Goal: Task Accomplishment & Management: Use online tool/utility

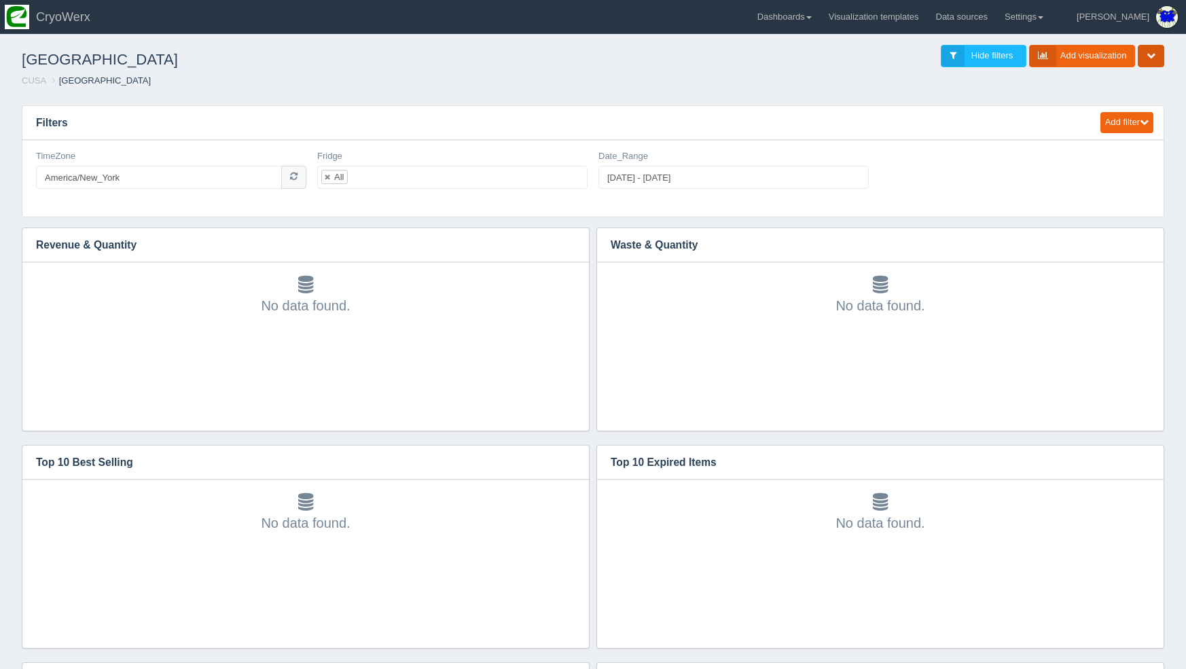
click at [1156, 56] on button "button" at bounding box center [1151, 56] width 26 height 22
click at [1110, 132] on link "Share / Embed dashboard" at bounding box center [1106, 135] width 117 height 20
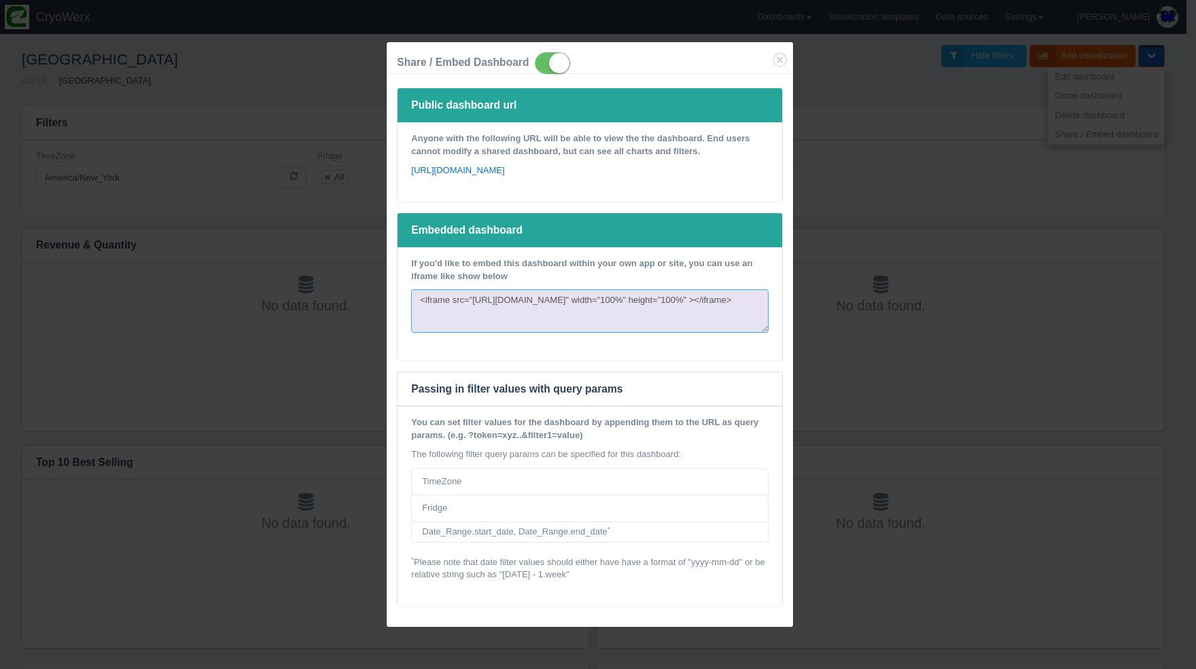
click at [498, 333] on textarea "<iframe src="https://www.lumalytics.com/cryowerx/dashboards/1529/embedded?token…" at bounding box center [589, 310] width 357 height 43
drag, startPoint x: 474, startPoint y: 308, endPoint x: 605, endPoint y: 320, distance: 131.0
click at [605, 320] on textarea "<iframe src="https://www.lumalytics.com/cryowerx/dashboards/1529/embedded?token…" at bounding box center [589, 310] width 357 height 43
click at [951, 290] on div "Share / Embed Dashboard Public dashboard url Anyone with the following URL will…" at bounding box center [598, 334] width 1196 height 669
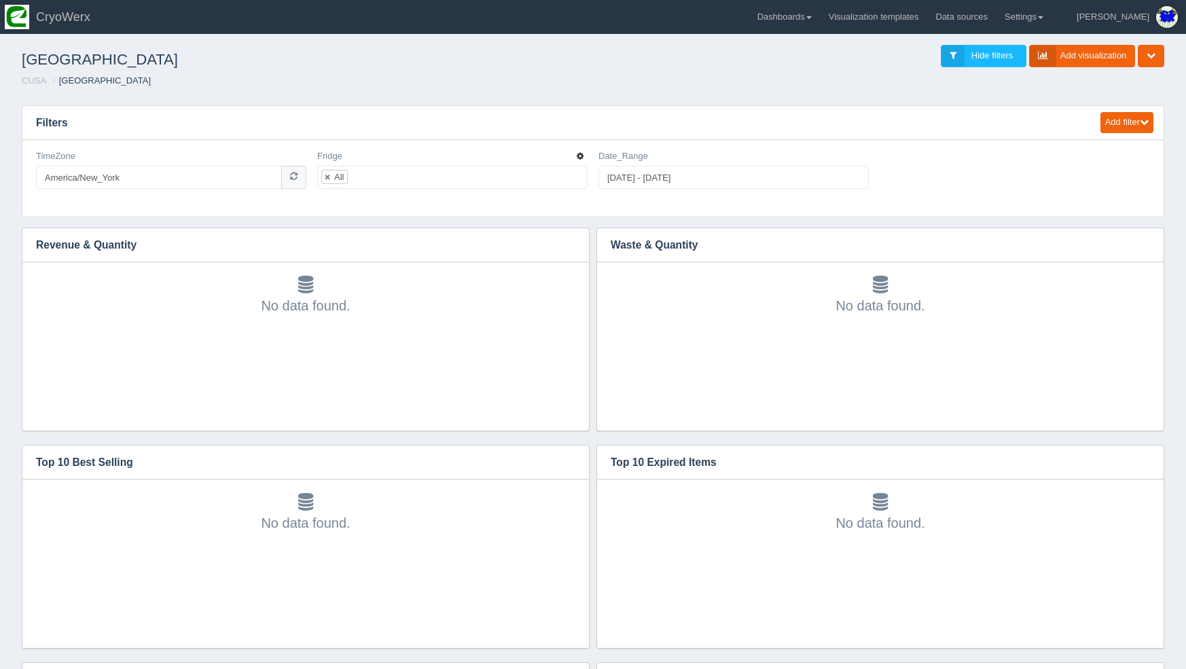
click at [581, 160] on icon "button" at bounding box center [580, 156] width 7 height 8
click at [580, 174] on link "Edit filter" at bounding box center [532, 173] width 109 height 20
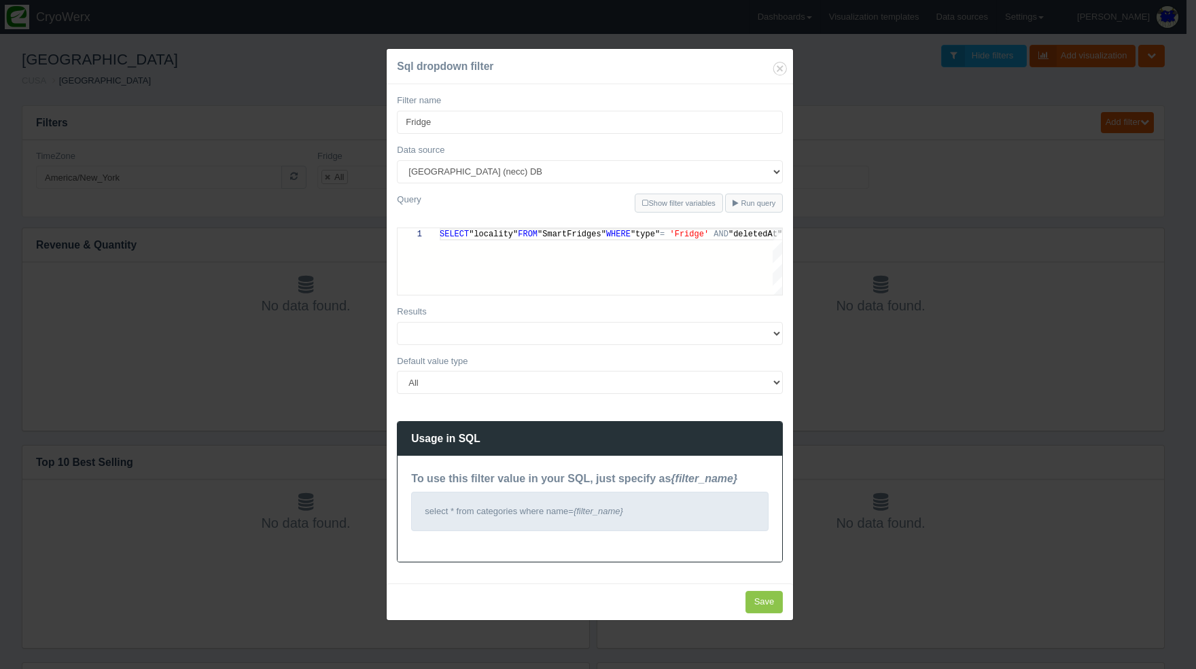
click at [866, 440] on div "Sql dropdown filter Filter name Fridge Data source 180Maiden Abilities in motio…" at bounding box center [598, 334] width 1196 height 669
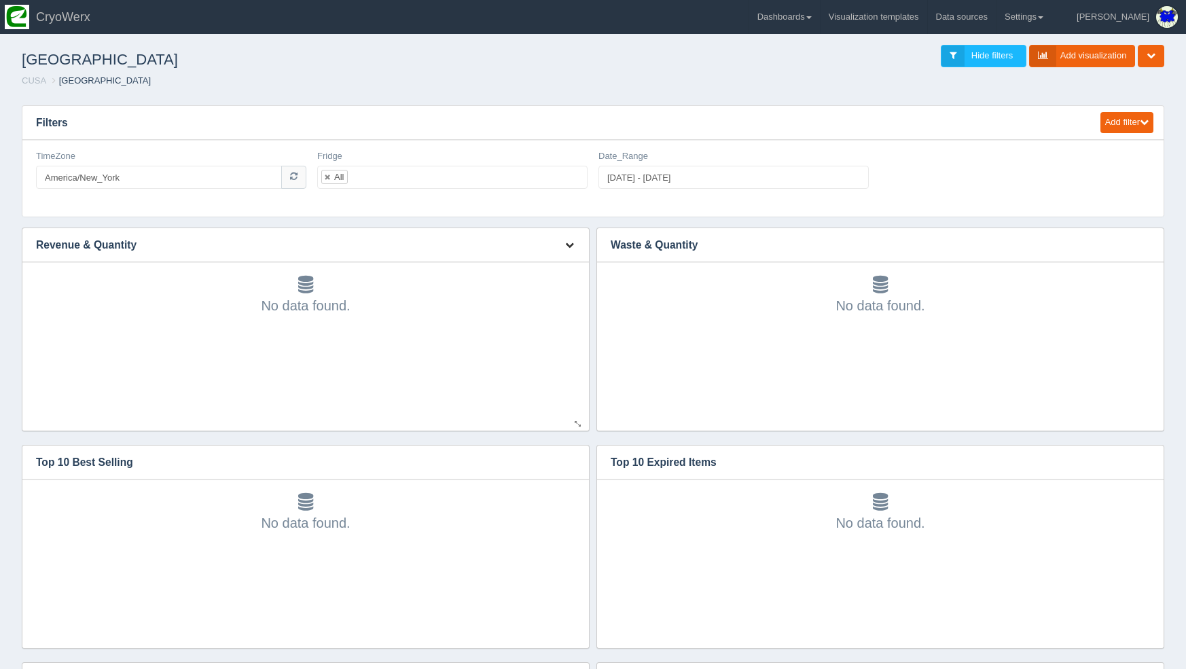
click at [562, 250] on button "button" at bounding box center [570, 245] width 18 height 21
click at [558, 266] on link "Edit chart" at bounding box center [524, 265] width 109 height 20
click at [566, 250] on button "button" at bounding box center [570, 245] width 18 height 21
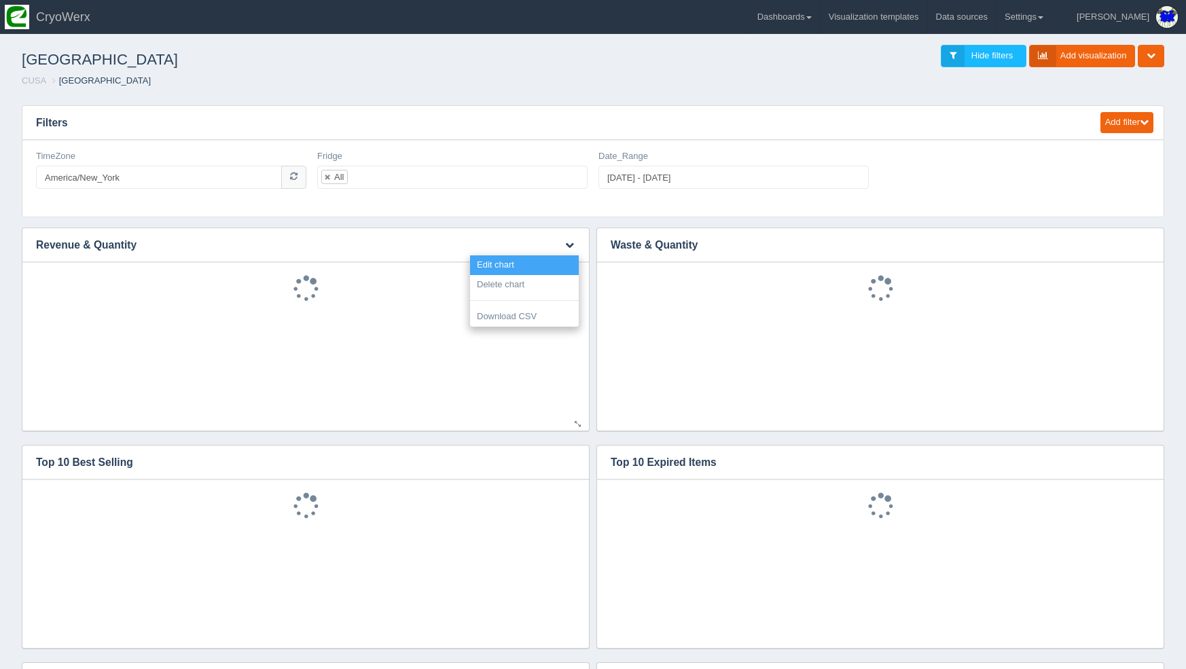
click at [563, 261] on link "Edit chart" at bounding box center [524, 265] width 109 height 20
click at [563, 249] on button "button" at bounding box center [570, 245] width 18 height 21
click at [568, 267] on link "Edit chart" at bounding box center [524, 265] width 109 height 20
click at [583, 153] on icon "button" at bounding box center [580, 156] width 7 height 8
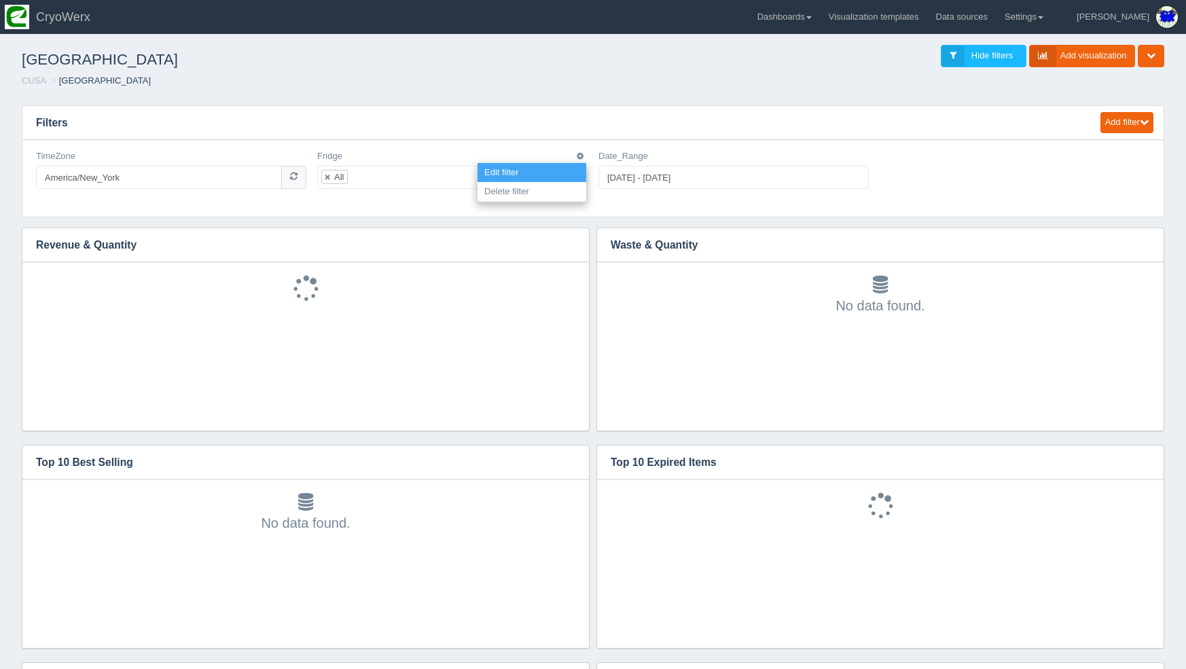
click at [578, 165] on link "Edit filter" at bounding box center [532, 173] width 109 height 20
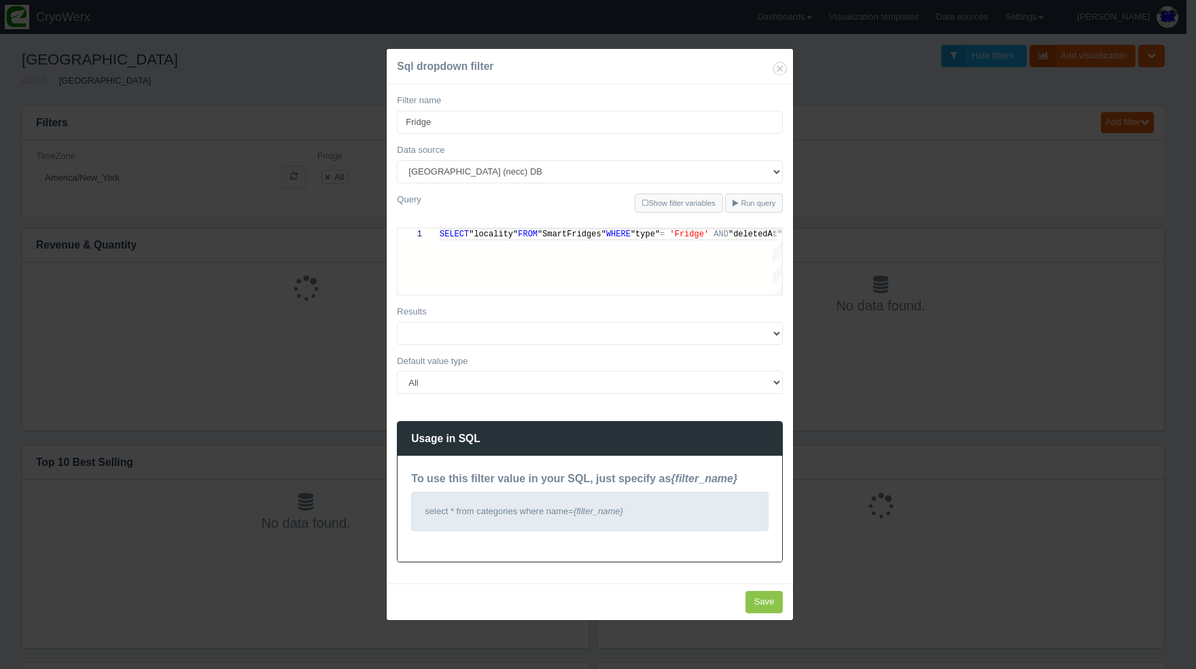
click at [951, 276] on div "Sql dropdown filter Filter name Fridge Data source 180Maiden Abilities in motio…" at bounding box center [598, 334] width 1196 height 669
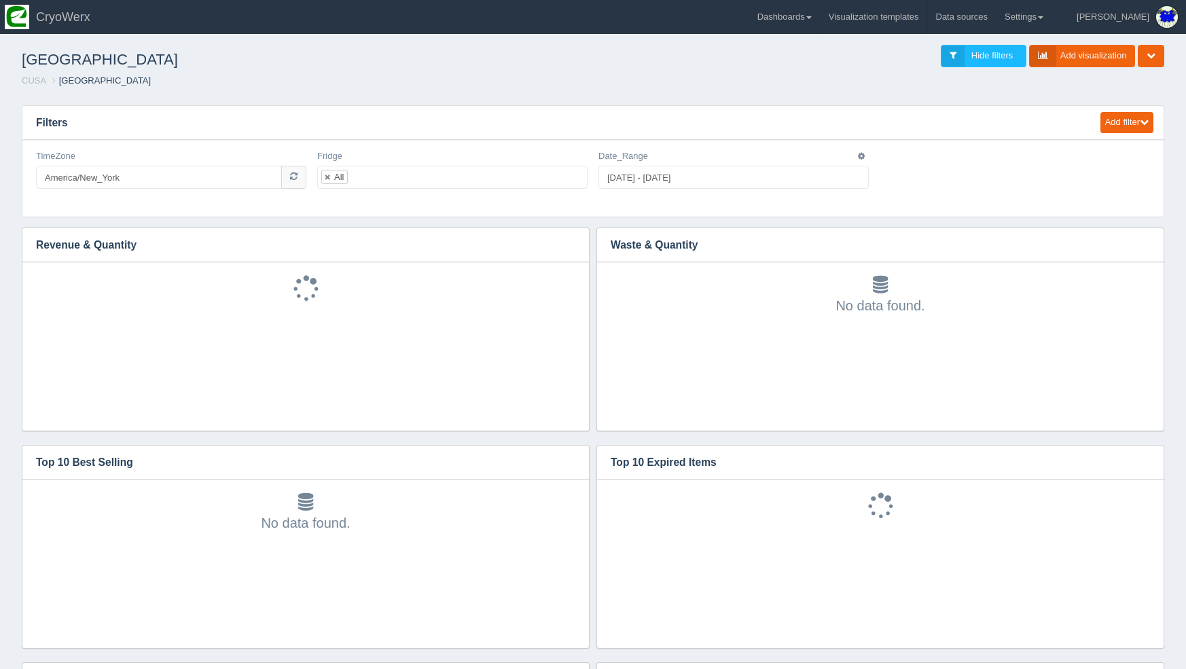
click at [871, 155] on div "Edit filter Delete filter Date_Range 2025-08-20 - 2025-09-19" at bounding box center [733, 175] width 281 height 50
click at [862, 156] on icon "button" at bounding box center [861, 156] width 7 height 8
click at [855, 171] on link "Edit filter" at bounding box center [813, 173] width 109 height 20
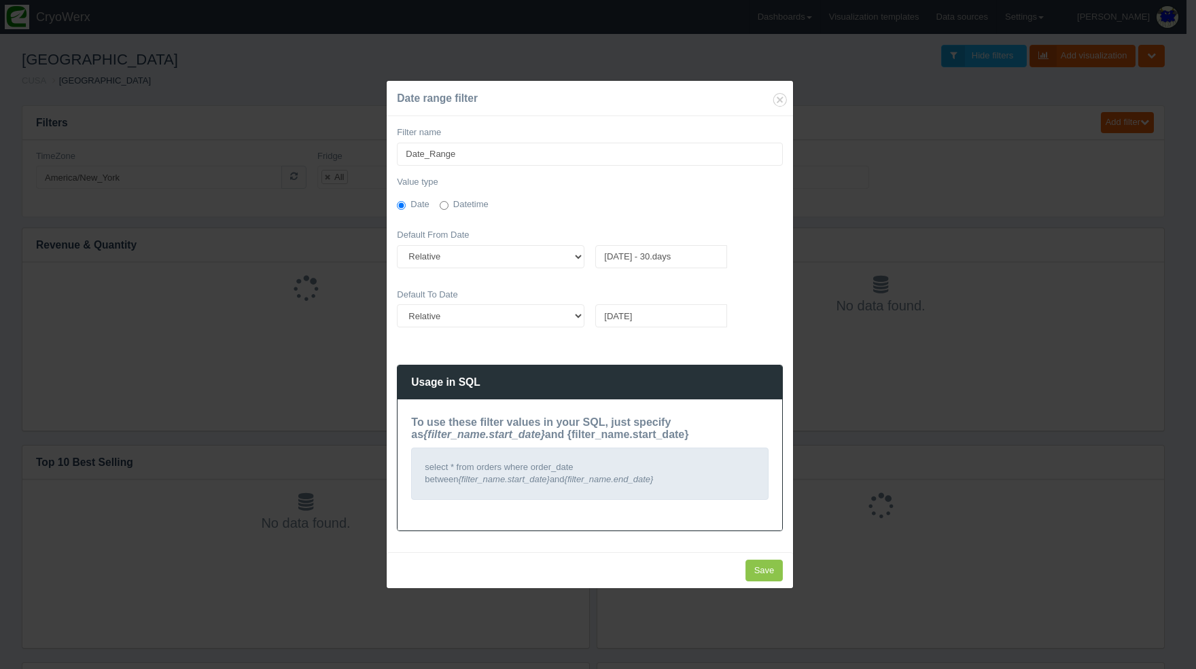
click at [998, 221] on div "Date range filter Filter name Date_Range Value type Date Datetime Default From …" at bounding box center [598, 334] width 1196 height 669
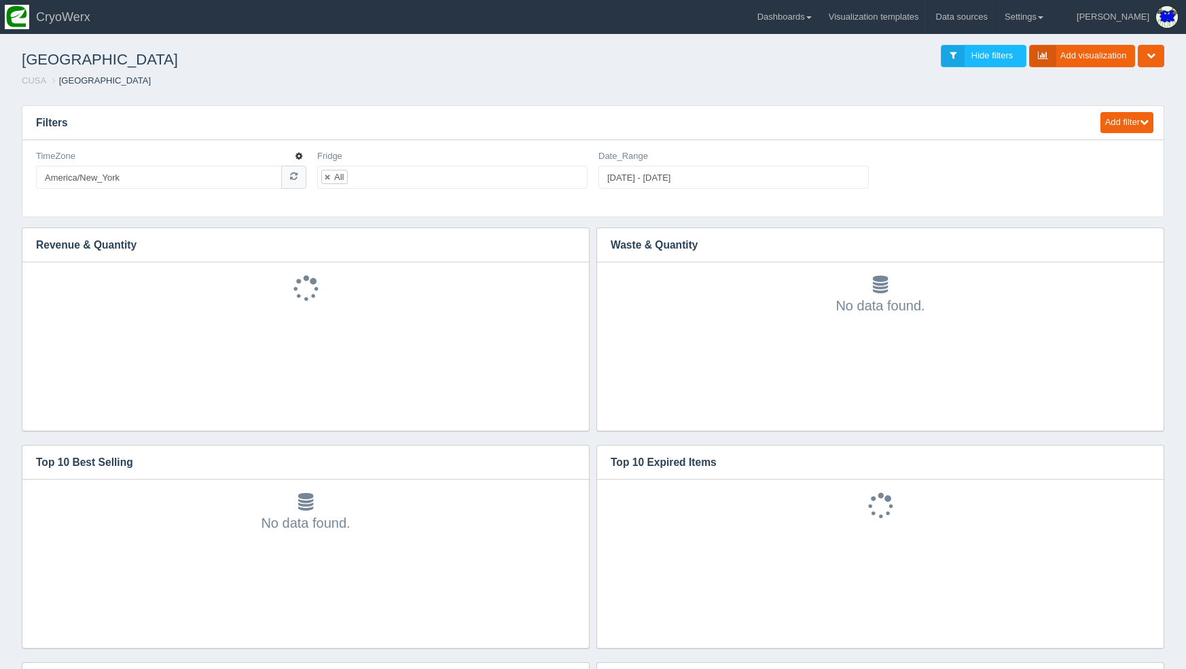
click at [300, 156] on icon "button" at bounding box center [299, 156] width 7 height 8
click at [299, 165] on link "Edit filter" at bounding box center [250, 173] width 109 height 20
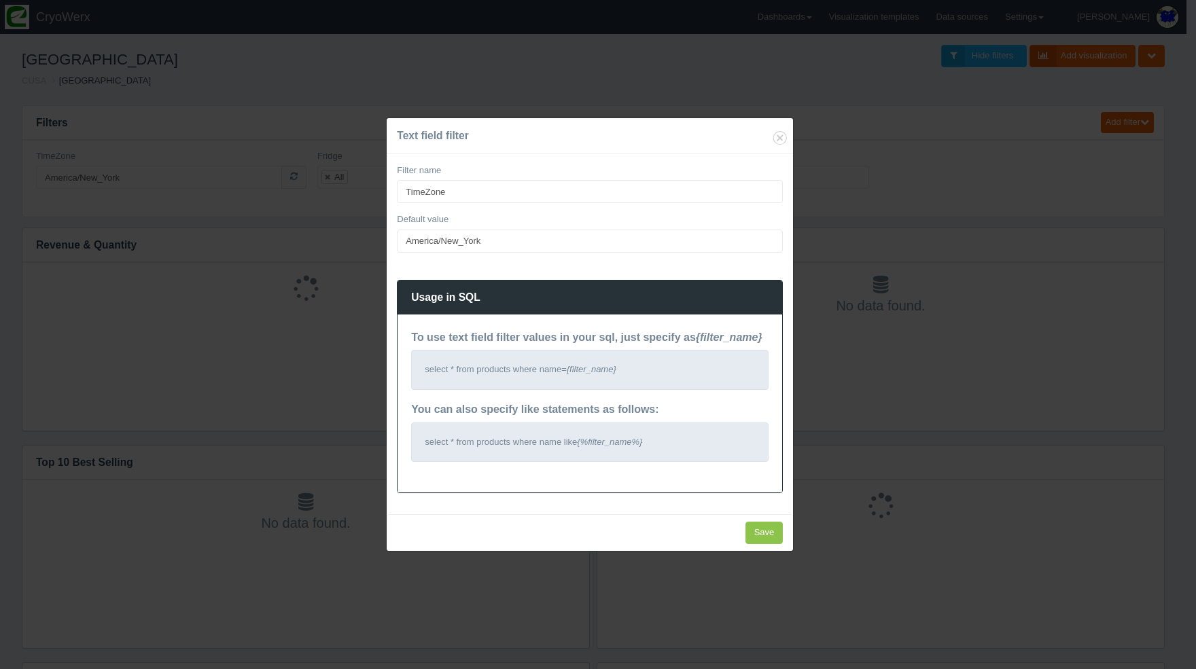
click at [1056, 185] on div "Text field filter Filter name TimeZone Default value America/New_York Usage in …" at bounding box center [598, 334] width 1196 height 669
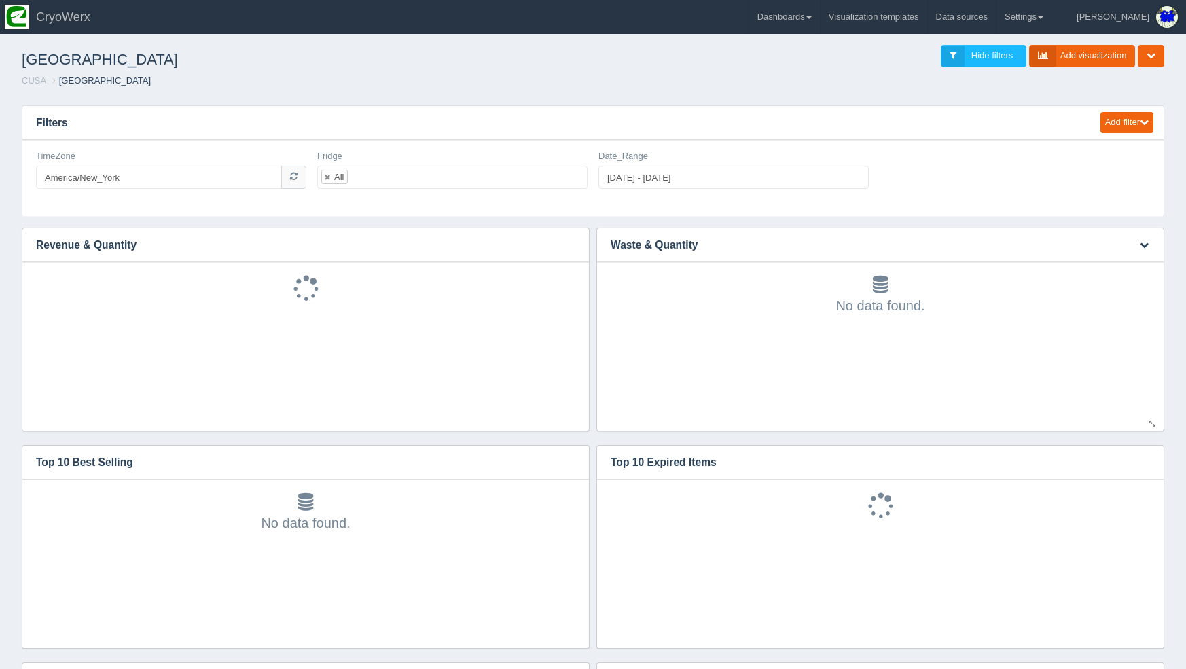
drag, startPoint x: 1137, startPoint y: 249, endPoint x: 1134, endPoint y: 260, distance: 11.4
click at [1137, 250] on button "button" at bounding box center [1144, 245] width 18 height 21
click at [1129, 262] on link "Edit chart" at bounding box center [1099, 265] width 109 height 20
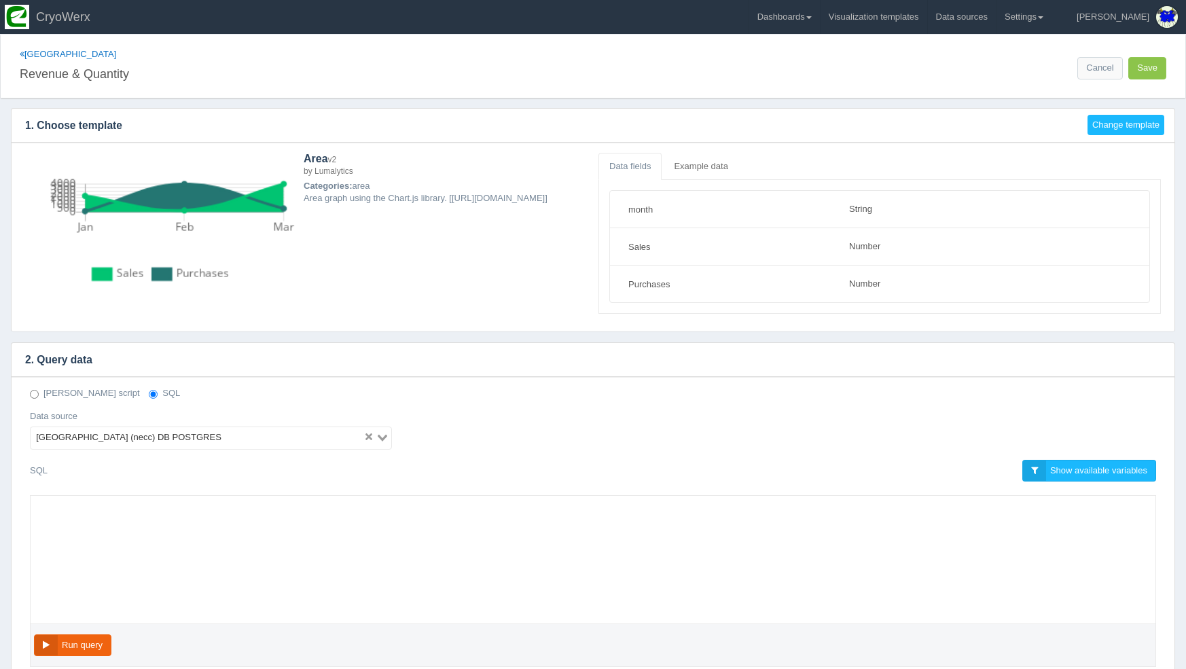
select select "string"
select select "number"
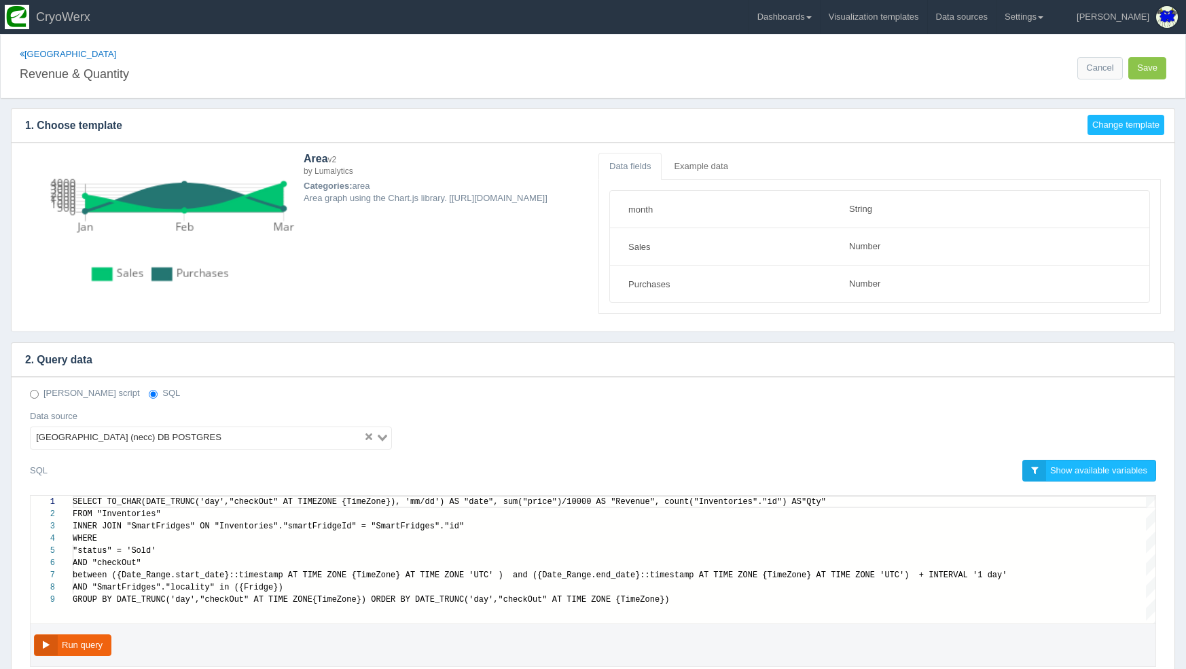
scroll to position [86, 0]
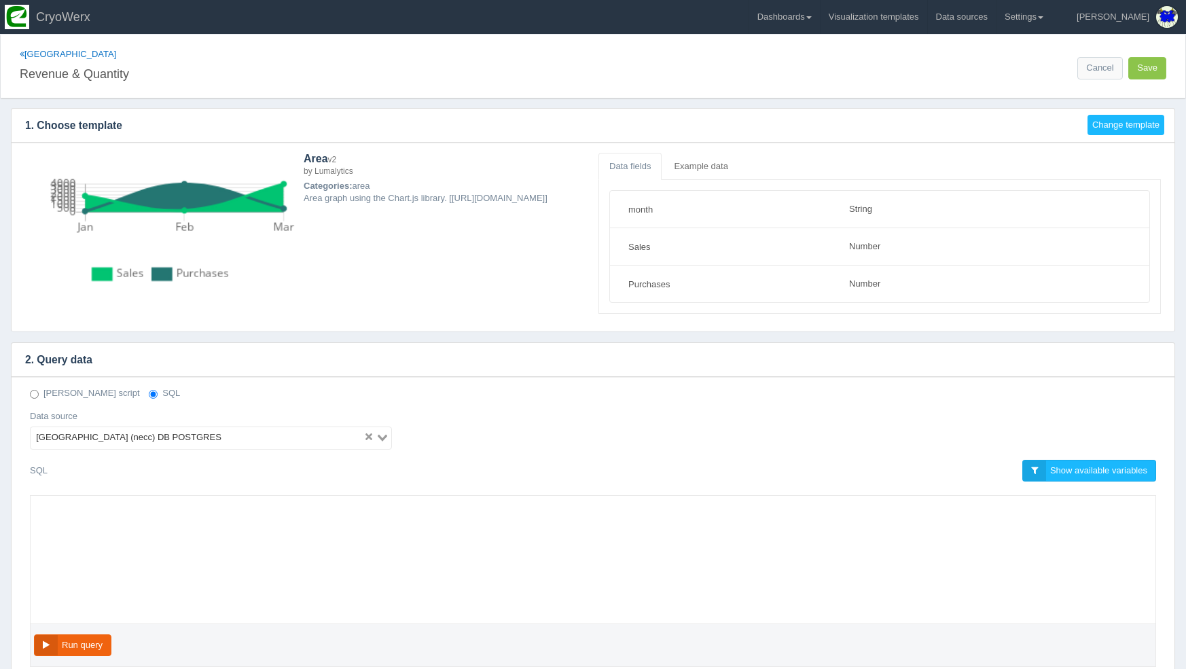
select select "string"
select select "number"
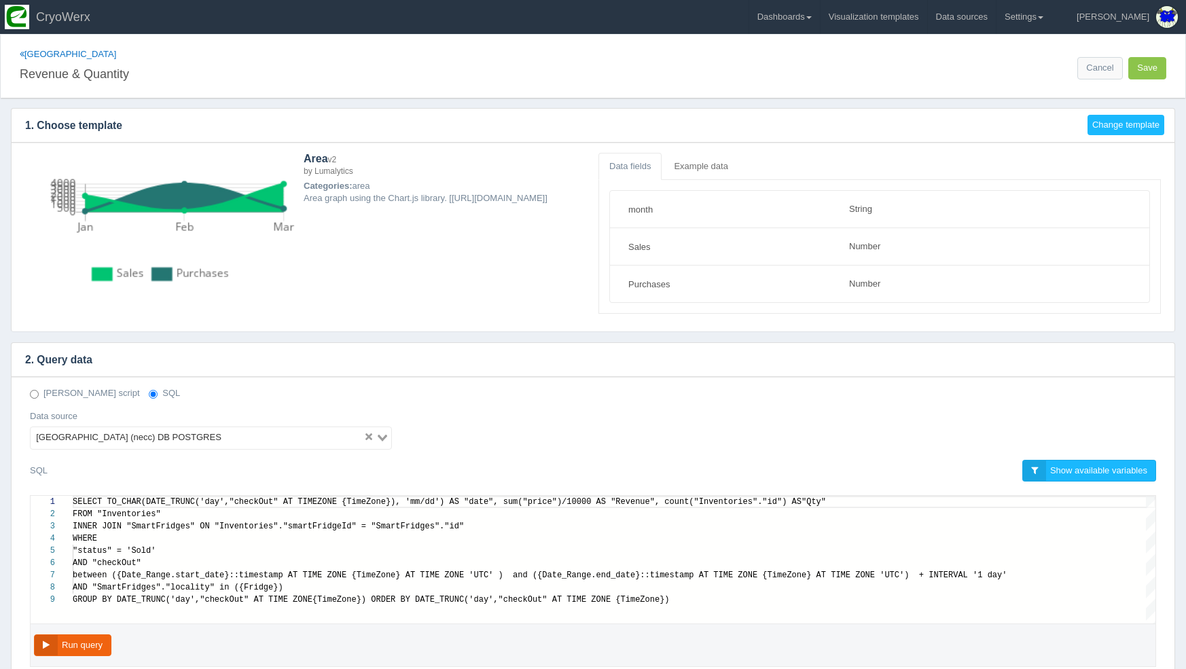
scroll to position [86, 0]
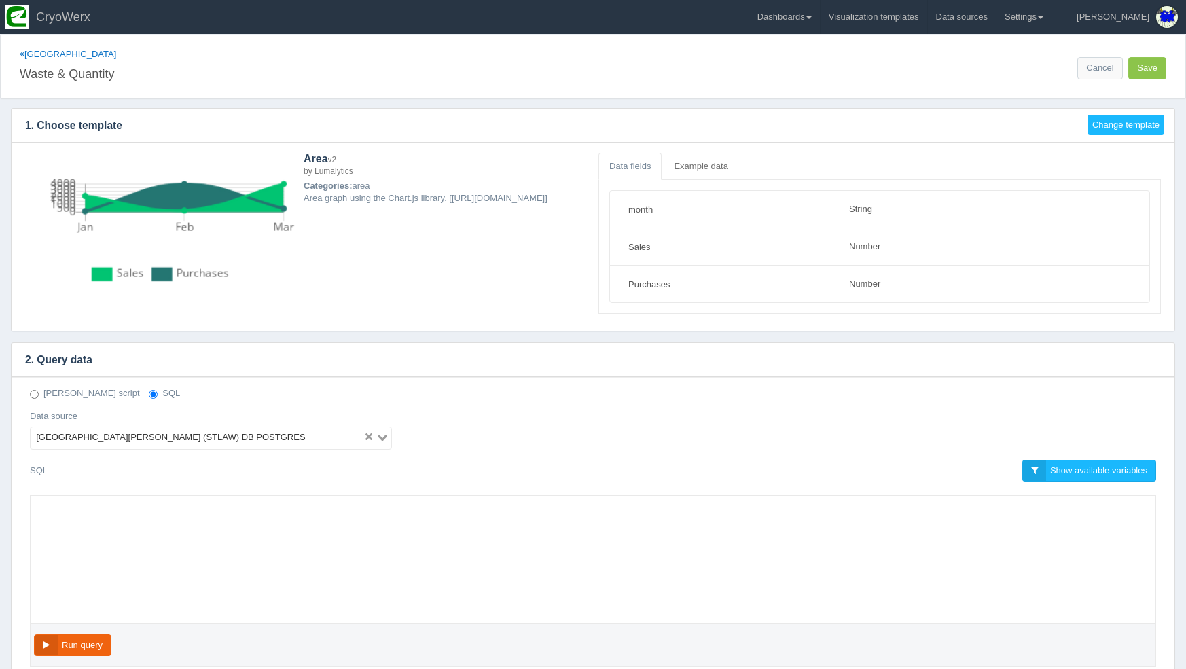
select select "string"
select select "number"
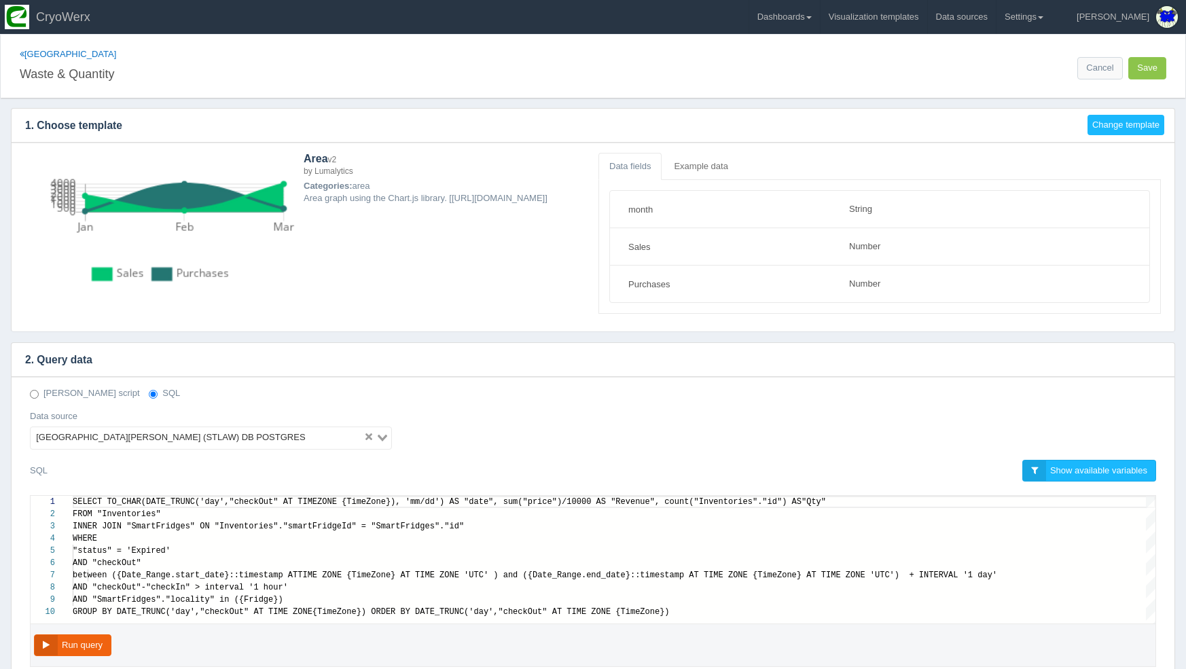
scroll to position [73, 0]
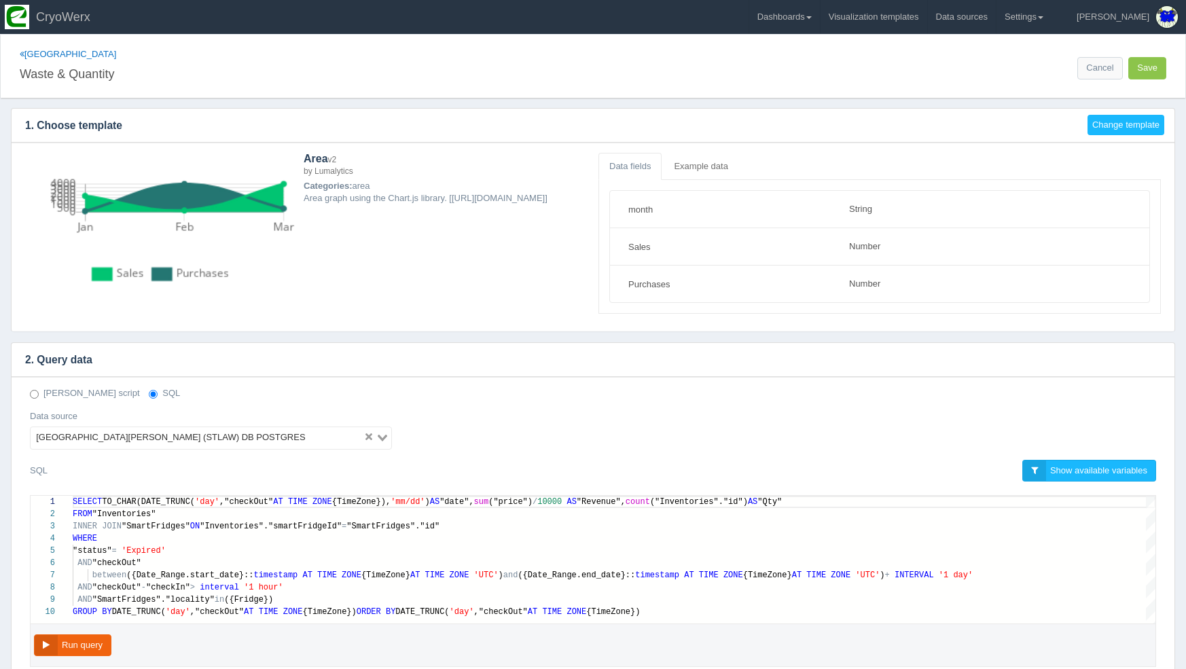
click at [175, 427] on div "St. Lawrence University (STLAW) DB POSTGRES" at bounding box center [197, 436] width 333 height 19
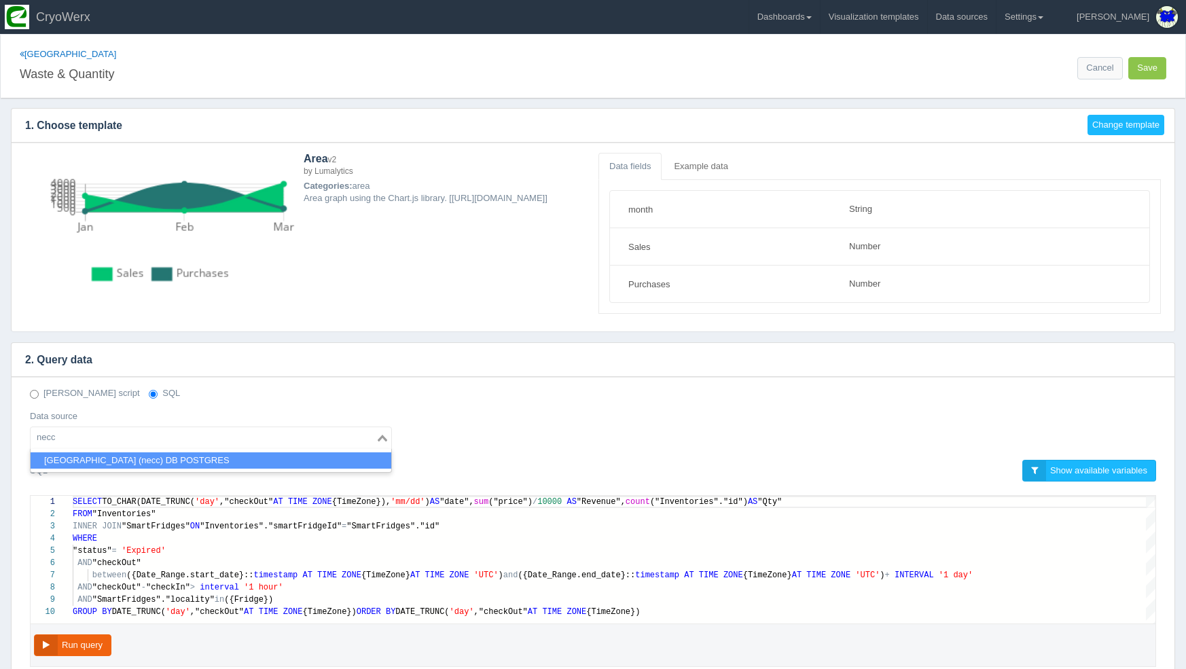
click at [164, 458] on li "Northern Essex Community College (necc) DB POSTGRES" at bounding box center [211, 461] width 361 height 17
type input "necc"
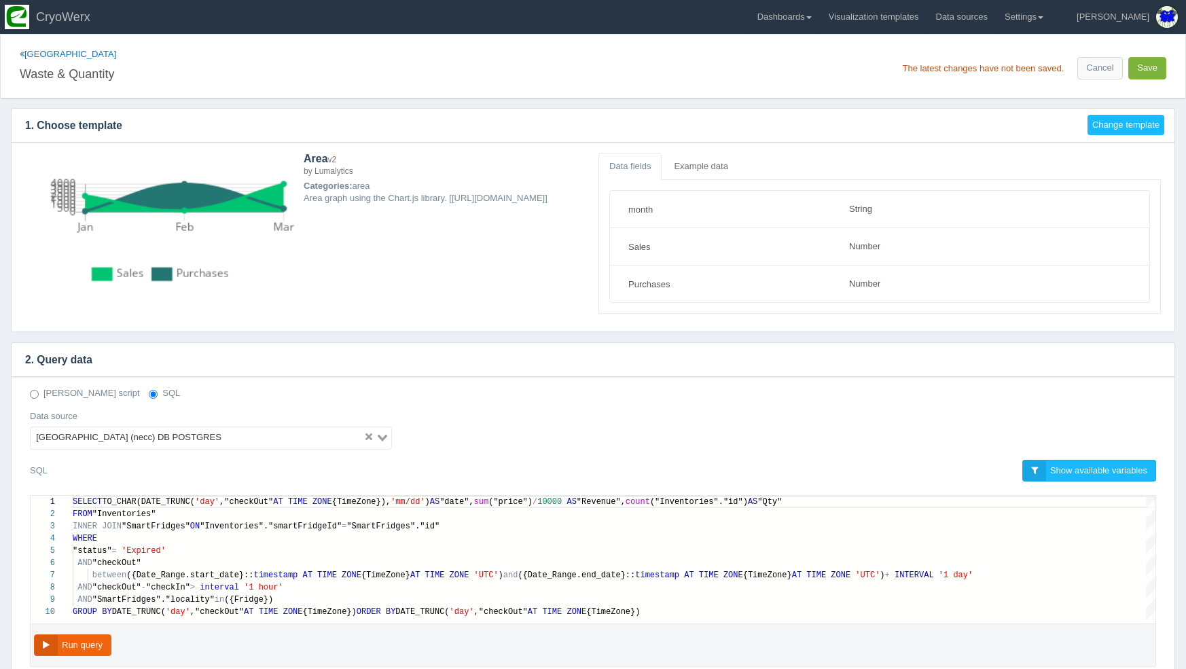
click at [1153, 64] on button "Save" at bounding box center [1148, 68] width 38 height 22
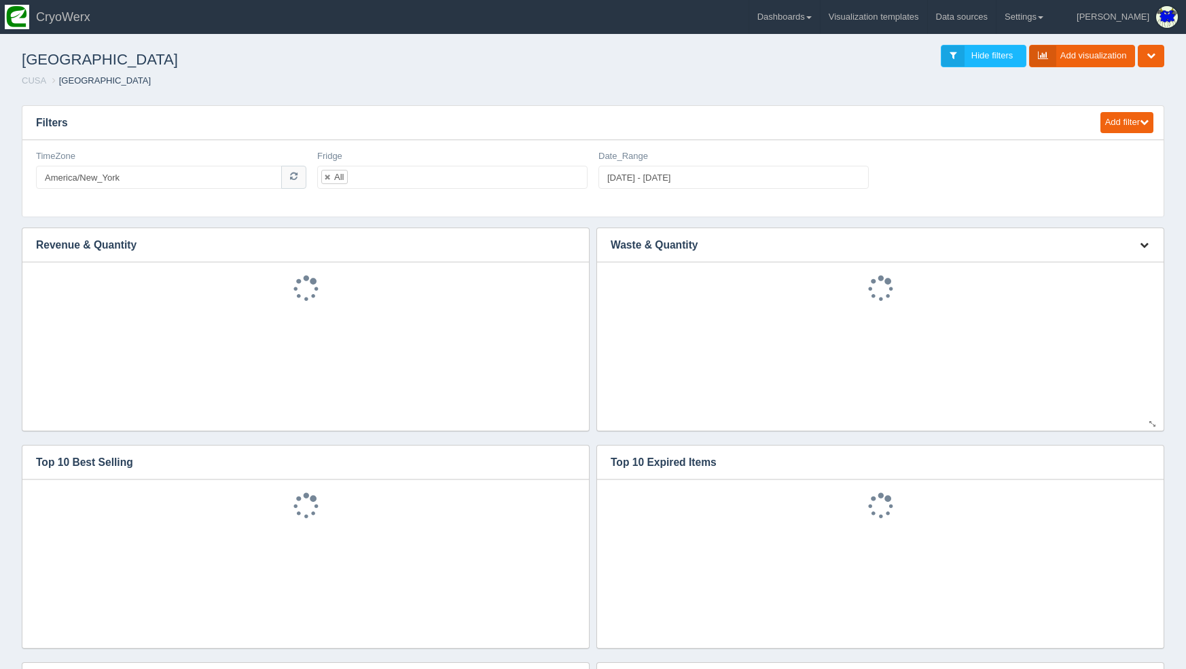
click at [1142, 250] on button "button" at bounding box center [1144, 245] width 18 height 21
click at [1141, 261] on link "Edit chart" at bounding box center [1099, 265] width 109 height 20
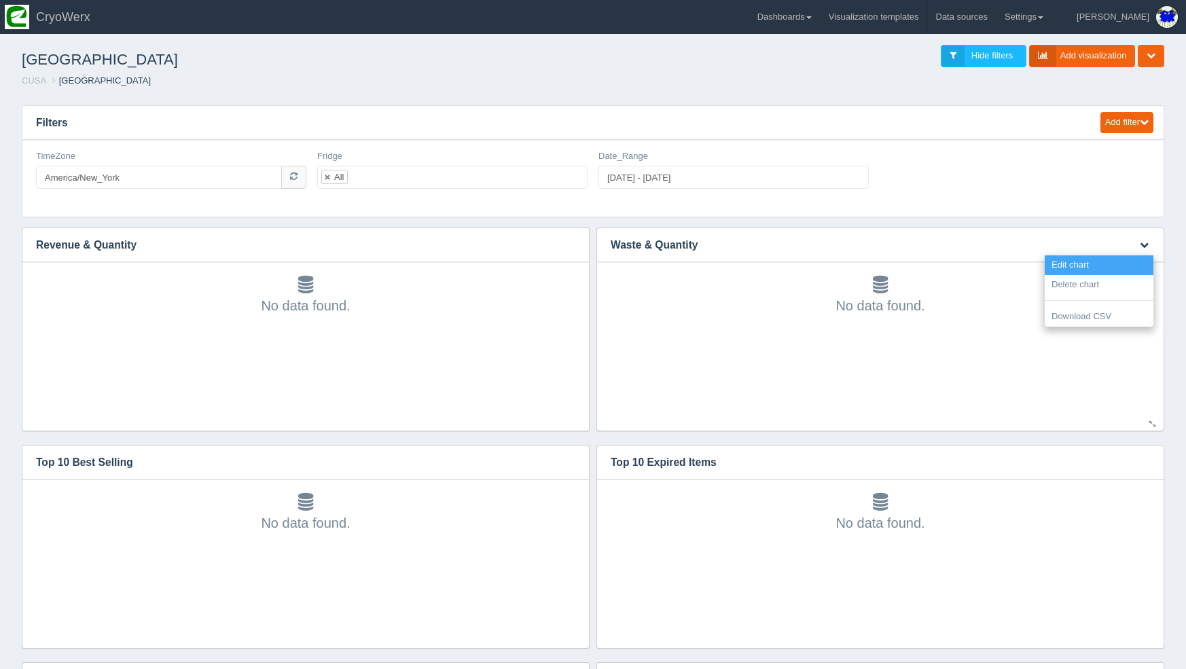
click at [1136, 263] on link "Edit chart" at bounding box center [1099, 265] width 109 height 20
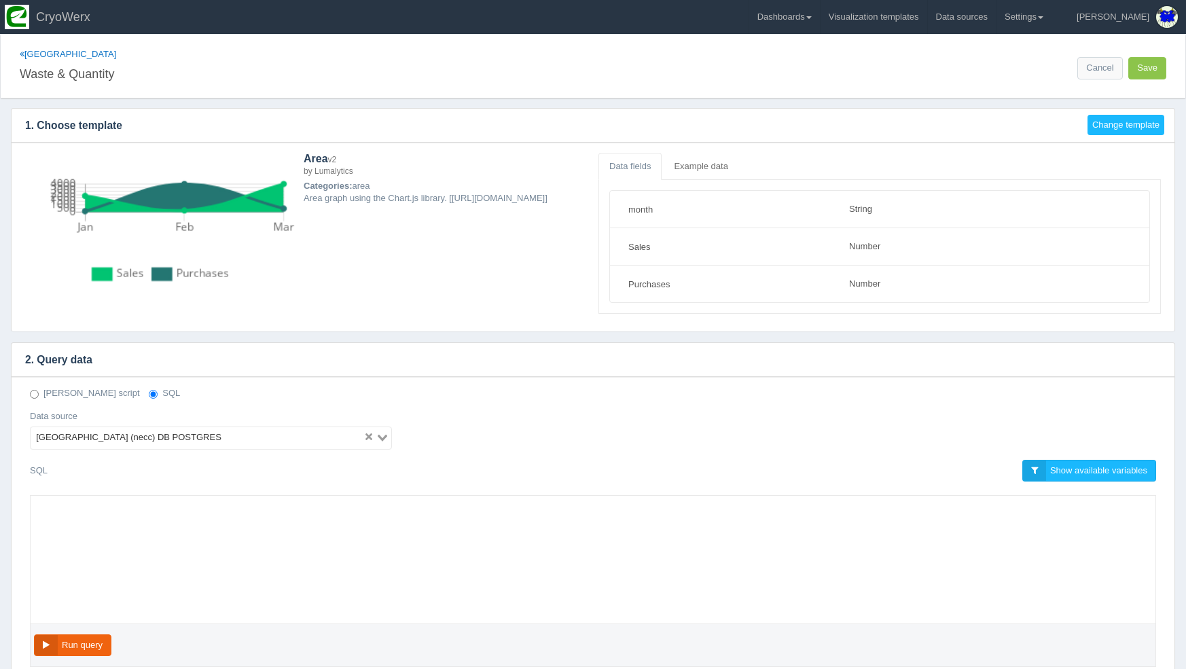
select select "string"
select select "number"
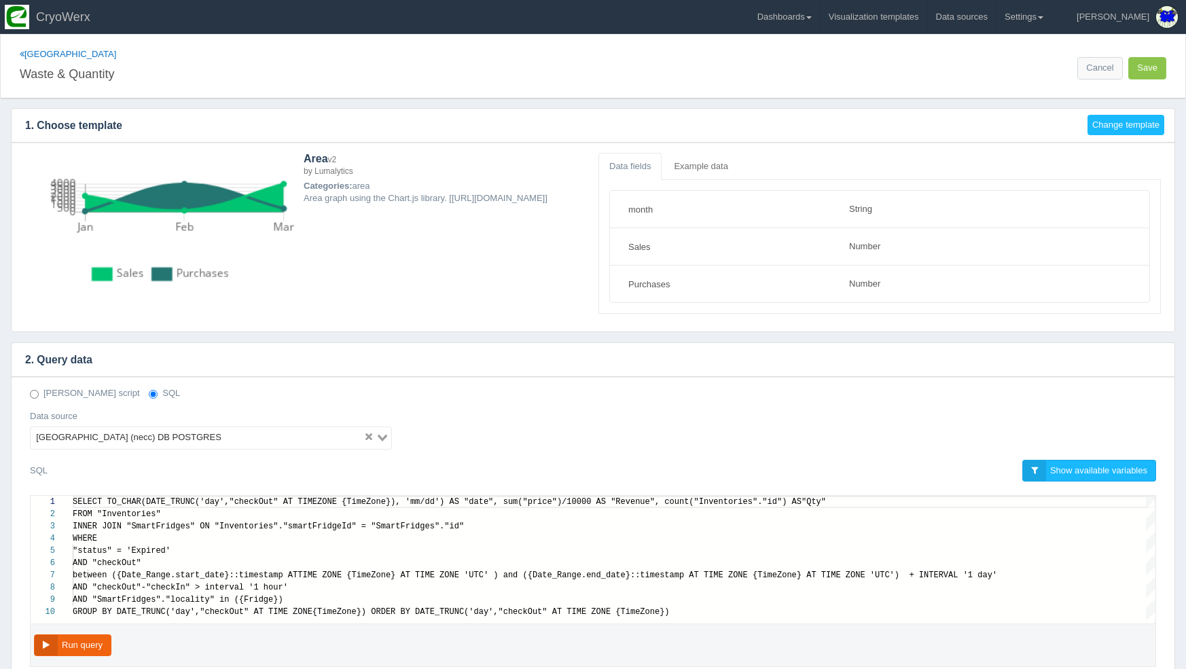
scroll to position [73, 0]
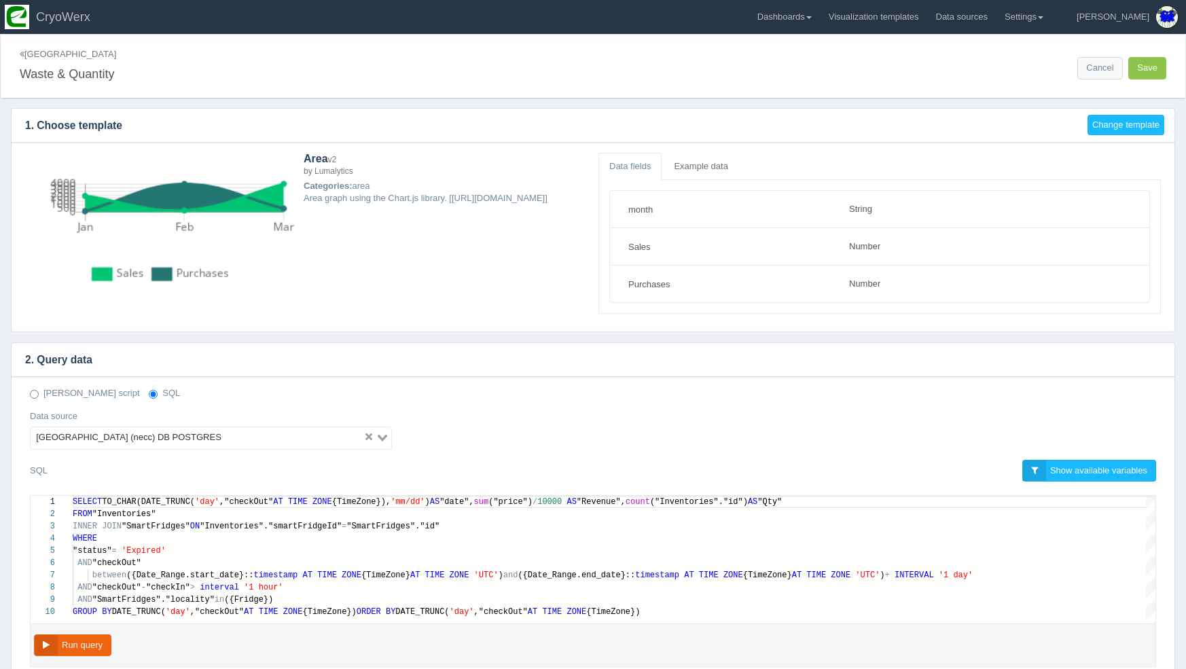
click at [37, 58] on link "[GEOGRAPHIC_DATA]" at bounding box center [68, 54] width 96 height 10
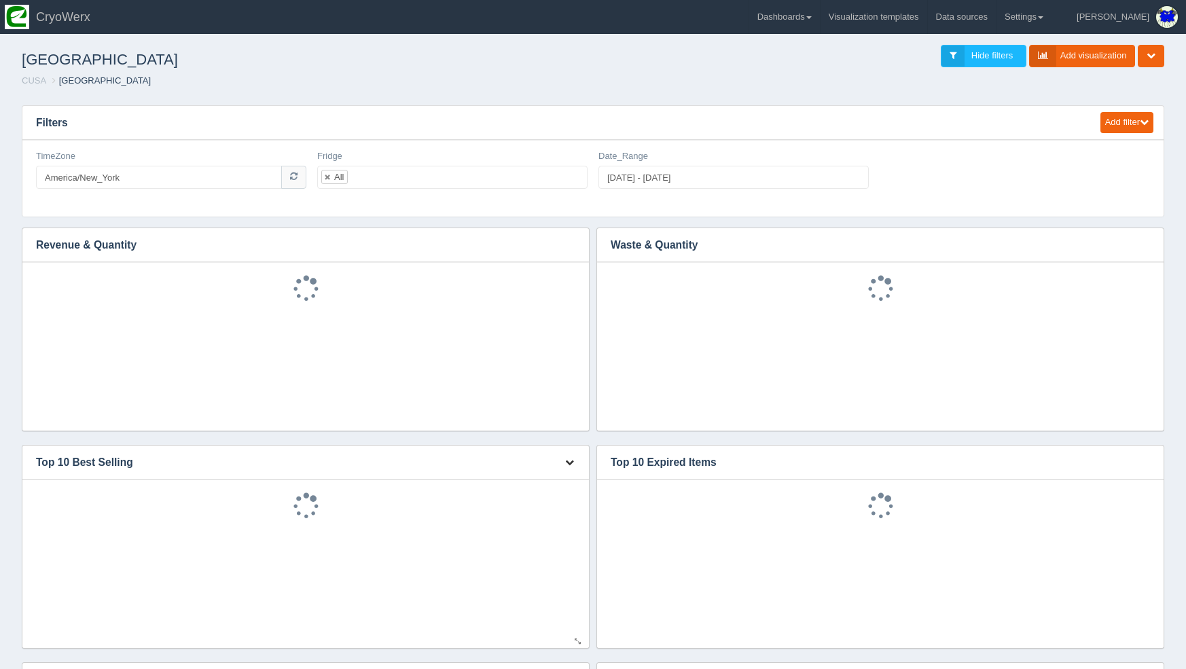
click at [576, 458] on button "button" at bounding box center [570, 463] width 18 height 21
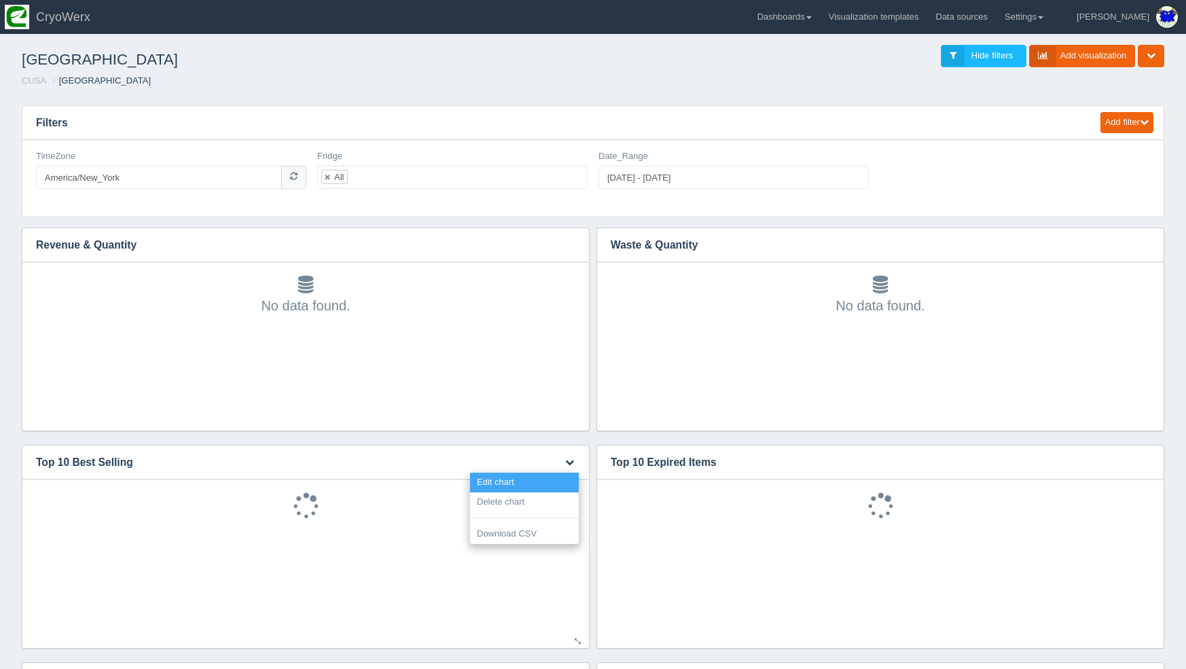
click at [567, 478] on link "Edit chart" at bounding box center [524, 483] width 109 height 20
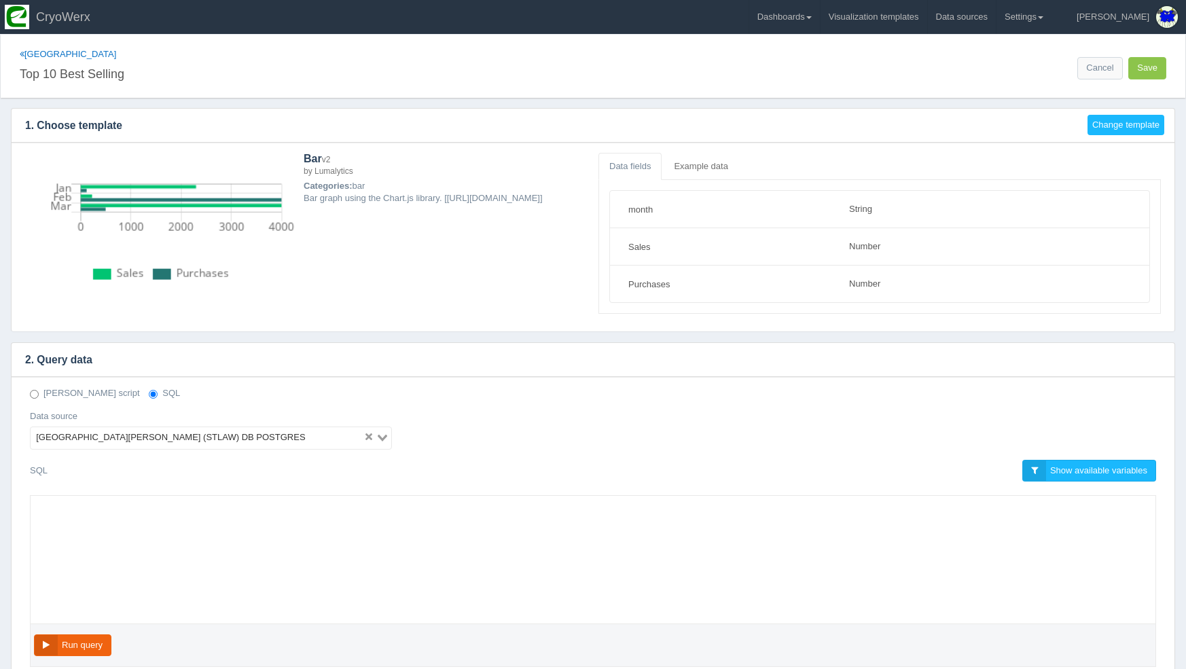
select select "string"
select select "number"
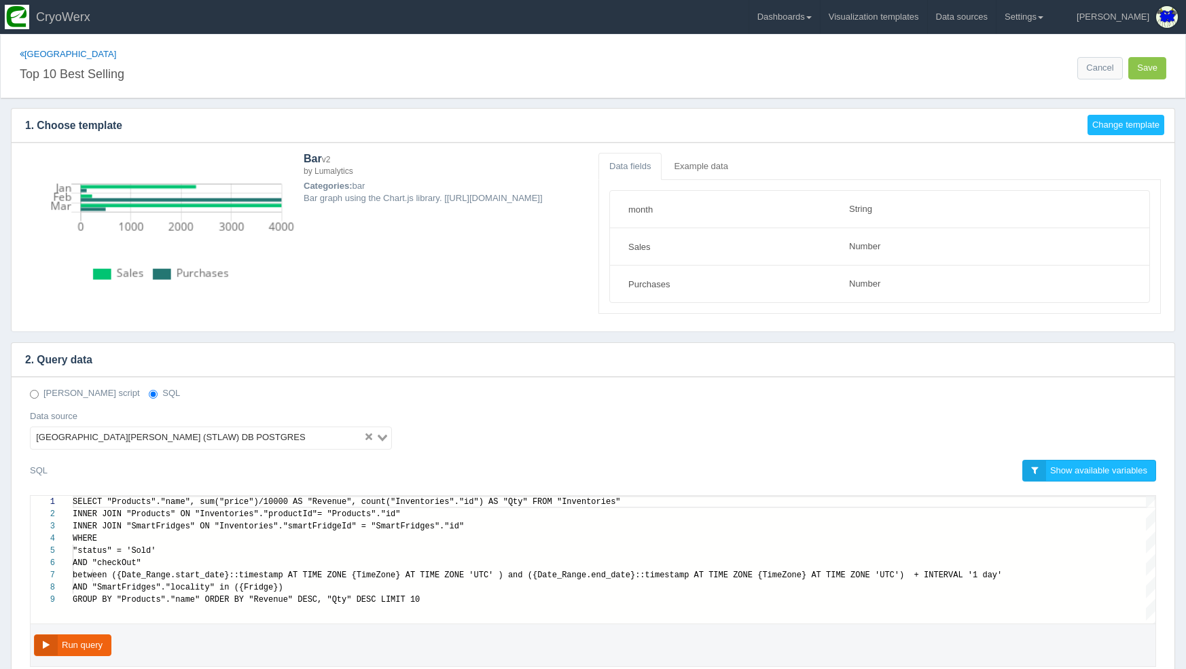
scroll to position [73, 0]
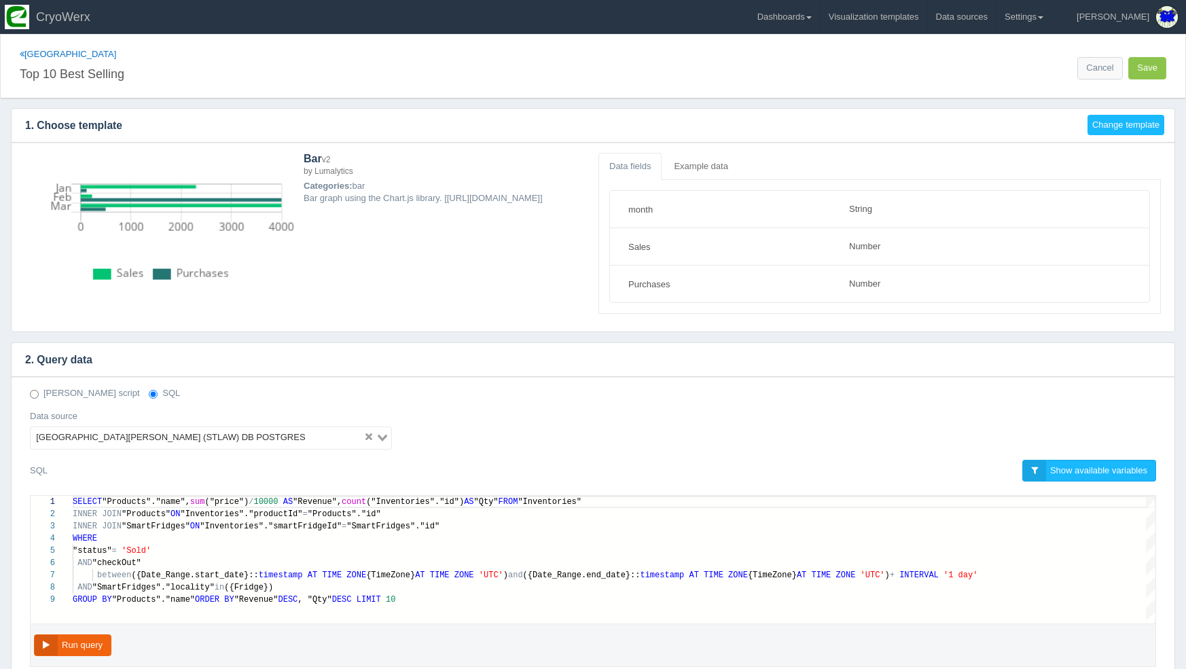
click at [135, 436] on div "[GEOGRAPHIC_DATA][PERSON_NAME] (STLAW) DB POSTGRES" at bounding box center [197, 436] width 333 height 19
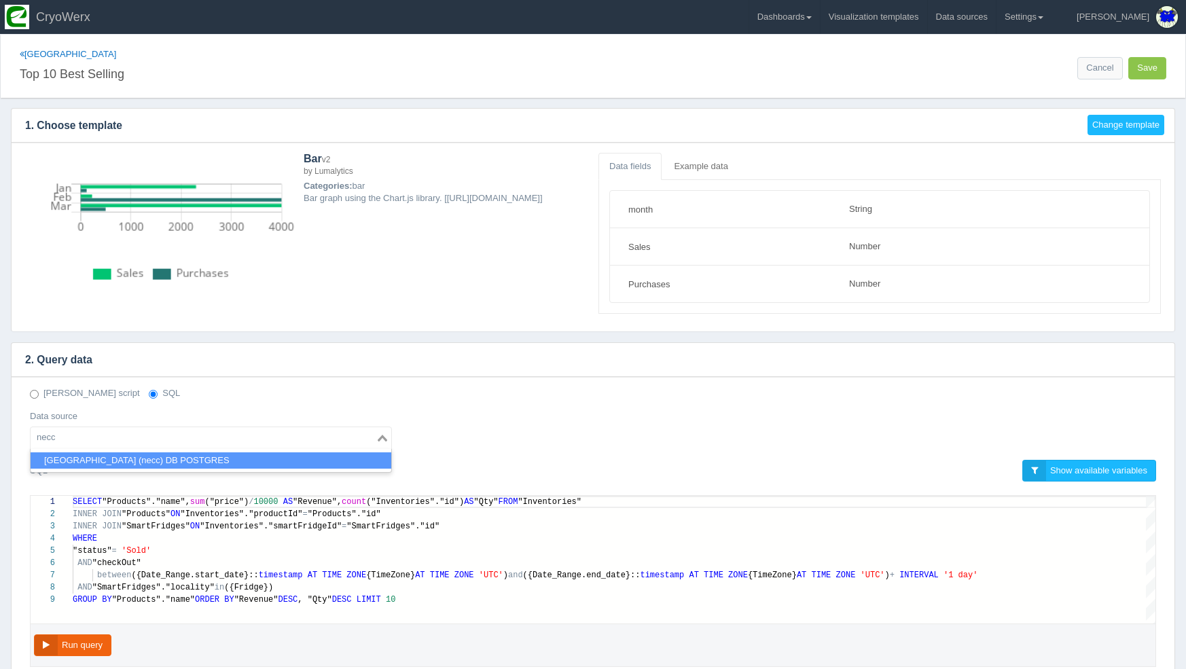
click at [151, 464] on li "[GEOGRAPHIC_DATA] (necc) DB POSTGRES" at bounding box center [211, 461] width 361 height 17
type input "necc"
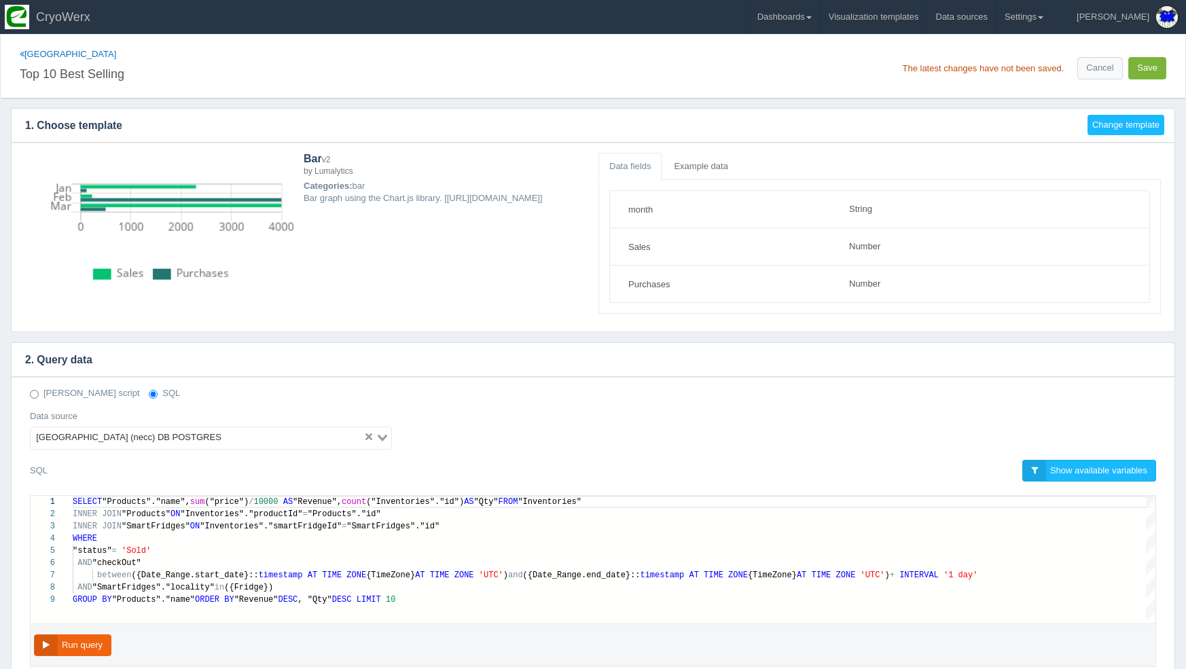
click at [1149, 65] on button "Save" at bounding box center [1148, 68] width 38 height 22
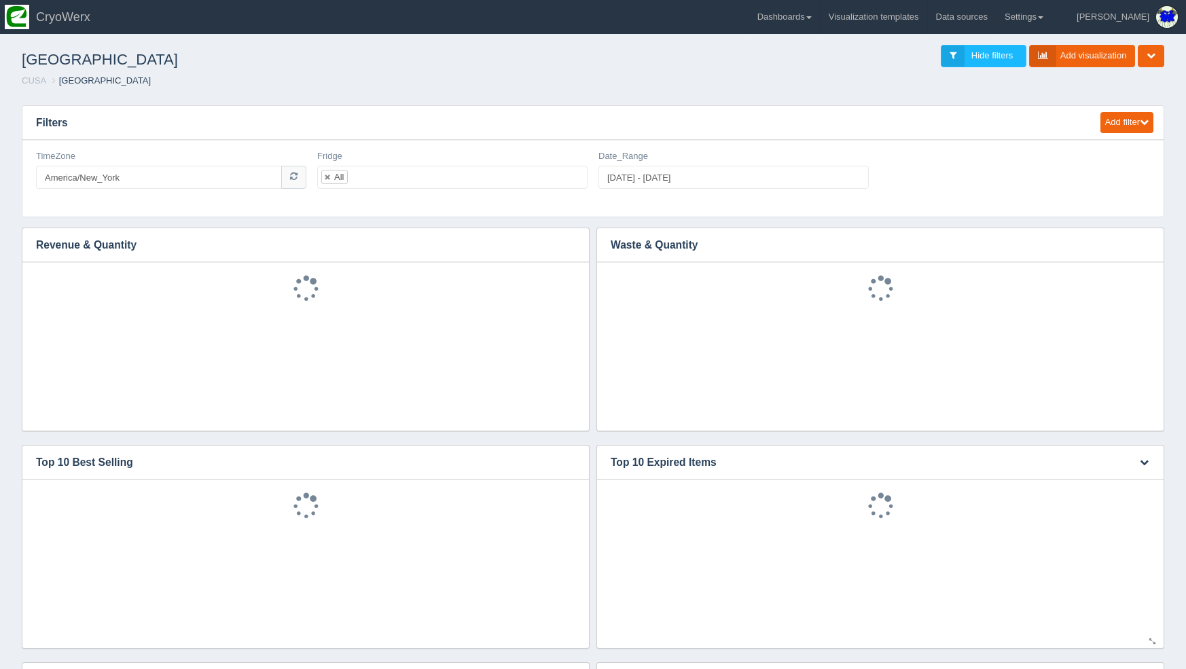
scroll to position [30, 0]
click at [1138, 463] on button "button" at bounding box center [1144, 463] width 18 height 21
click at [1129, 474] on link "Edit chart" at bounding box center [1099, 483] width 109 height 20
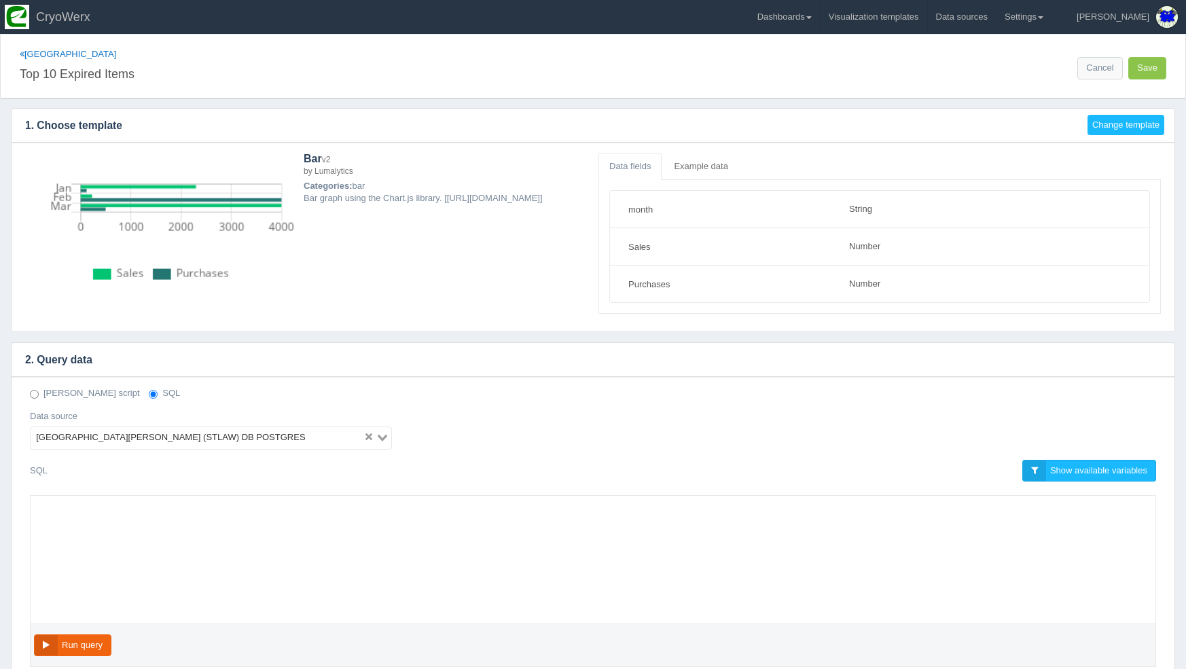
select select "string"
select select "number"
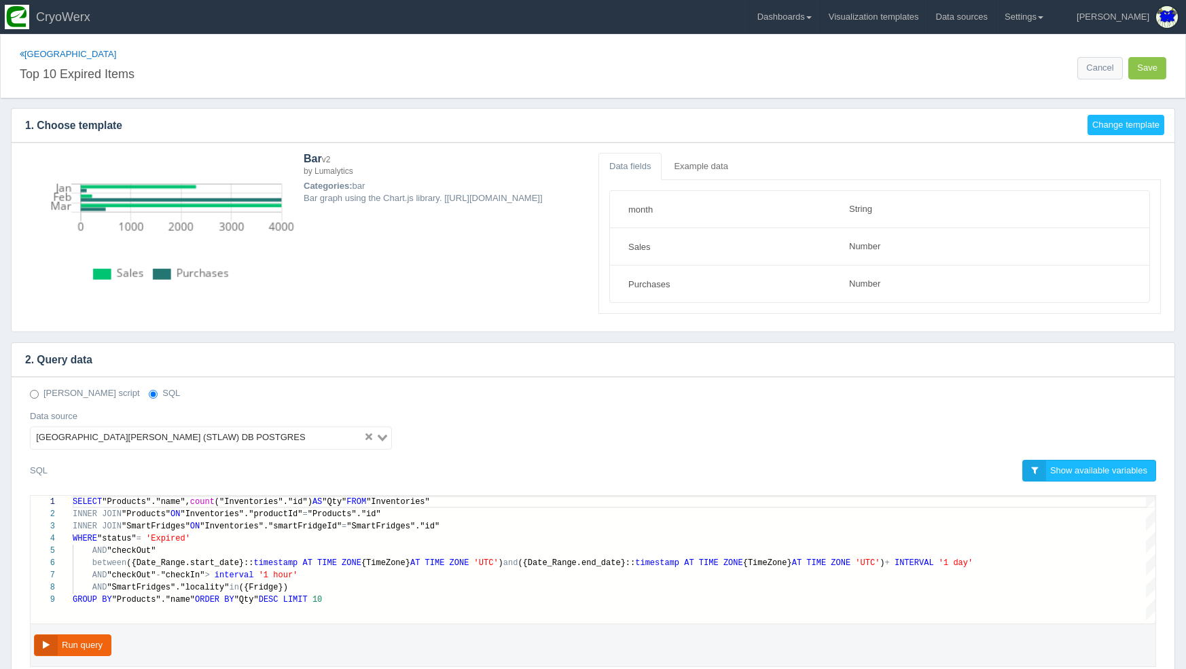
scroll to position [73, 0]
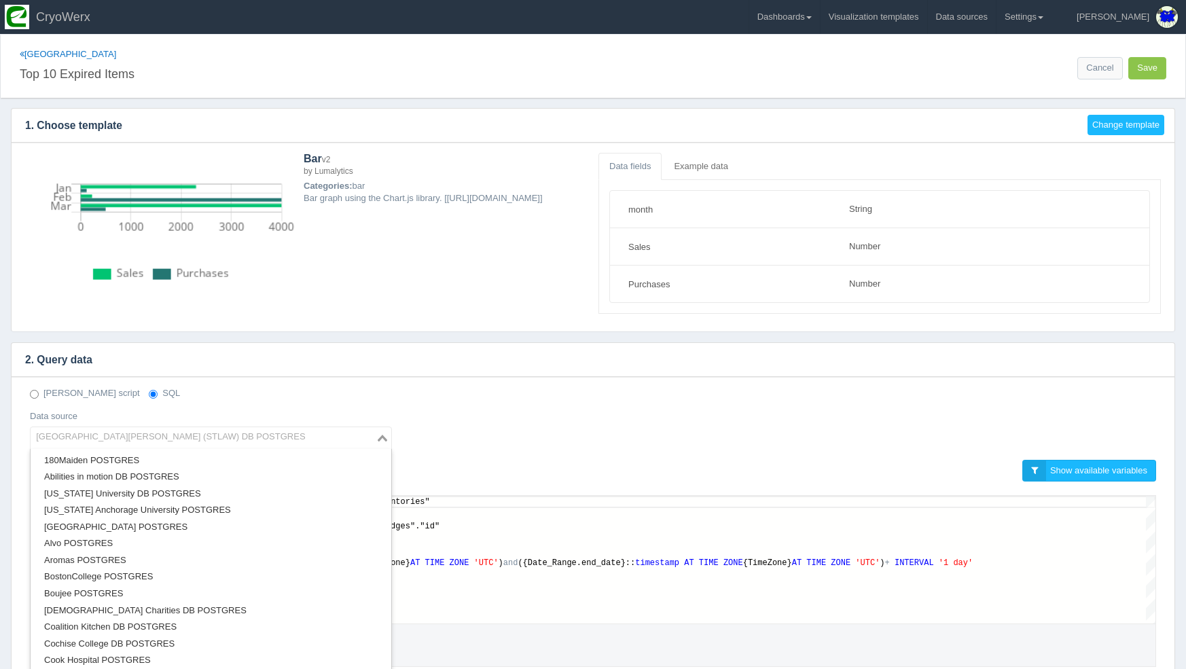
click at [96, 438] on div "[GEOGRAPHIC_DATA][PERSON_NAME] (STLAW) DB POSTGRES" at bounding box center [203, 436] width 345 height 19
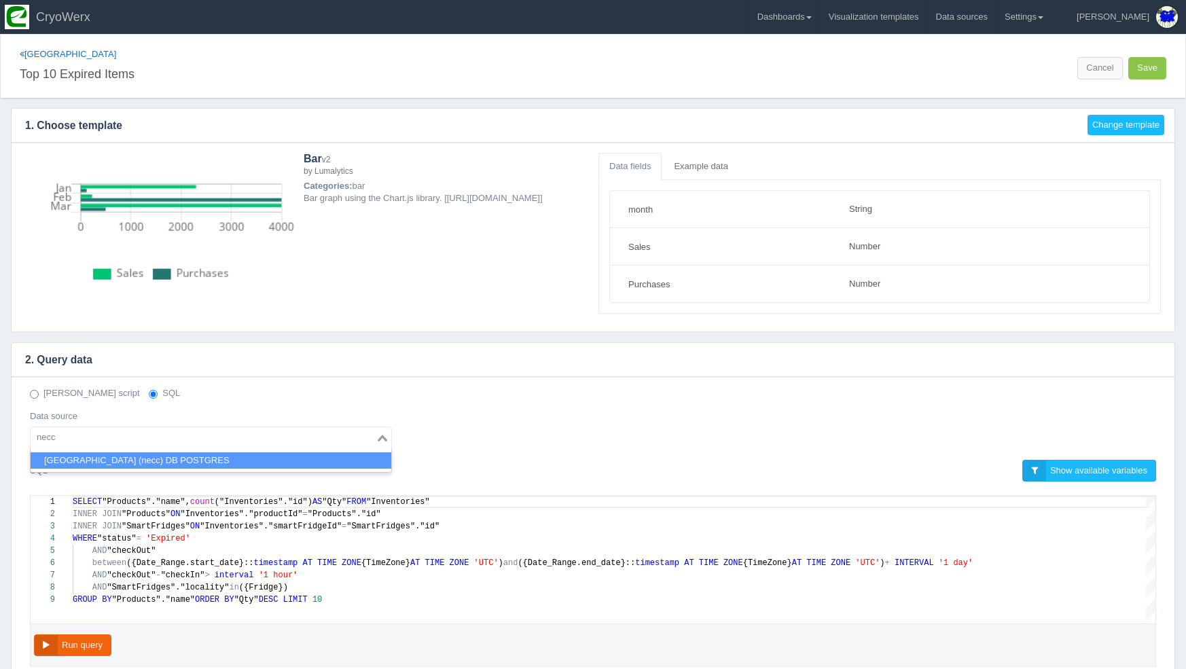
click at [98, 462] on li "[GEOGRAPHIC_DATA] (necc) DB POSTGRES" at bounding box center [211, 461] width 361 height 17
type input "necc"
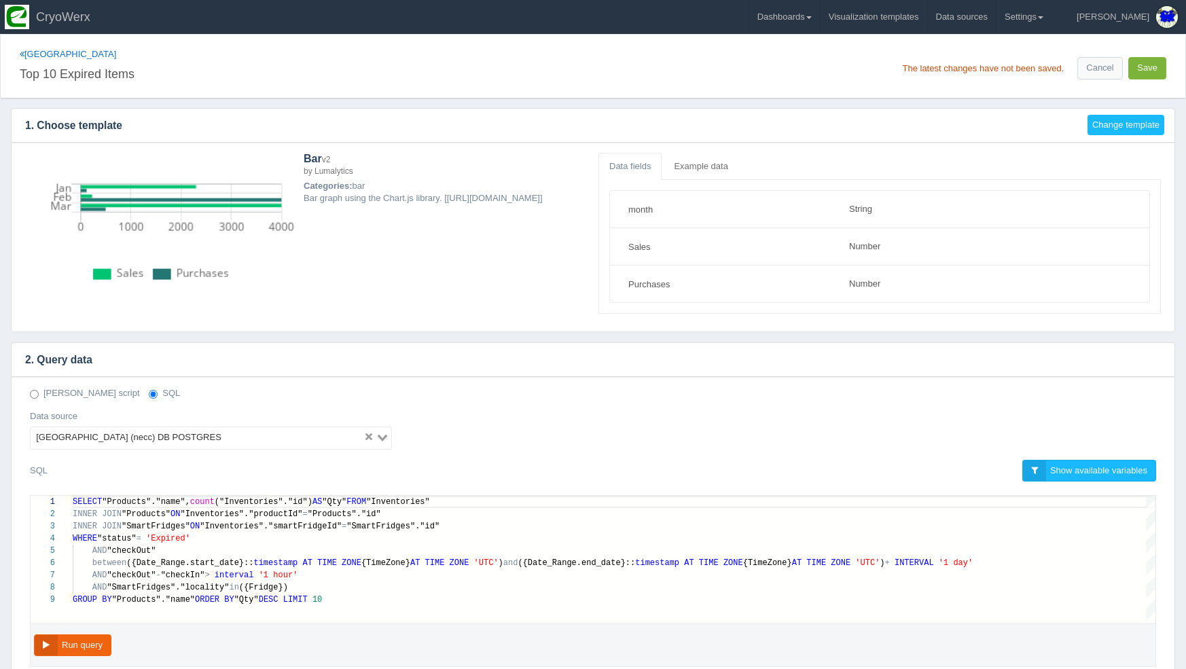
click at [1148, 76] on button "Save" at bounding box center [1148, 68] width 38 height 22
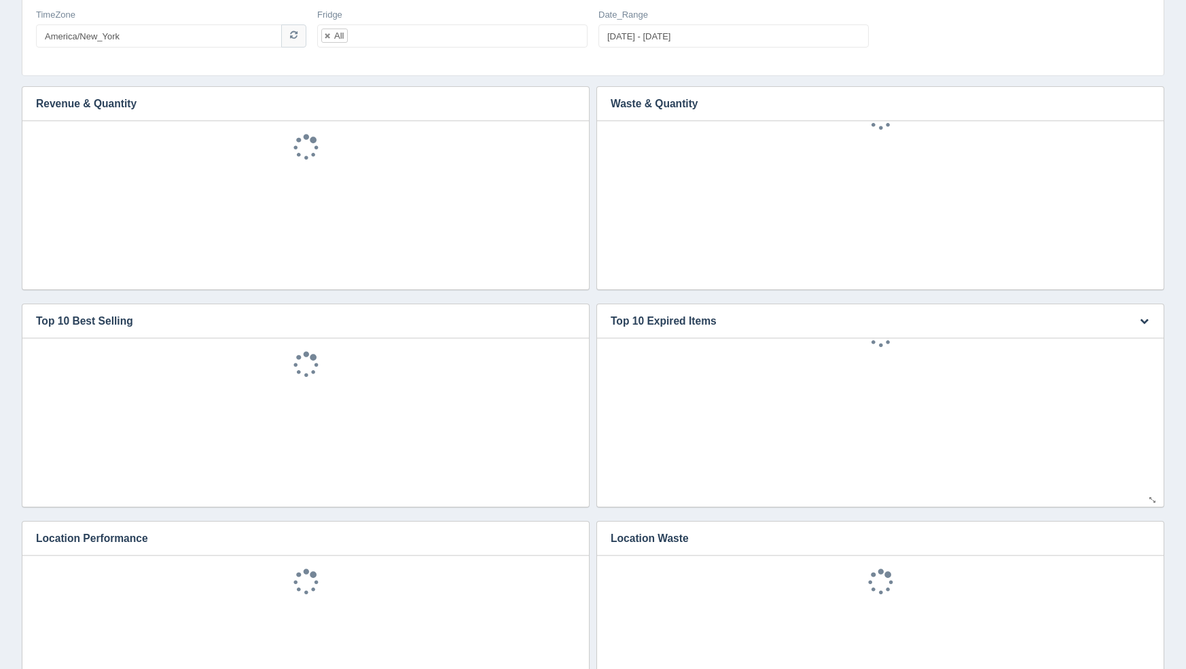
scroll to position [270, 0]
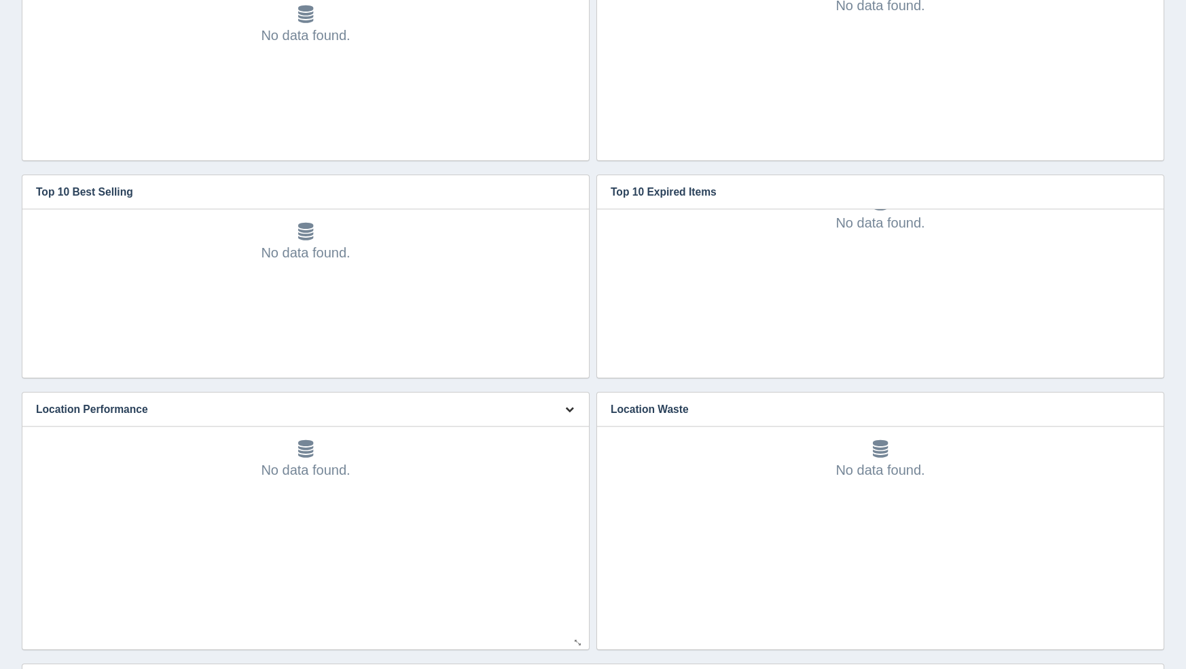
click at [573, 406] on icon "button" at bounding box center [569, 409] width 9 height 9
click at [567, 423] on link "Edit chart" at bounding box center [524, 430] width 109 height 20
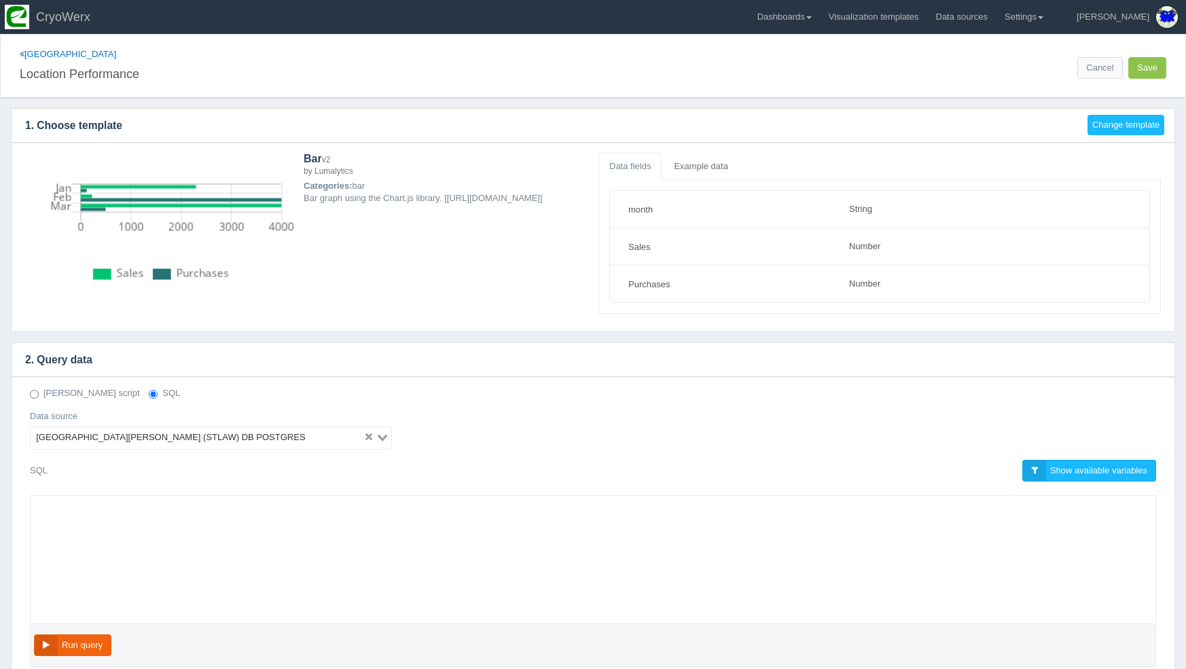
select select "string"
select select "number"
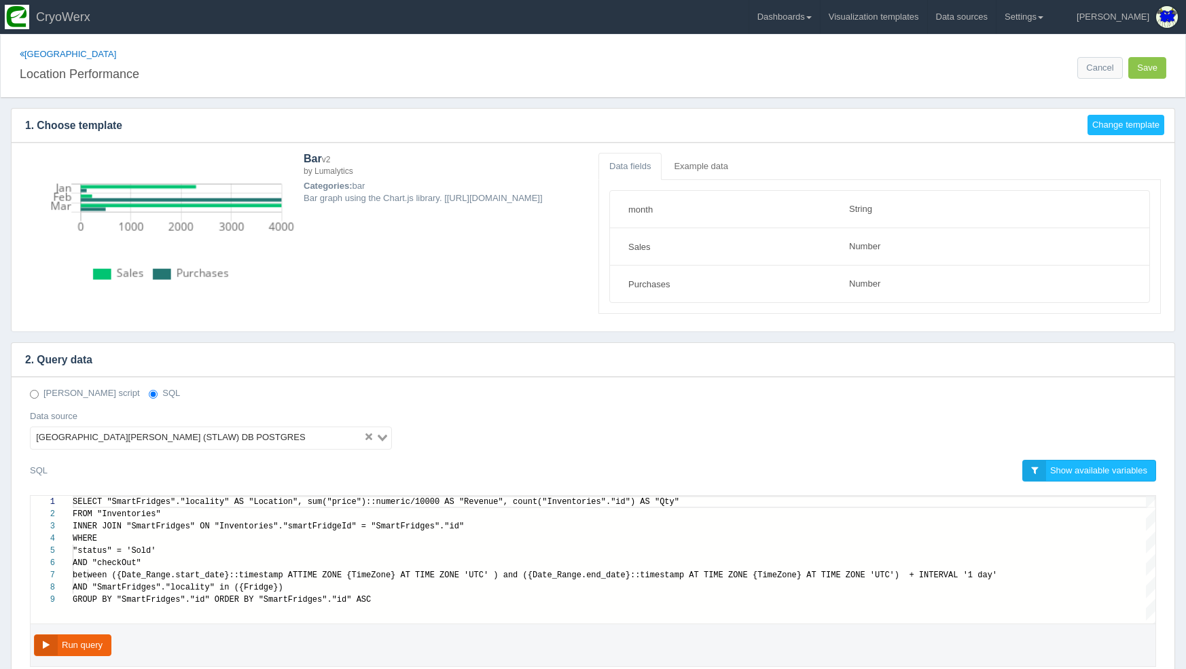
scroll to position [86, 0]
click at [157, 427] on div "St. Lawrence University (STLAW) DB POSTGRES" at bounding box center [197, 436] width 333 height 19
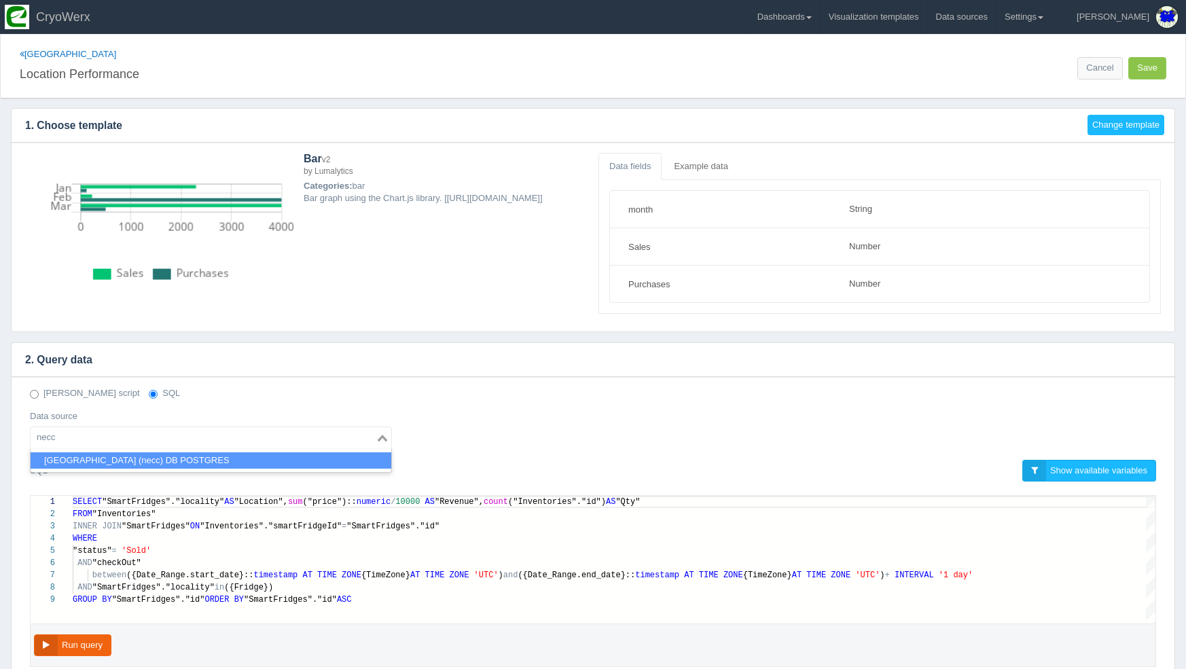
click at [154, 457] on li "Northern Essex Community College (necc) DB POSTGRES" at bounding box center [211, 461] width 361 height 17
type input "necc"
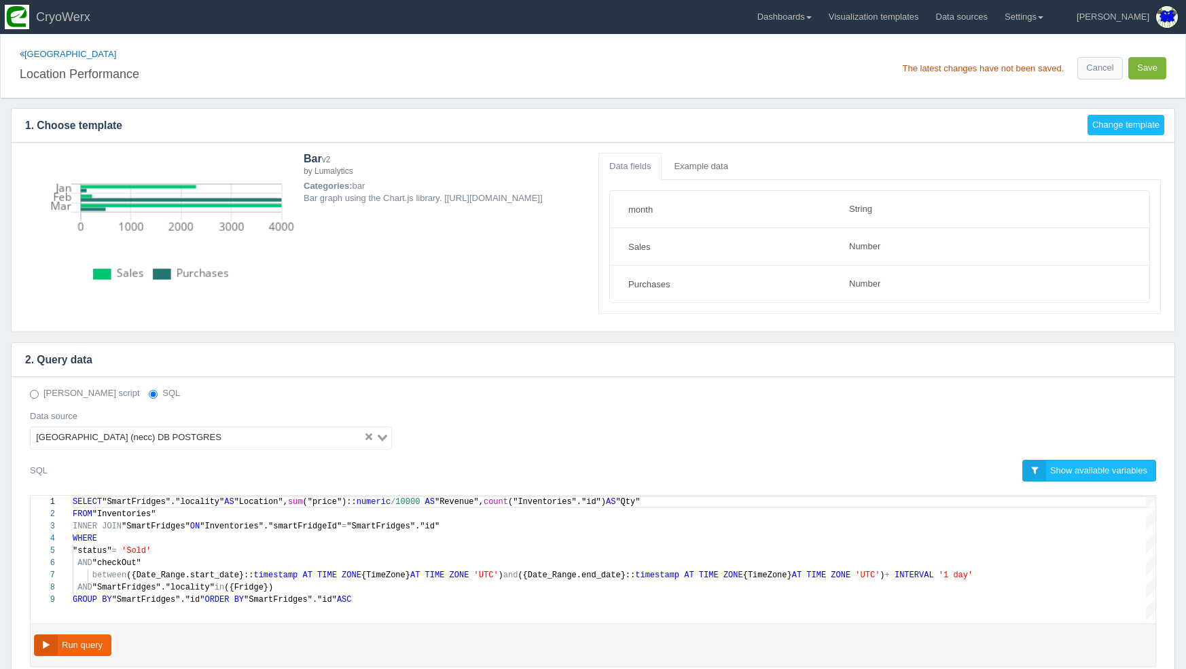
click at [1148, 71] on button "Save" at bounding box center [1148, 68] width 38 height 22
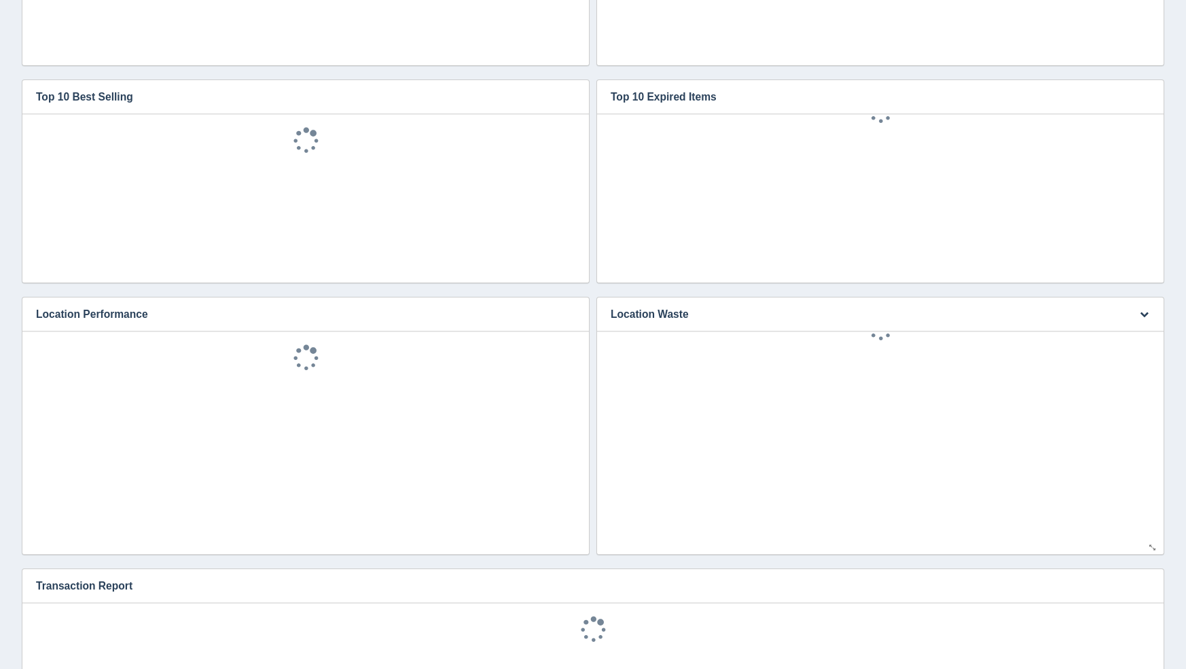
scroll to position [387, 0]
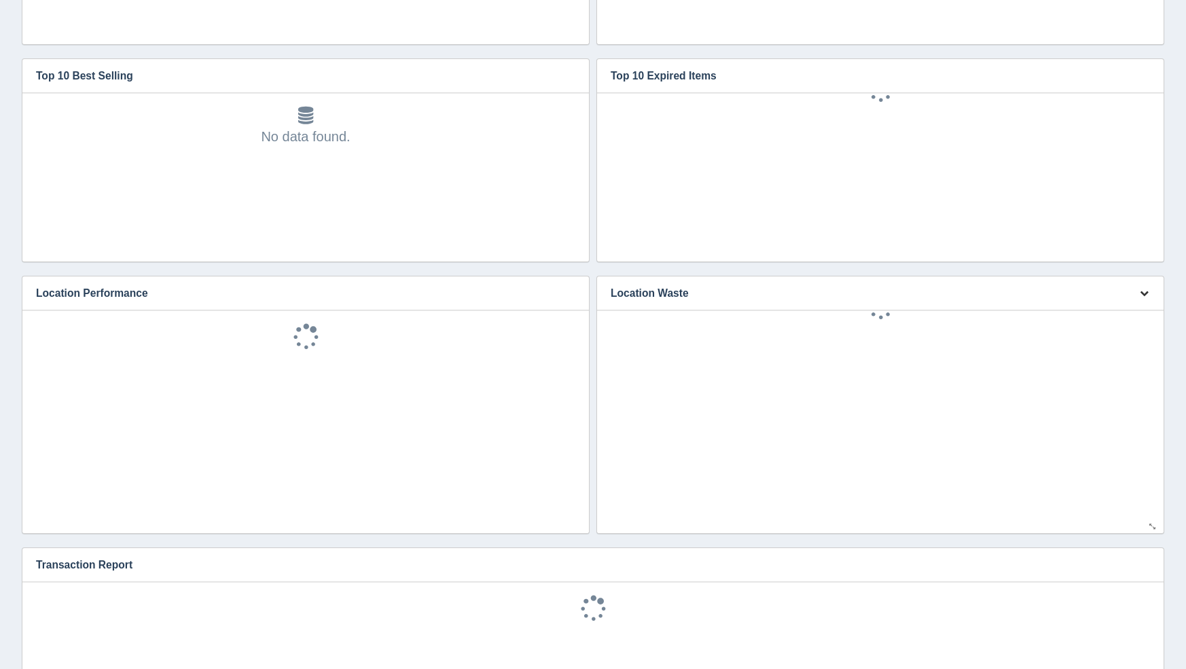
click at [1141, 290] on icon "button" at bounding box center [1144, 293] width 9 height 9
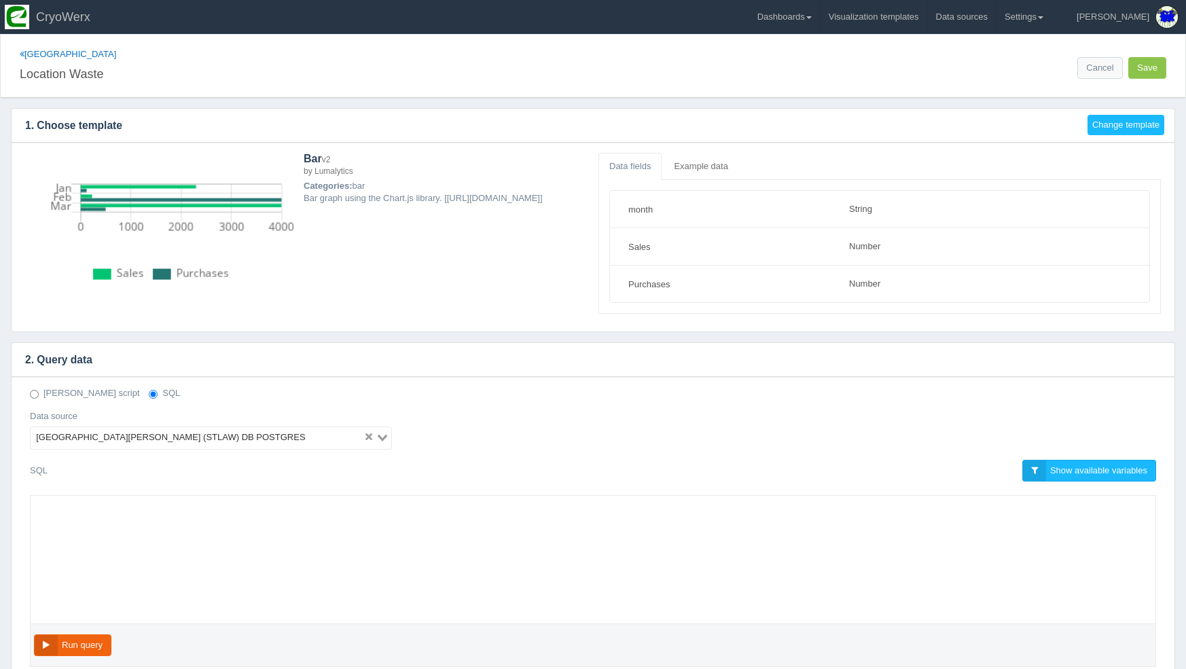
select select "string"
select select "number"
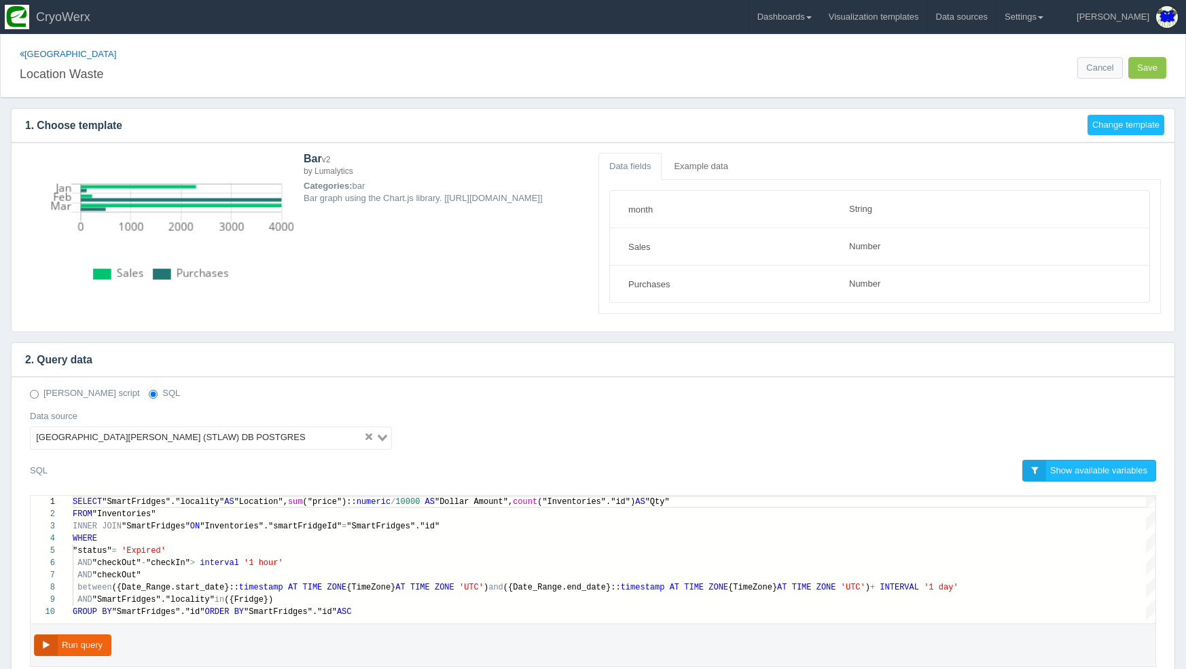
scroll to position [86, 0]
click at [219, 440] on div "[GEOGRAPHIC_DATA][PERSON_NAME] (STLAW) DB POSTGRES" at bounding box center [197, 436] width 333 height 19
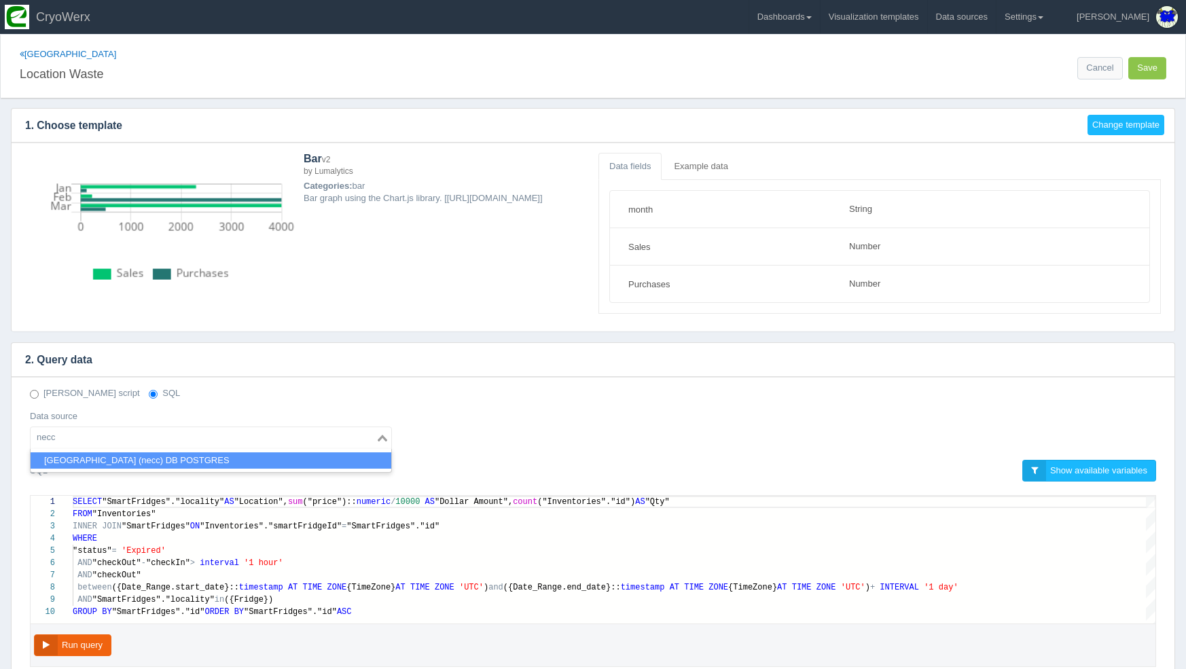
click at [217, 465] on li "[GEOGRAPHIC_DATA] (necc) DB POSTGRES" at bounding box center [211, 461] width 361 height 17
type input "necc"
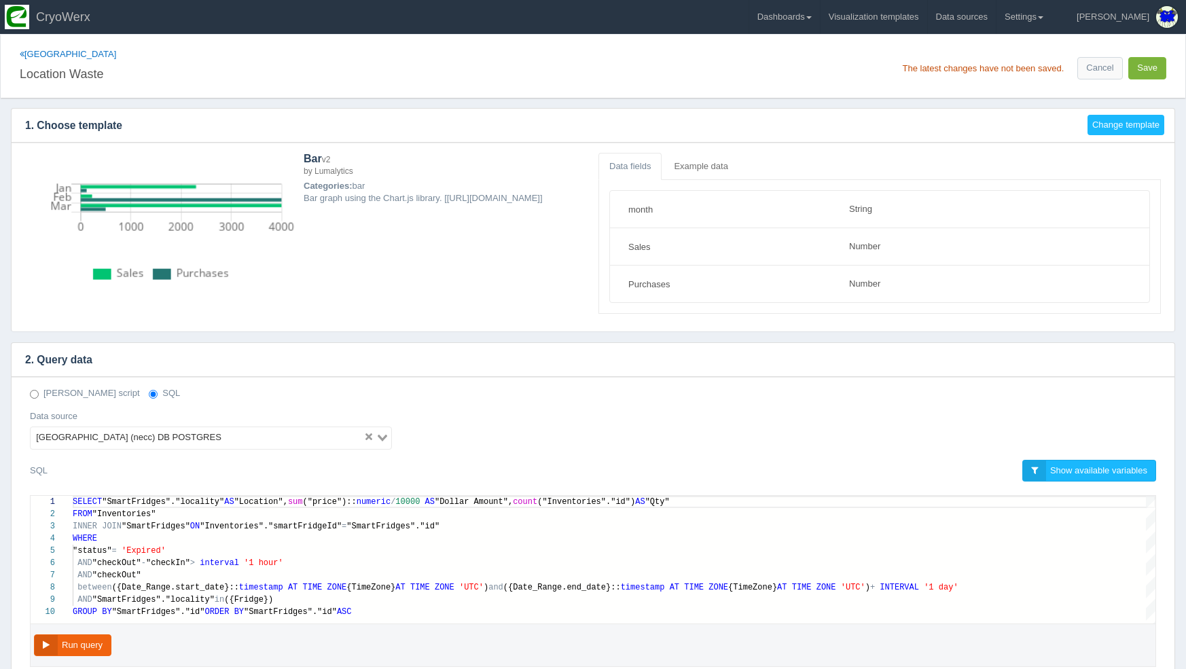
click at [1141, 65] on button "Save" at bounding box center [1148, 68] width 38 height 22
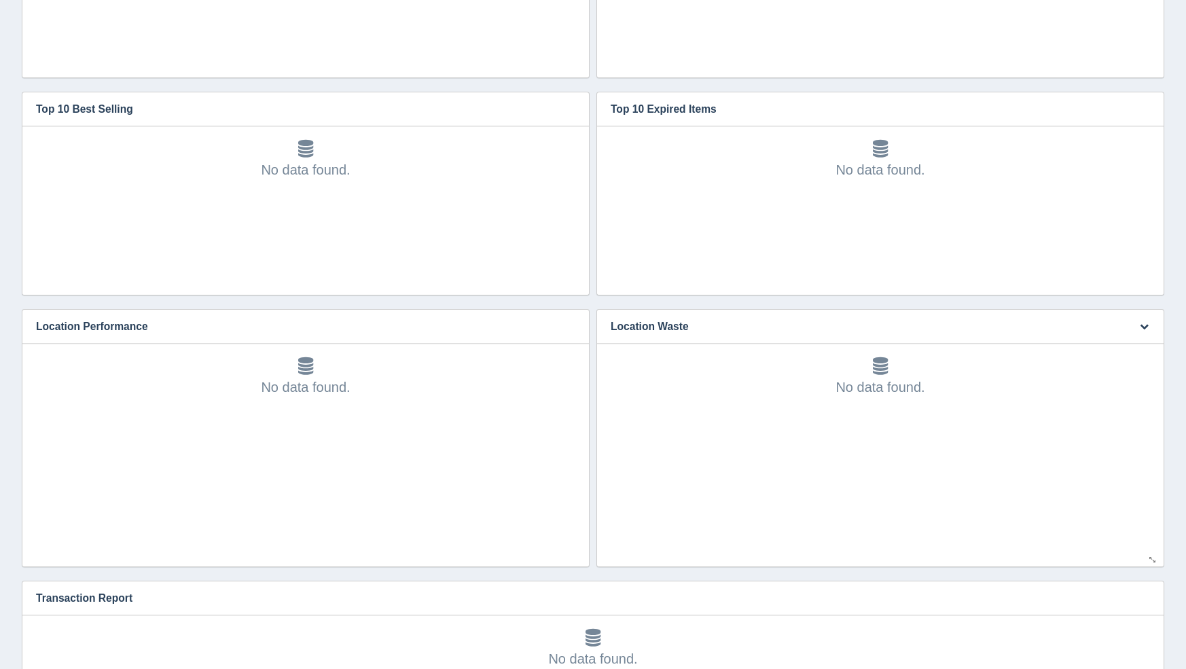
scroll to position [520, 0]
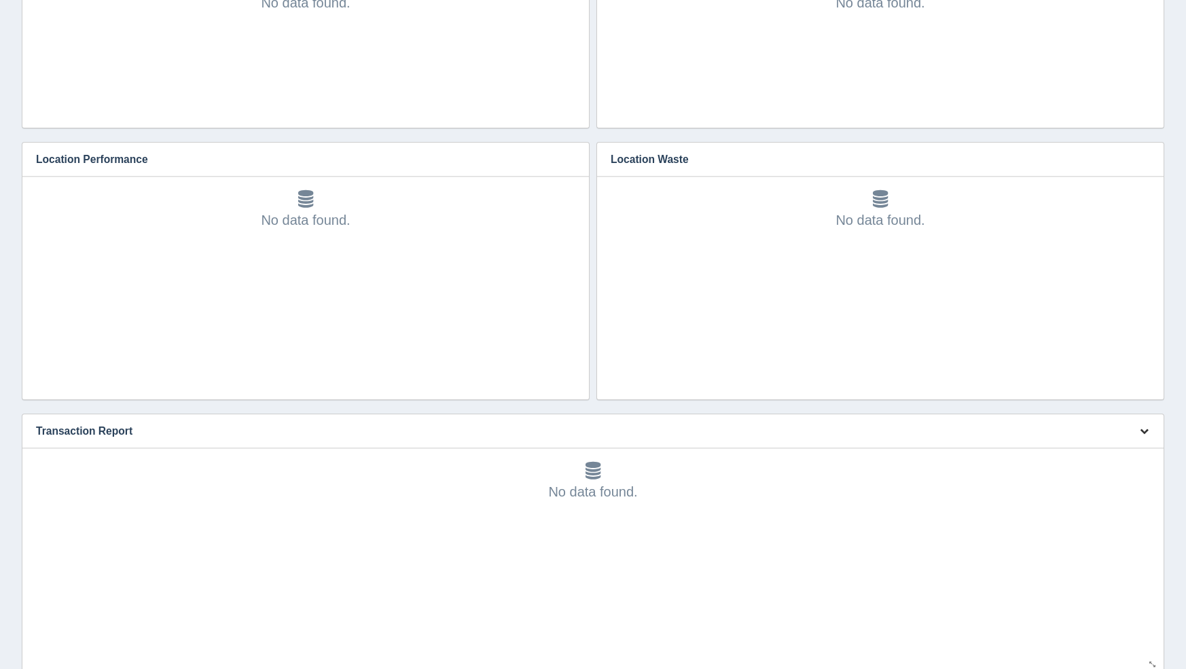
click at [1142, 431] on icon "button" at bounding box center [1144, 431] width 9 height 9
click at [1135, 450] on link "Edit chart" at bounding box center [1099, 452] width 109 height 20
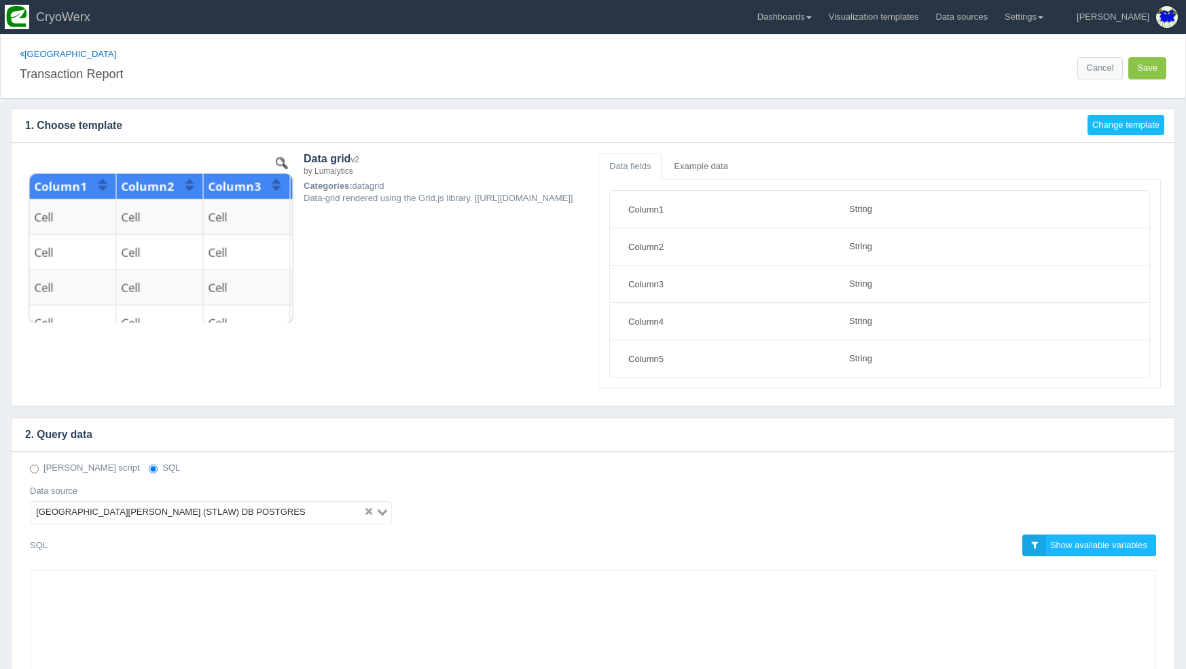
select select "string"
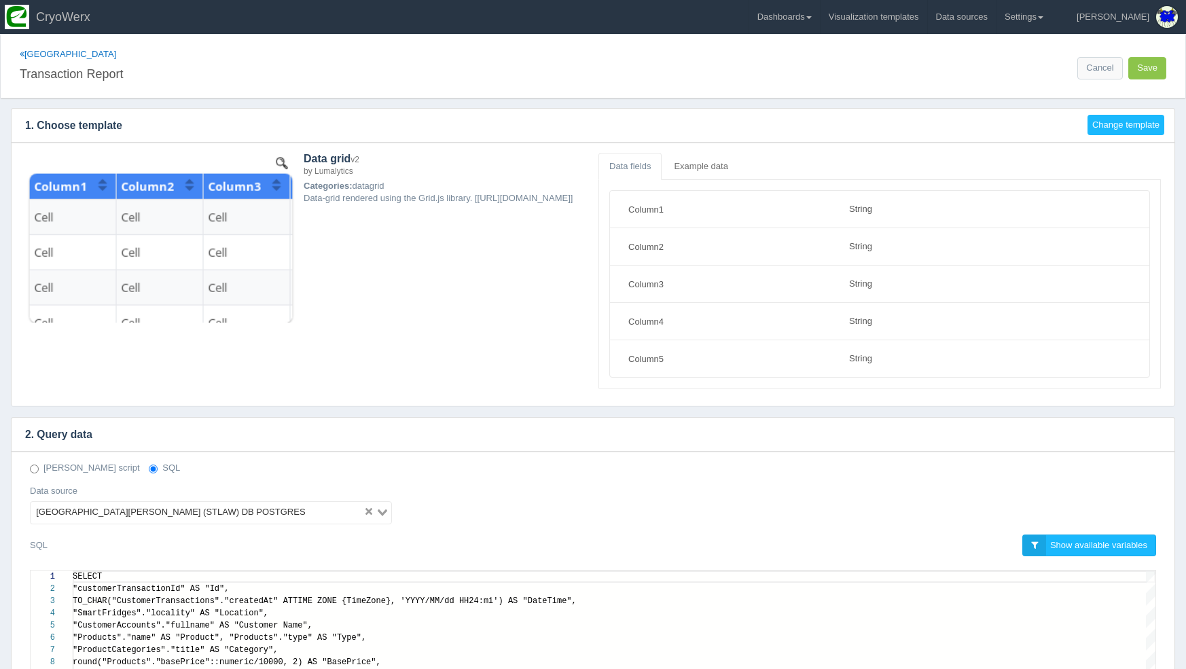
scroll to position [110, 0]
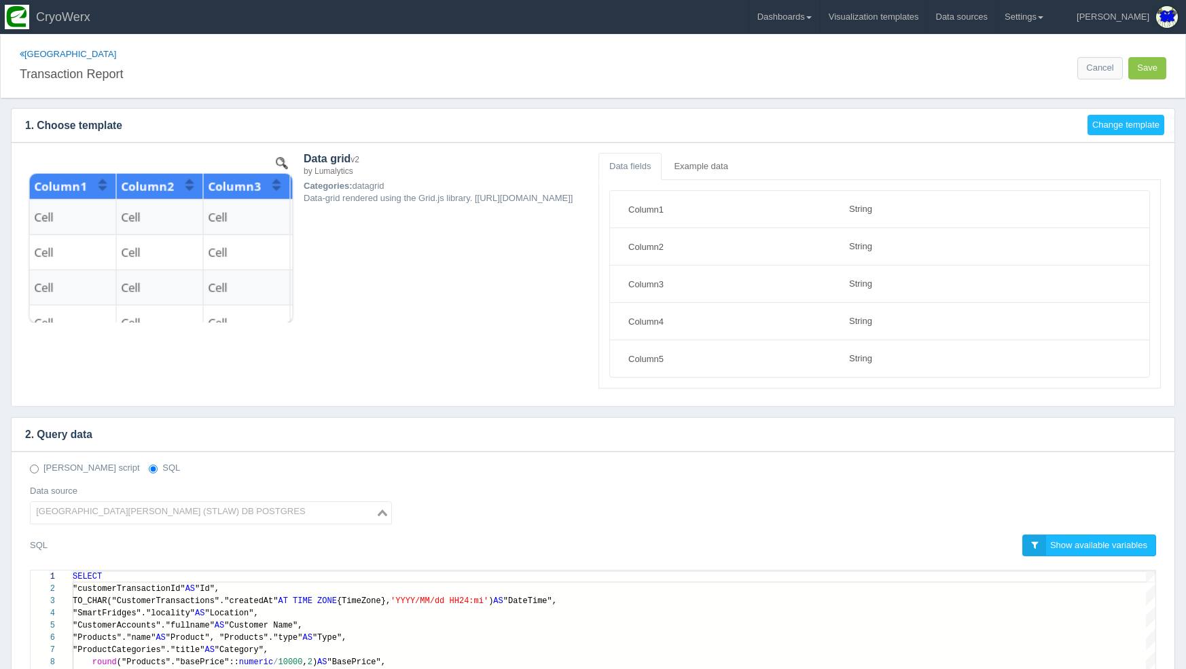
click at [141, 506] on div "St. Lawrence University (STLAW) DB POSTGRES" at bounding box center [203, 511] width 345 height 19
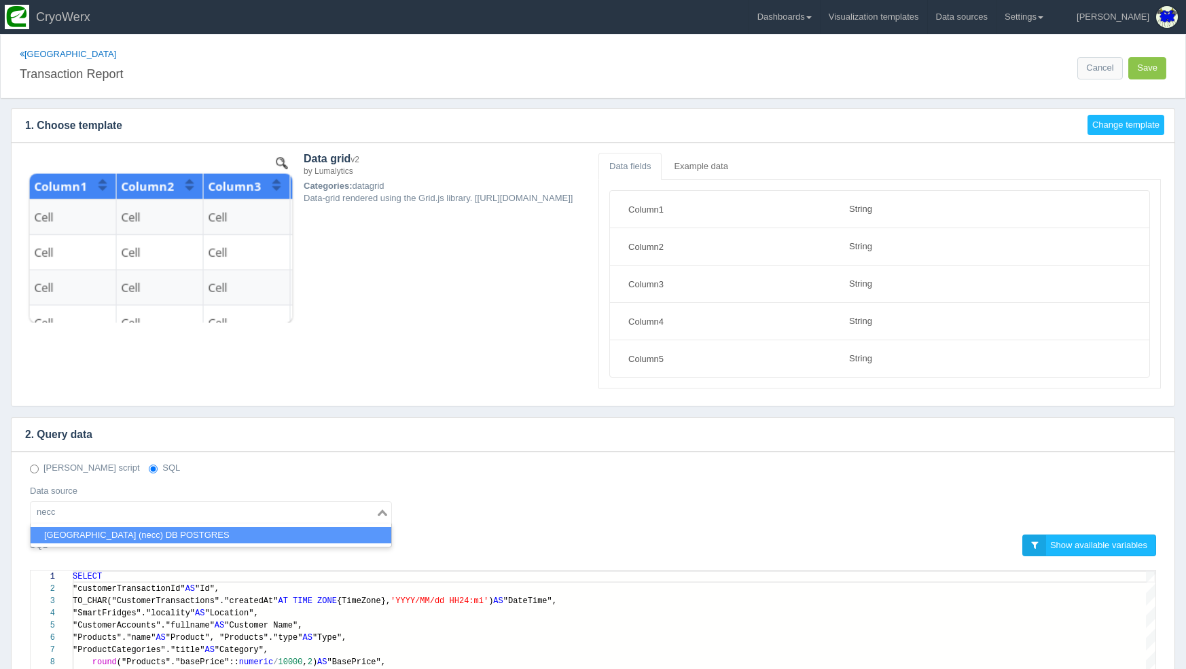
click at [138, 536] on li "Northern Essex Community College (necc) DB POSTGRES" at bounding box center [211, 535] width 361 height 17
type input "necc"
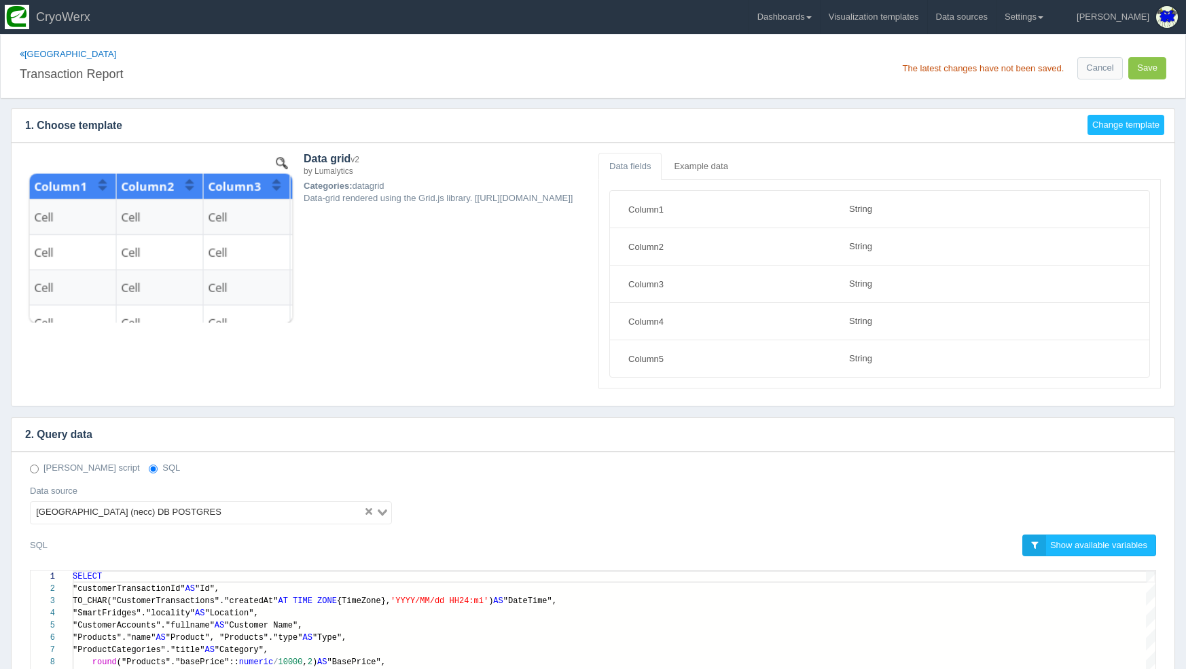
click at [1154, 56] on div "The latest changes have not been saved. Cancel Save" at bounding box center [882, 63] width 579 height 31
click at [1138, 71] on button "Save" at bounding box center [1148, 68] width 38 height 22
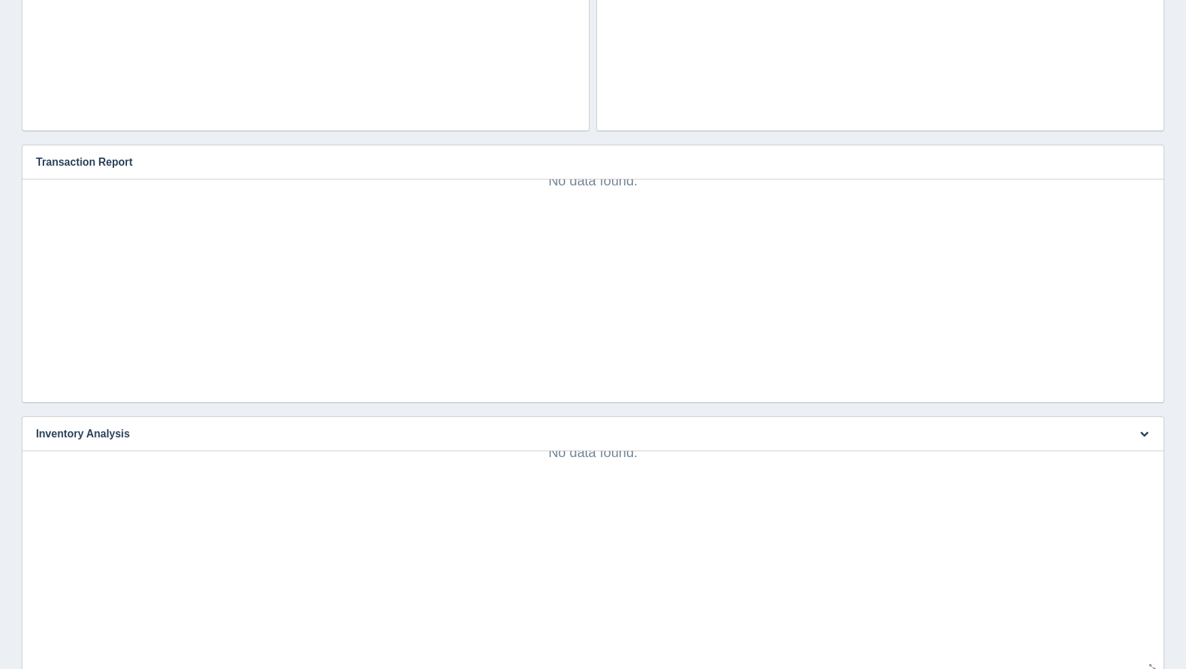
scroll to position [937, 0]
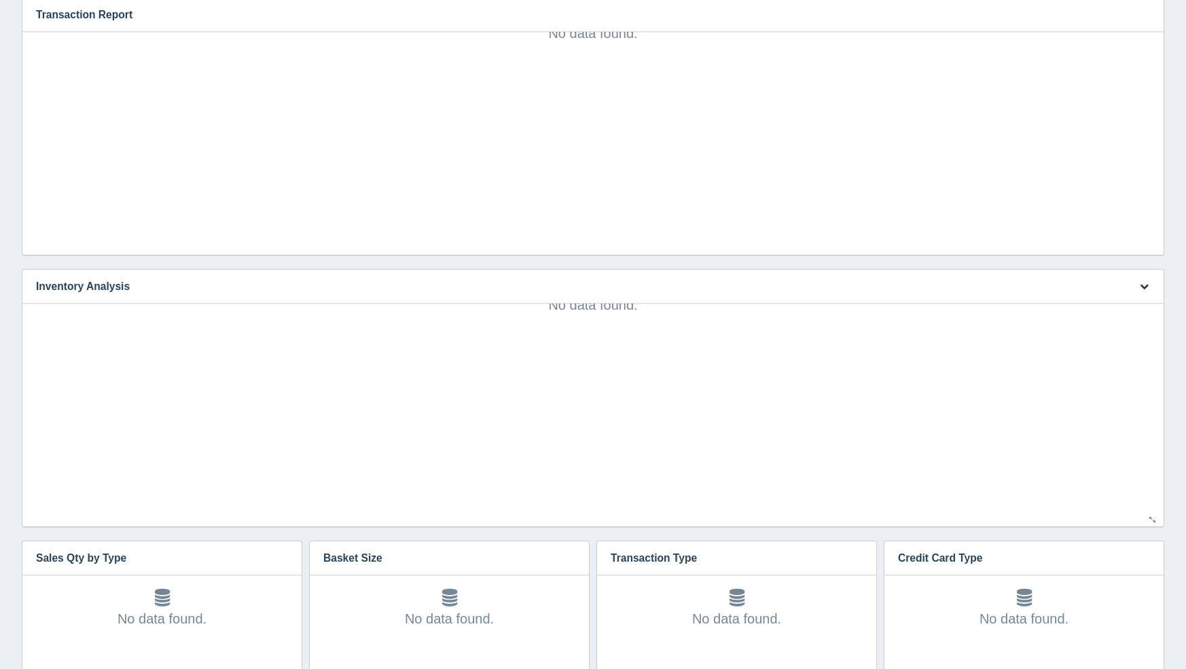
click at [1151, 286] on button "button" at bounding box center [1144, 287] width 18 height 21
click at [1127, 302] on link "Edit chart" at bounding box center [1099, 307] width 109 height 20
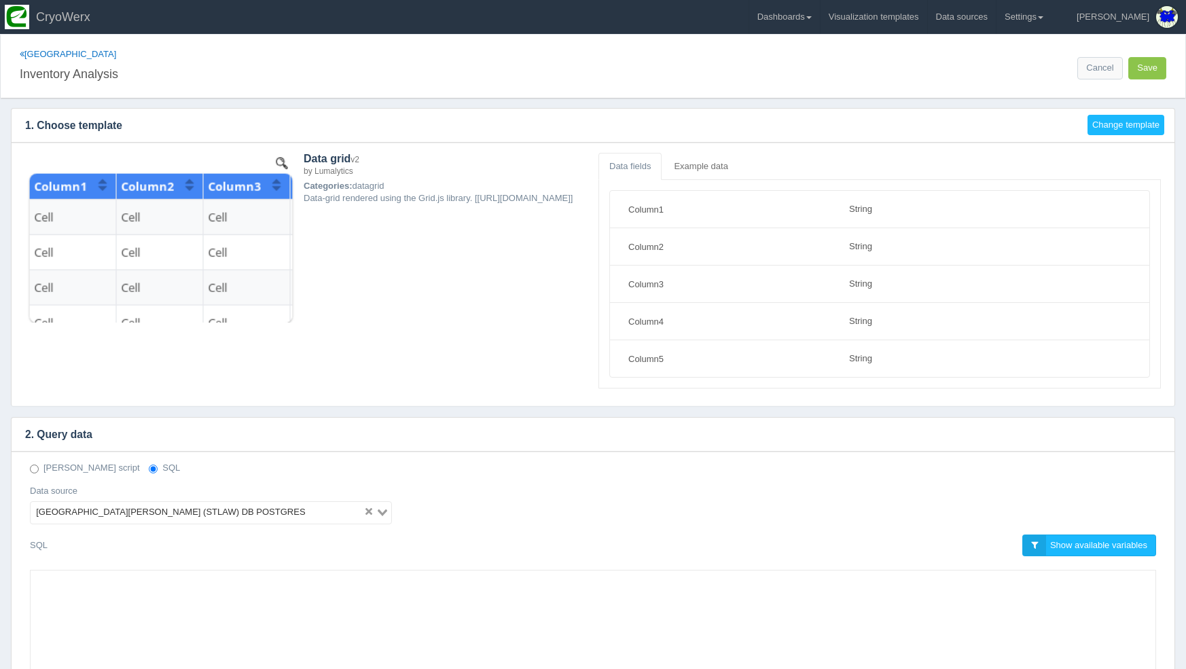
select select "string"
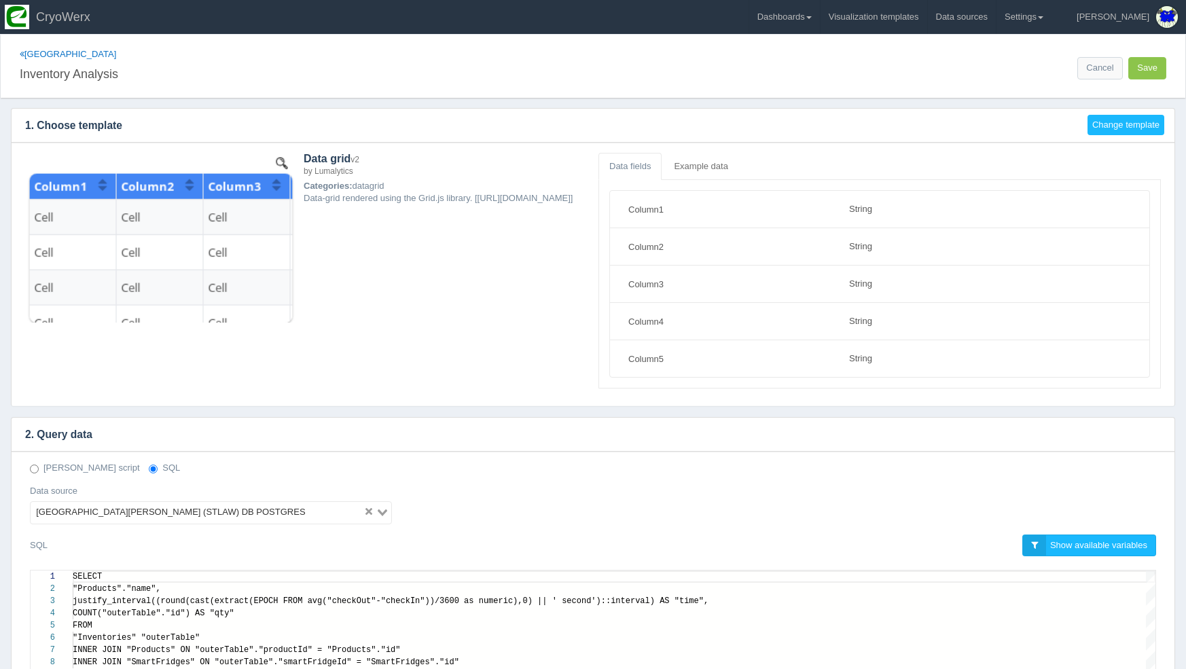
scroll to position [122, 0]
click at [162, 506] on div "[GEOGRAPHIC_DATA][PERSON_NAME] (STLAW) DB POSTGRES" at bounding box center [197, 511] width 333 height 19
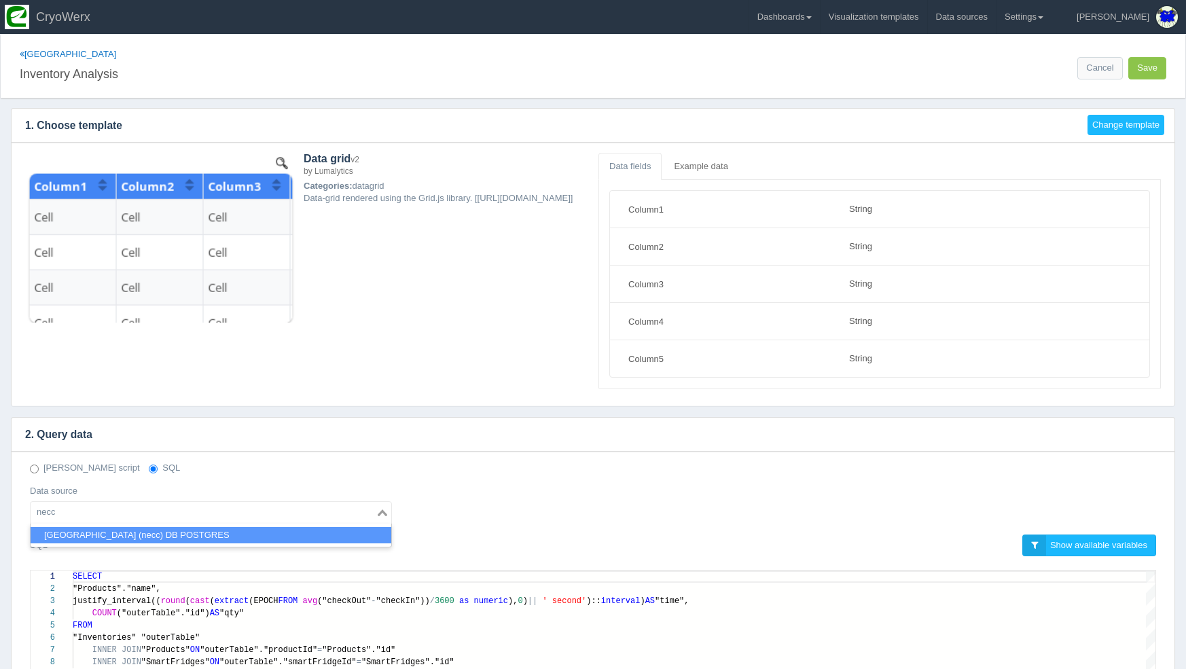
click at [160, 537] on li "[GEOGRAPHIC_DATA] (necc) DB POSTGRES" at bounding box center [211, 535] width 361 height 17
type input "necc"
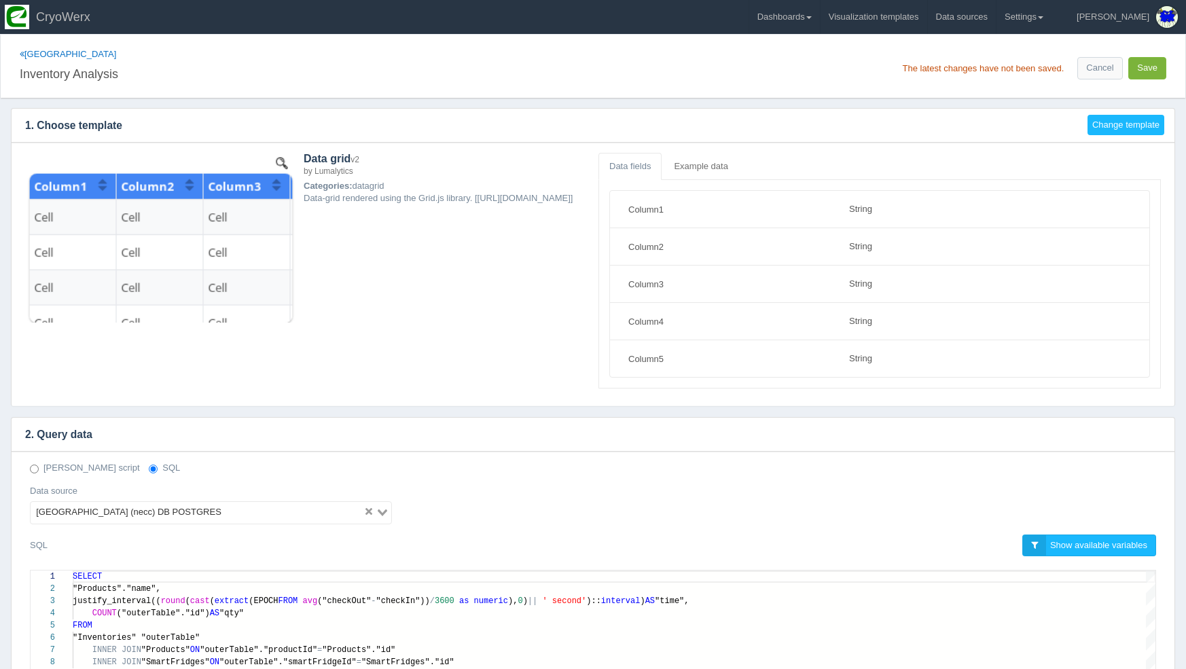
click at [1159, 67] on button "Save" at bounding box center [1148, 68] width 38 height 22
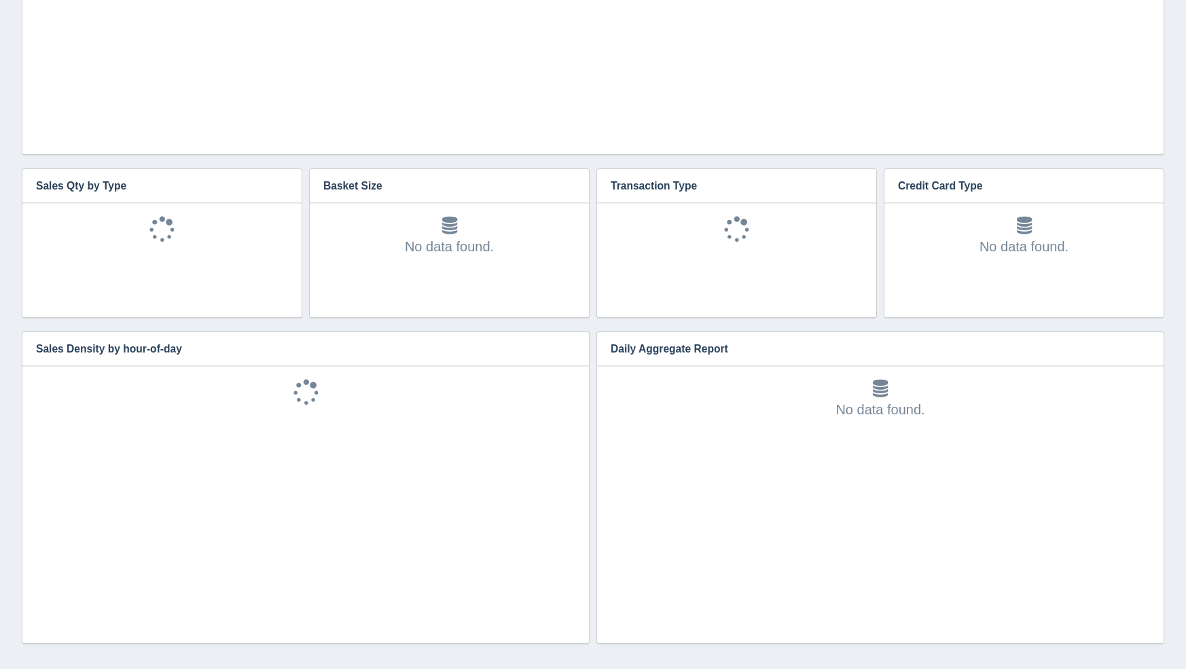
scroll to position [1124, 0]
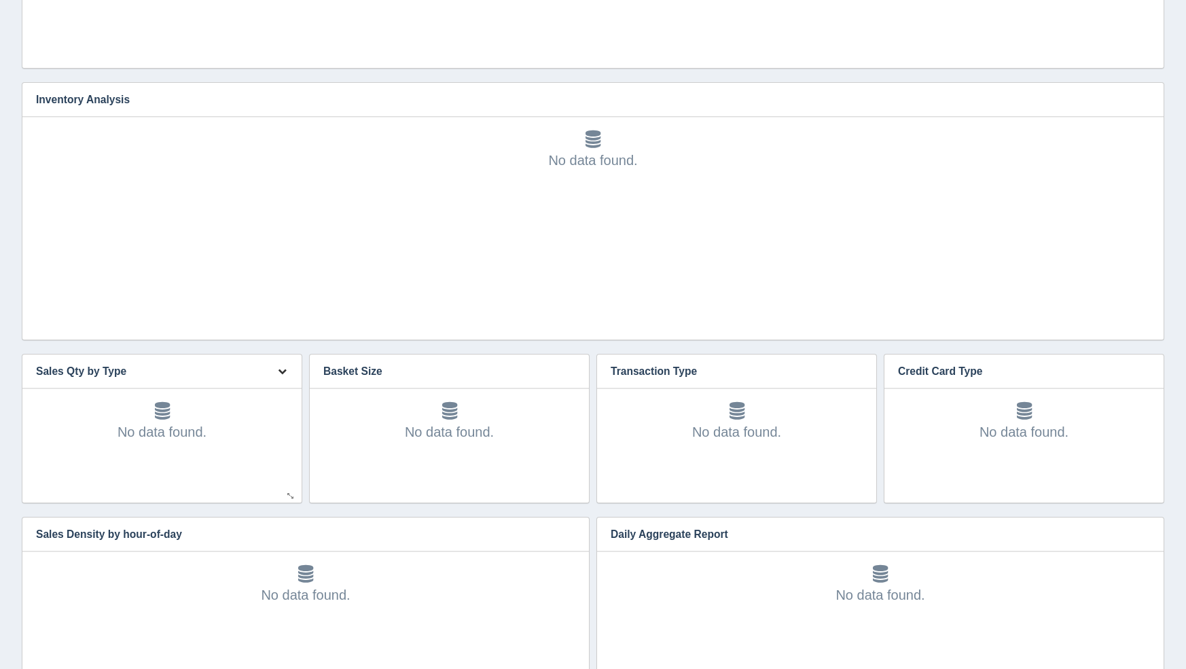
click at [281, 376] on button "button" at bounding box center [282, 371] width 18 height 21
click at [279, 392] on link "Edit chart" at bounding box center [237, 392] width 109 height 20
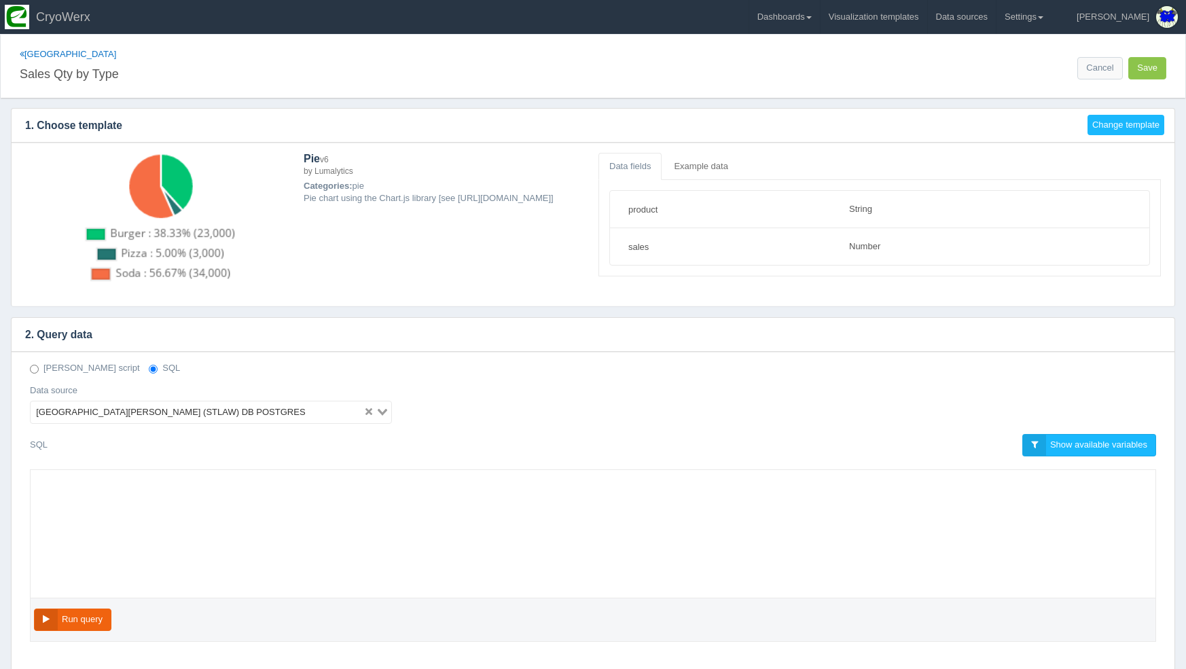
select select "string"
select select "number"
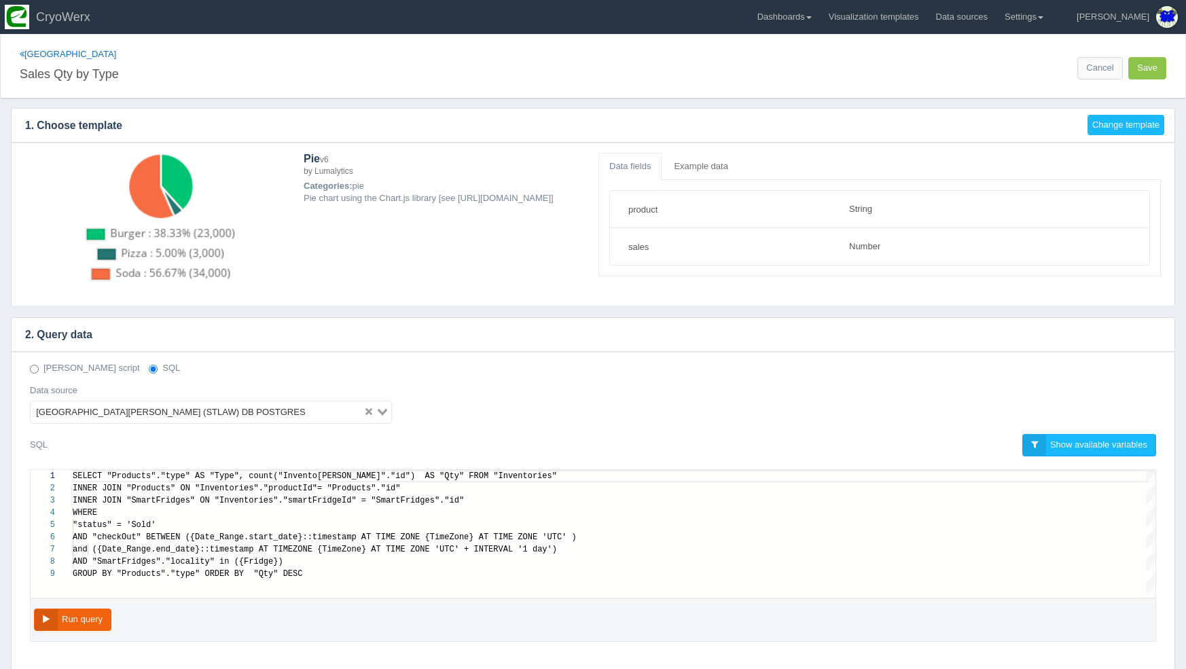
scroll to position [86, 0]
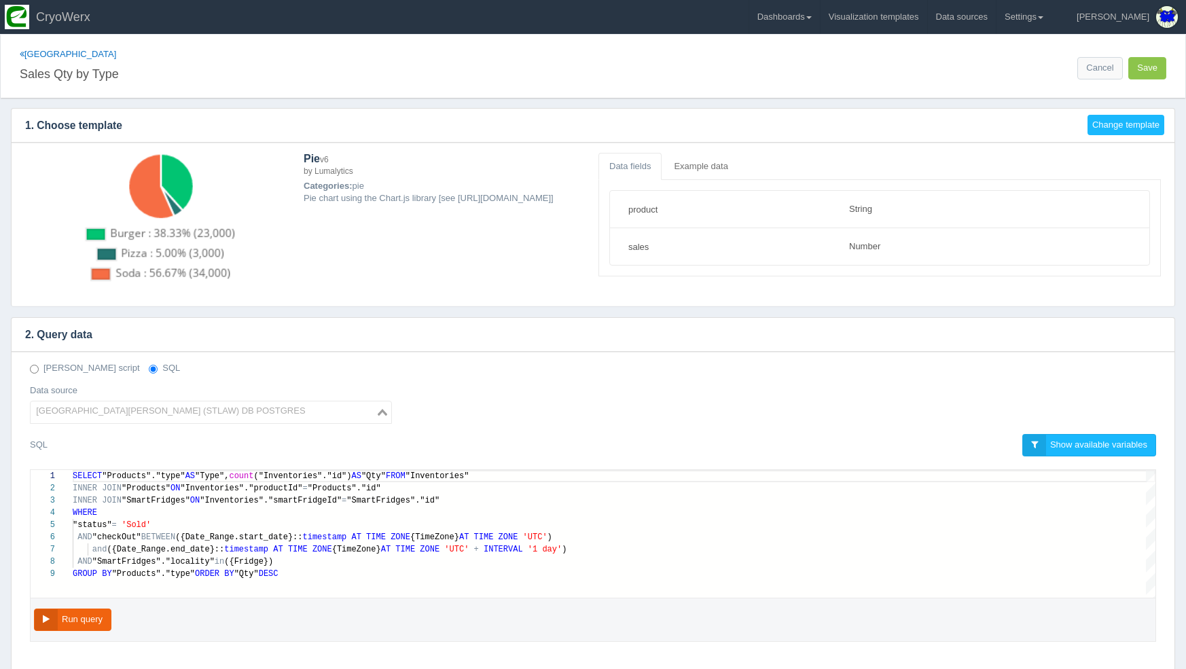
click at [133, 404] on div "St. Lawrence University (STLAW) DB POSTGRES" at bounding box center [203, 411] width 345 height 19
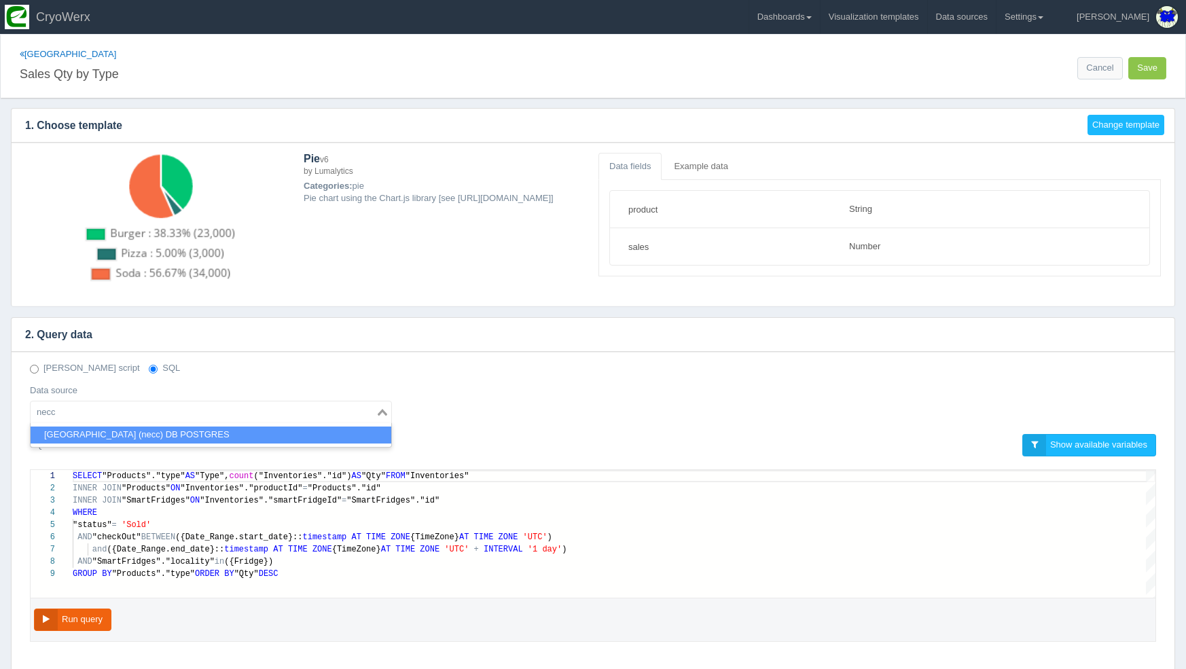
click at [133, 428] on li "[GEOGRAPHIC_DATA] (necc) DB POSTGRES" at bounding box center [211, 435] width 361 height 17
type input "necc"
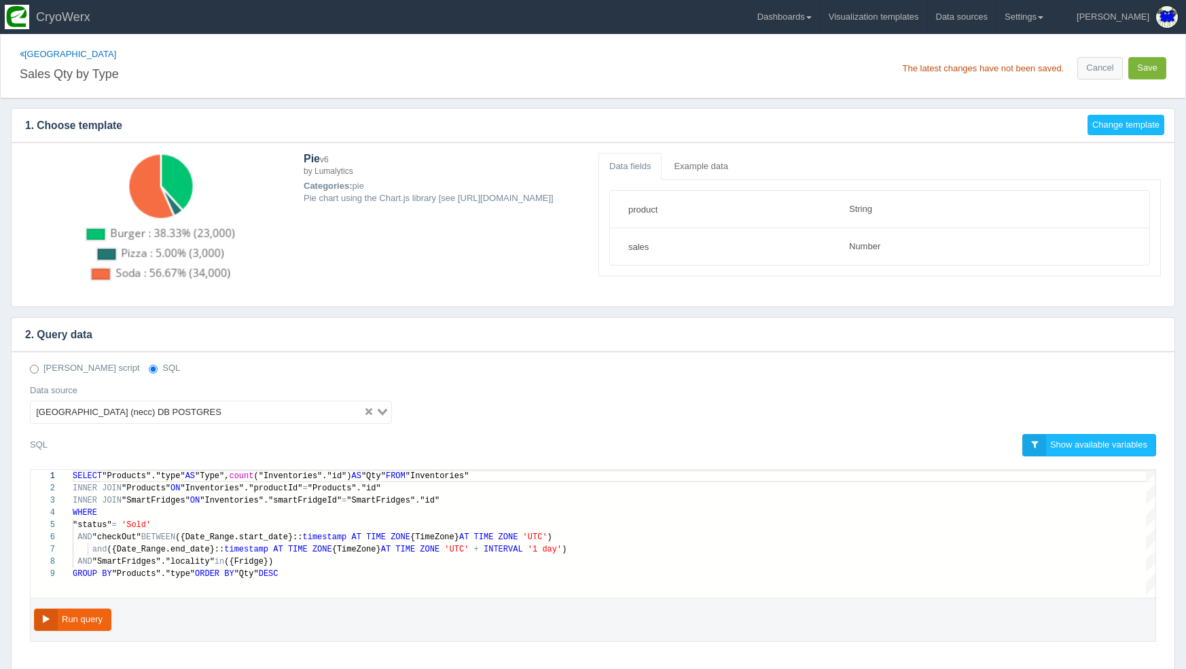
click at [1158, 63] on button "Save" at bounding box center [1148, 68] width 38 height 22
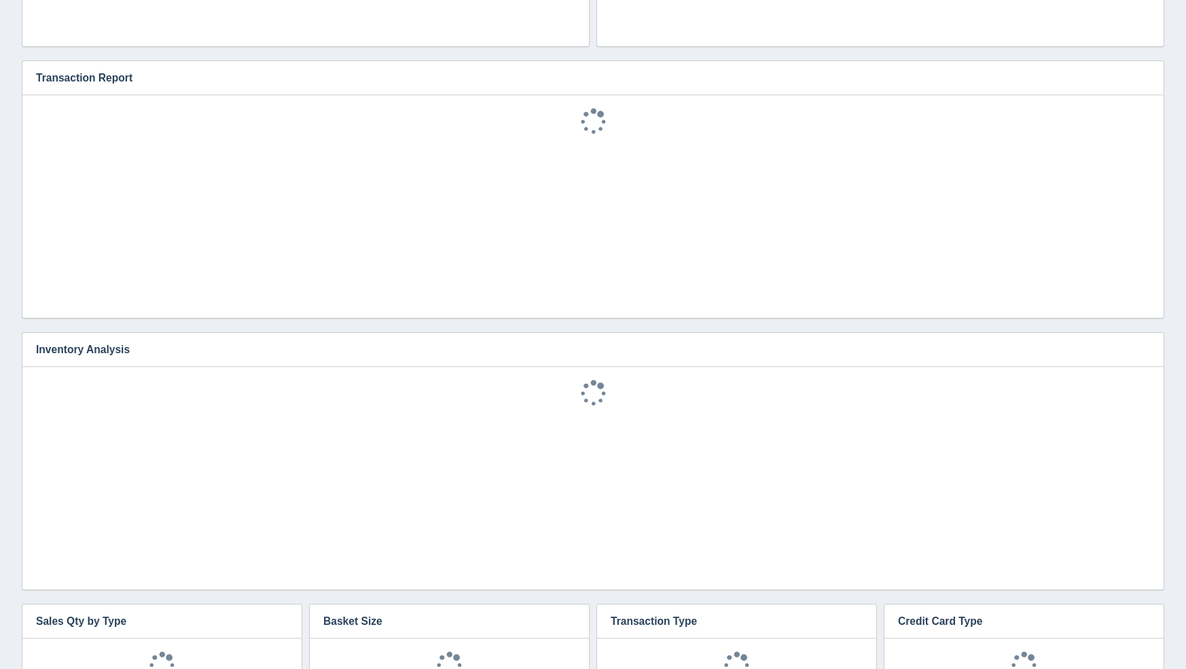
scroll to position [1219, 0]
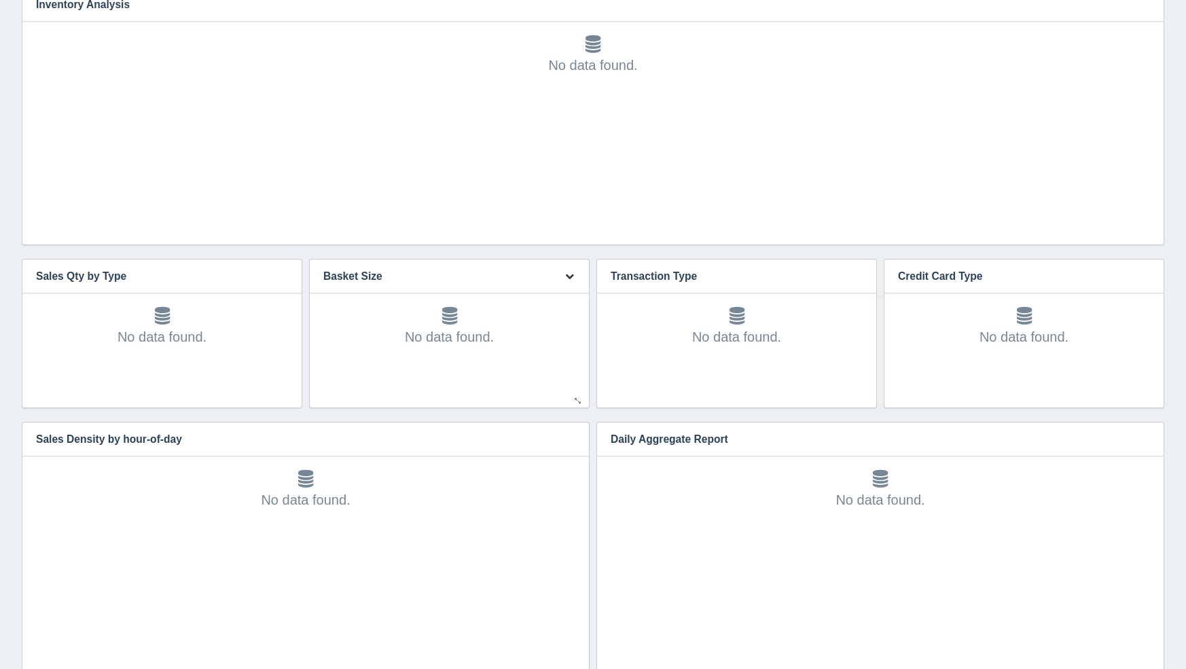
click at [564, 277] on button "button" at bounding box center [570, 276] width 18 height 21
click at [561, 296] on link "Edit chart" at bounding box center [524, 297] width 109 height 20
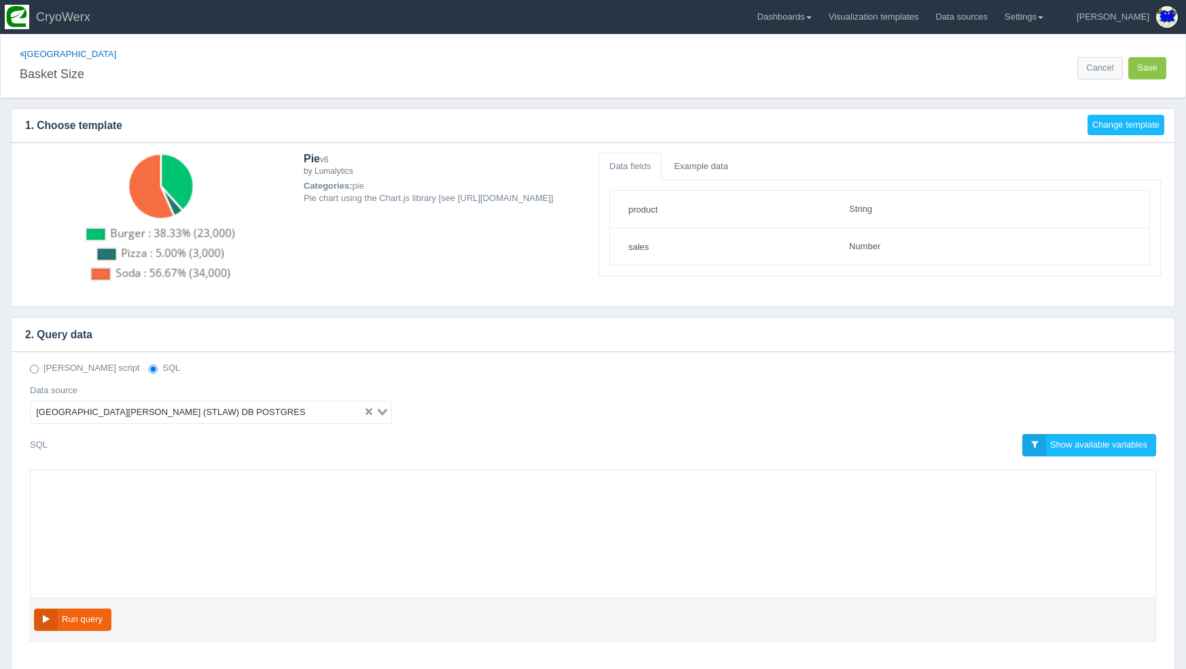
select select "string"
select select "number"
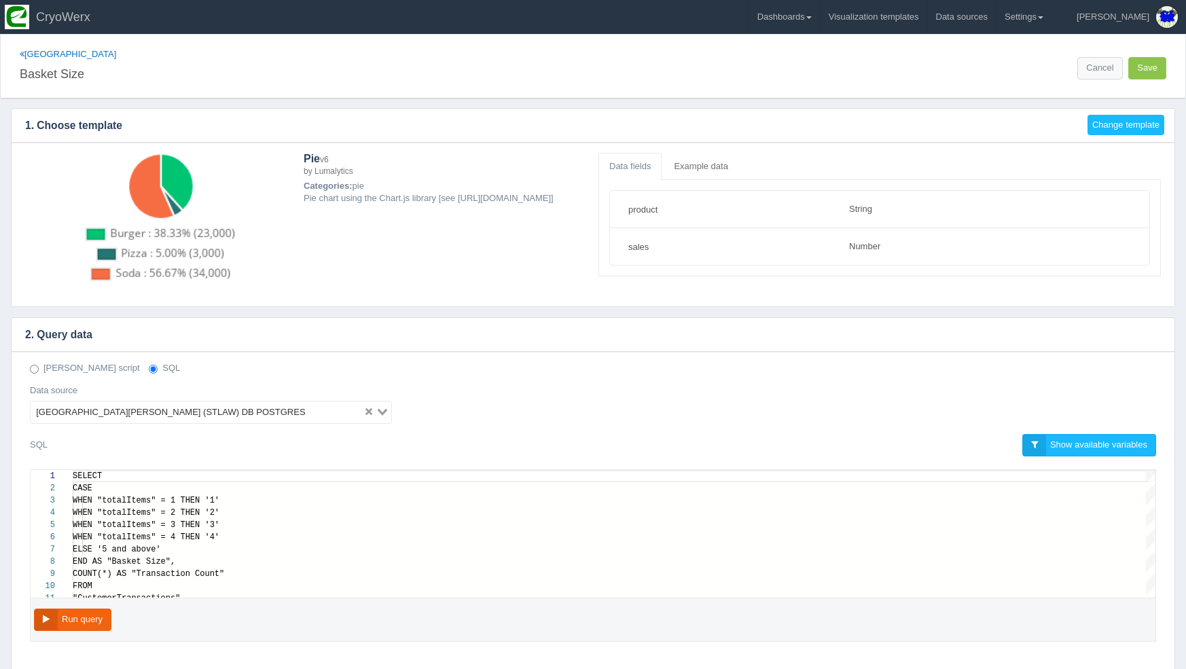
scroll to position [122, 0]
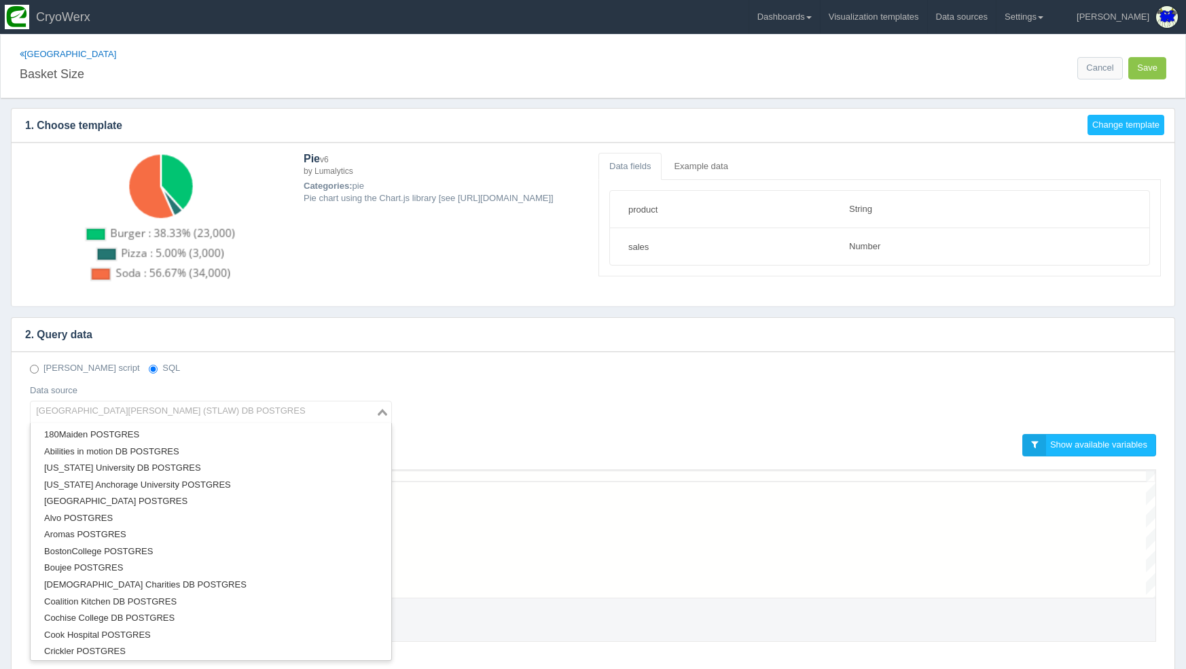
click at [80, 411] on div "[GEOGRAPHIC_DATA][PERSON_NAME] (STLAW) DB POSTGRES" at bounding box center [203, 411] width 345 height 19
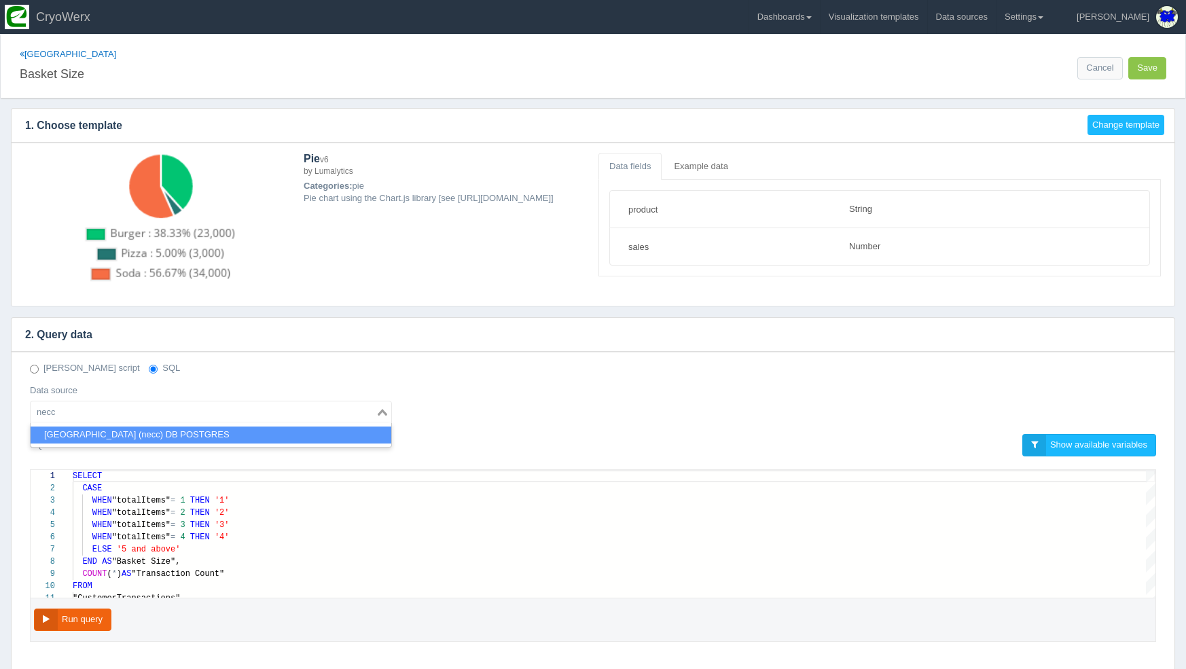
click at [75, 431] on li "[GEOGRAPHIC_DATA] (necc) DB POSTGRES" at bounding box center [211, 435] width 361 height 17
type input "necc"
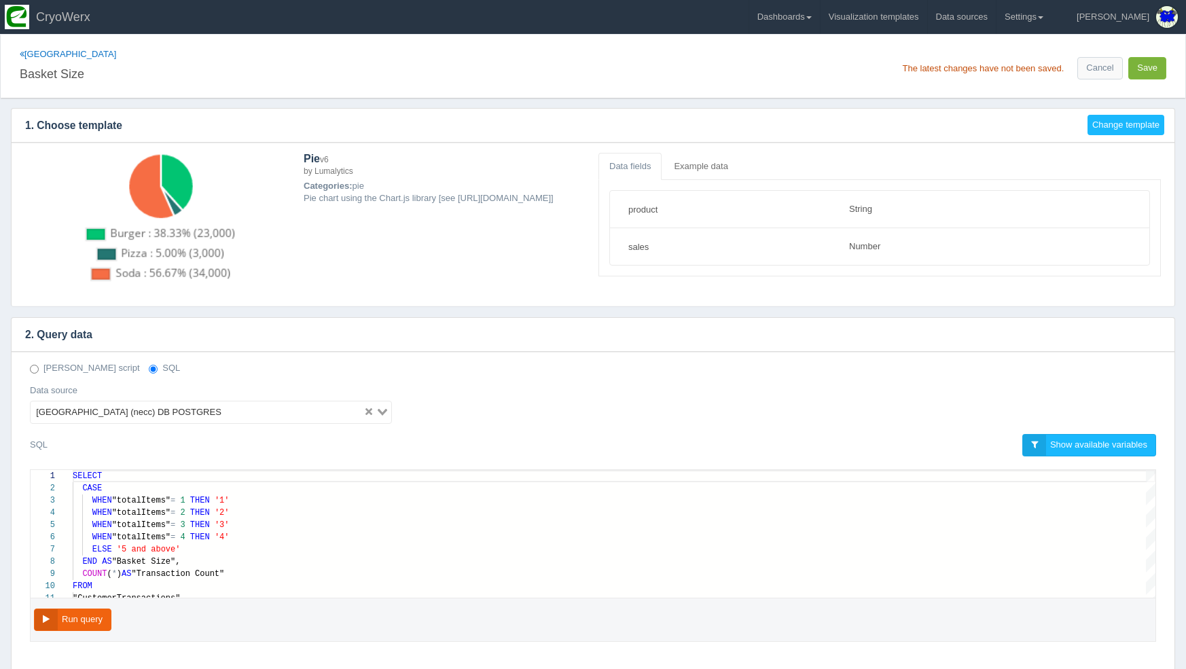
click at [1139, 63] on button "Save" at bounding box center [1148, 68] width 38 height 22
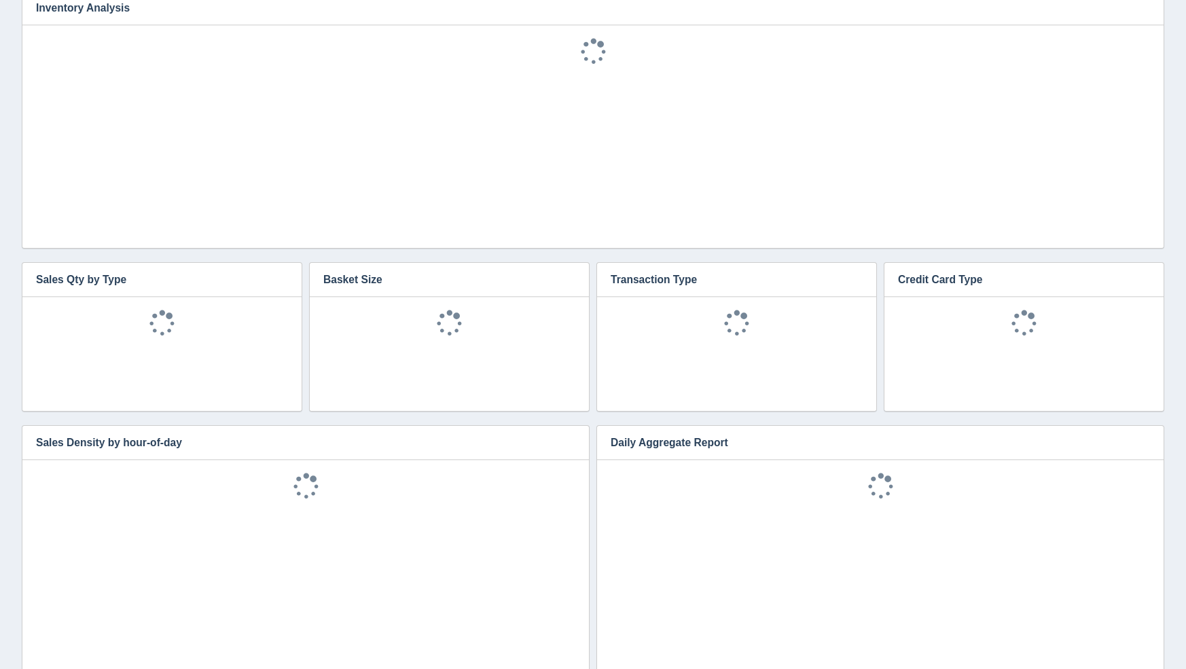
scroll to position [1360, 0]
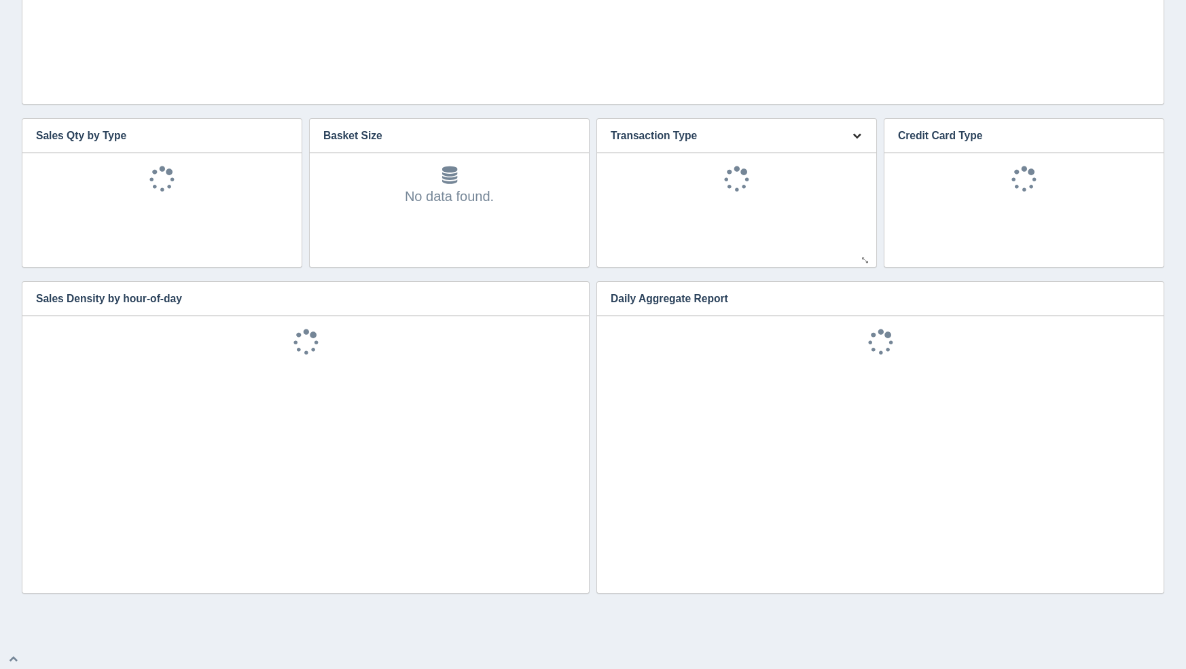
click at [853, 137] on icon "button" at bounding box center [857, 135] width 9 height 9
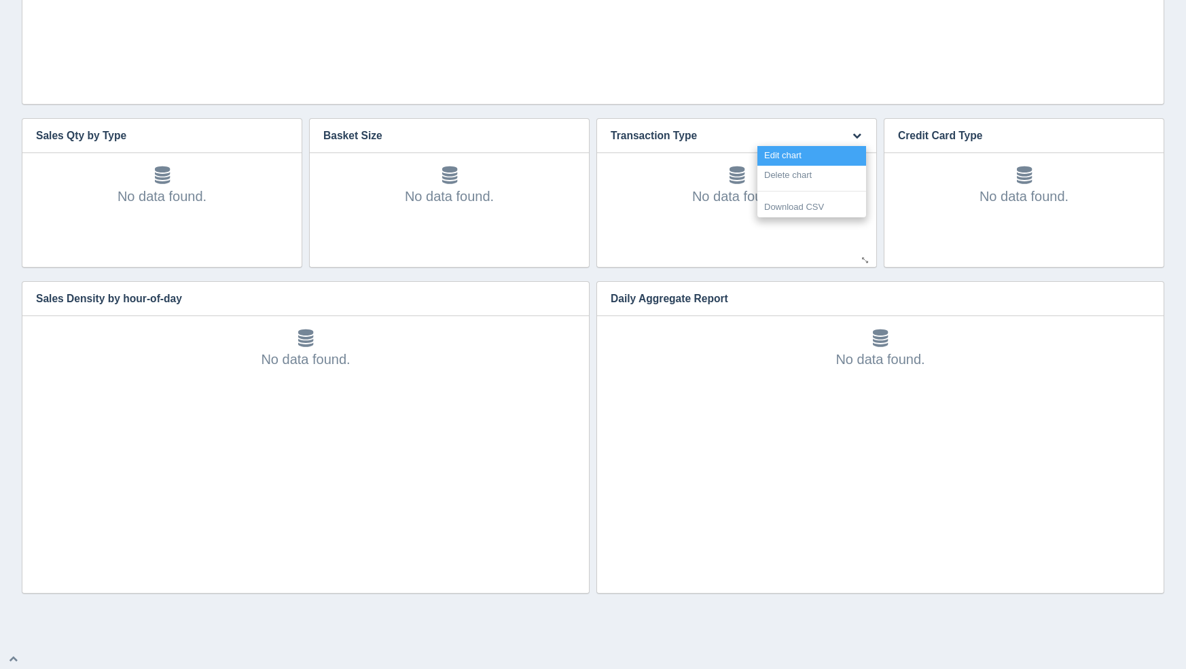
click at [849, 155] on link "Edit chart" at bounding box center [812, 156] width 109 height 20
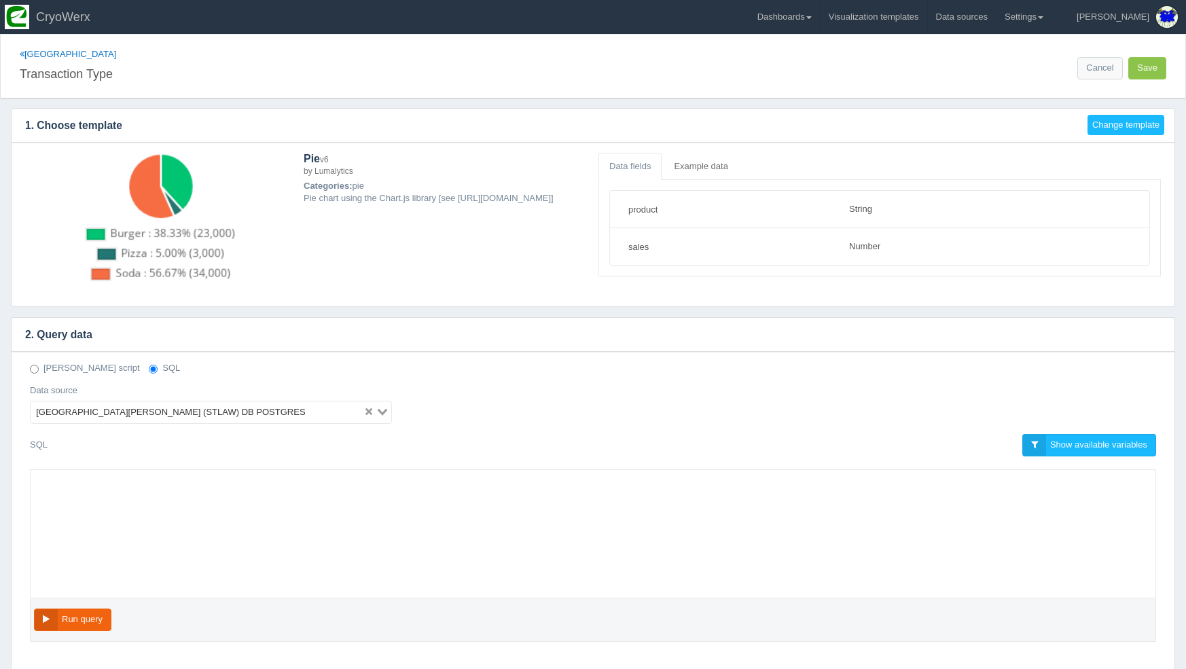
select select "string"
select select "number"
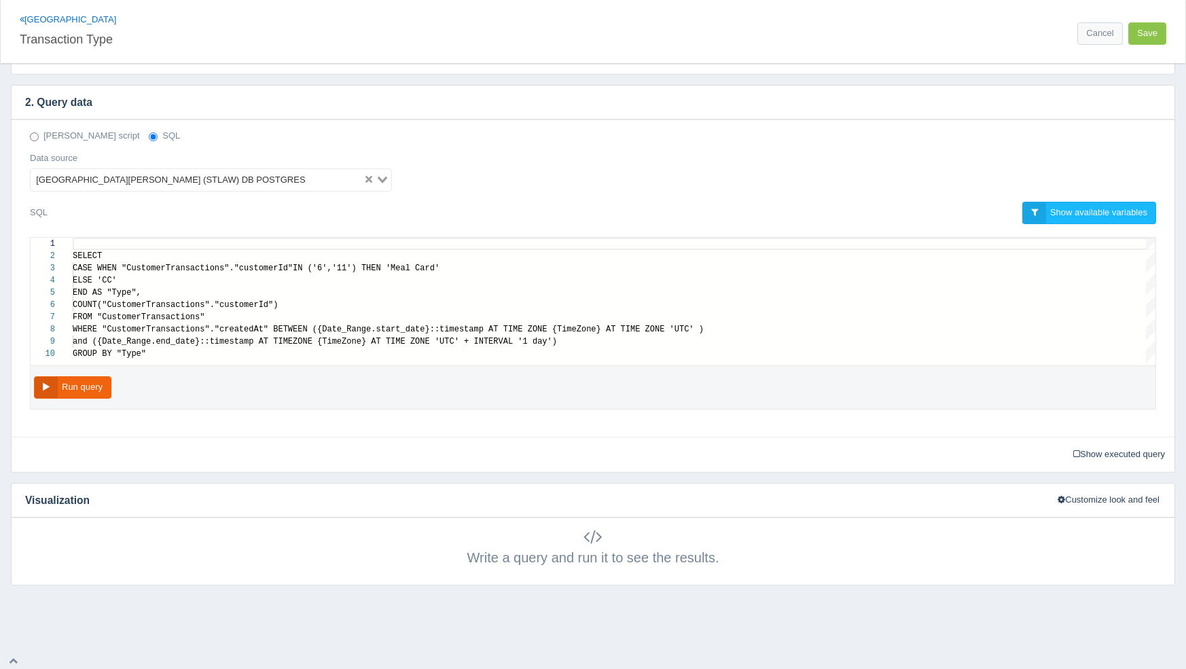
scroll to position [110, 0]
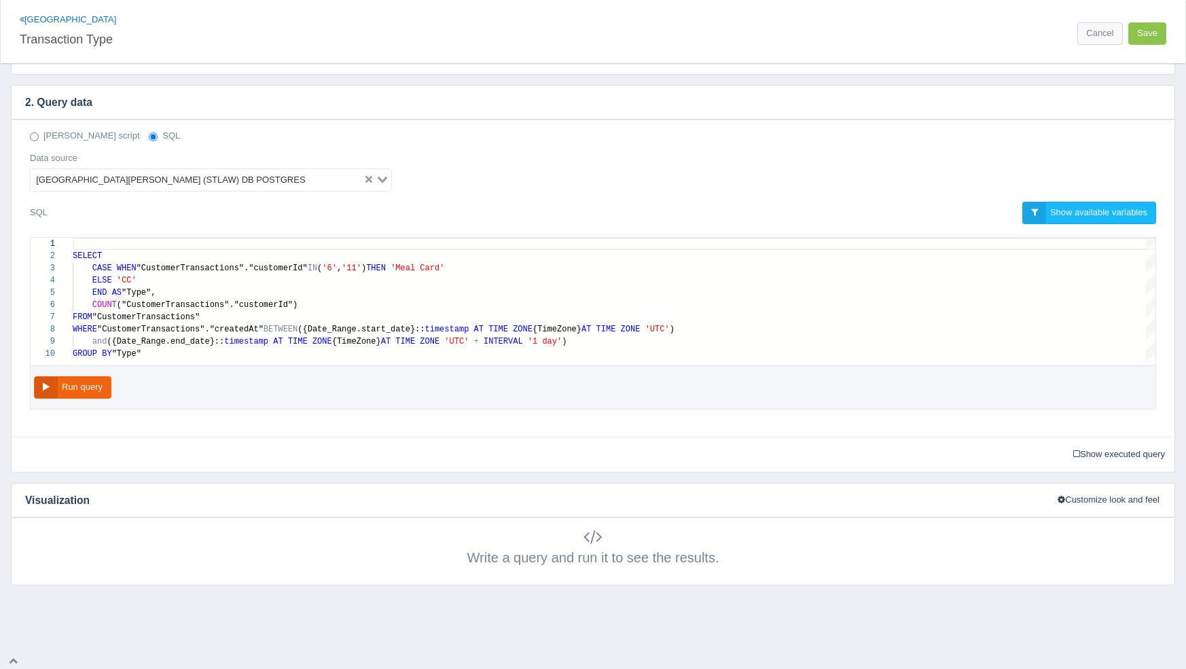
click at [110, 173] on div "St. Lawrence University (STLAW) DB POSTGRES" at bounding box center [197, 178] width 333 height 19
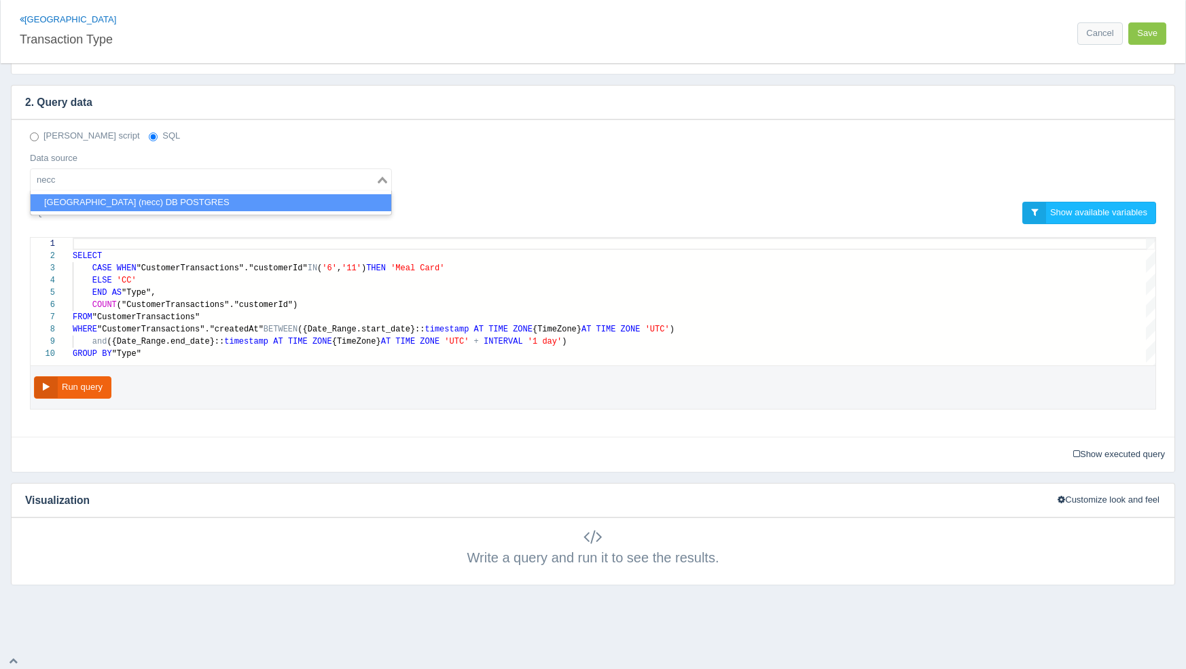
click at [103, 201] on li "Northern Essex Community College (necc) DB POSTGRES" at bounding box center [211, 202] width 361 height 17
type input "necc"
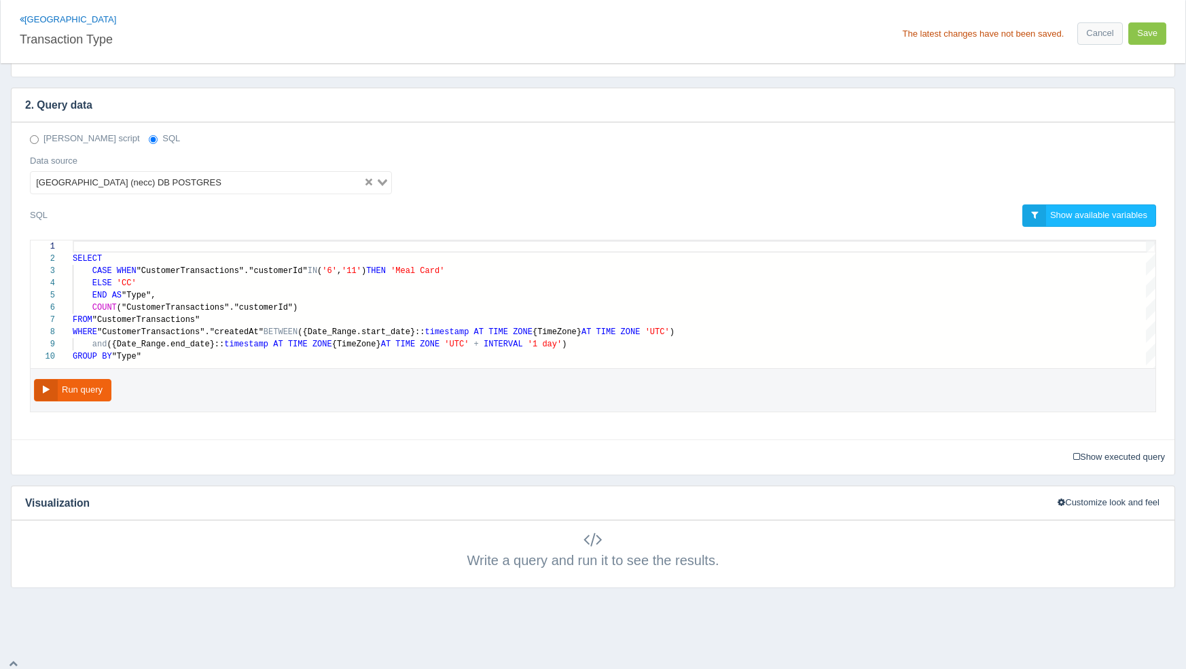
scroll to position [0, 0]
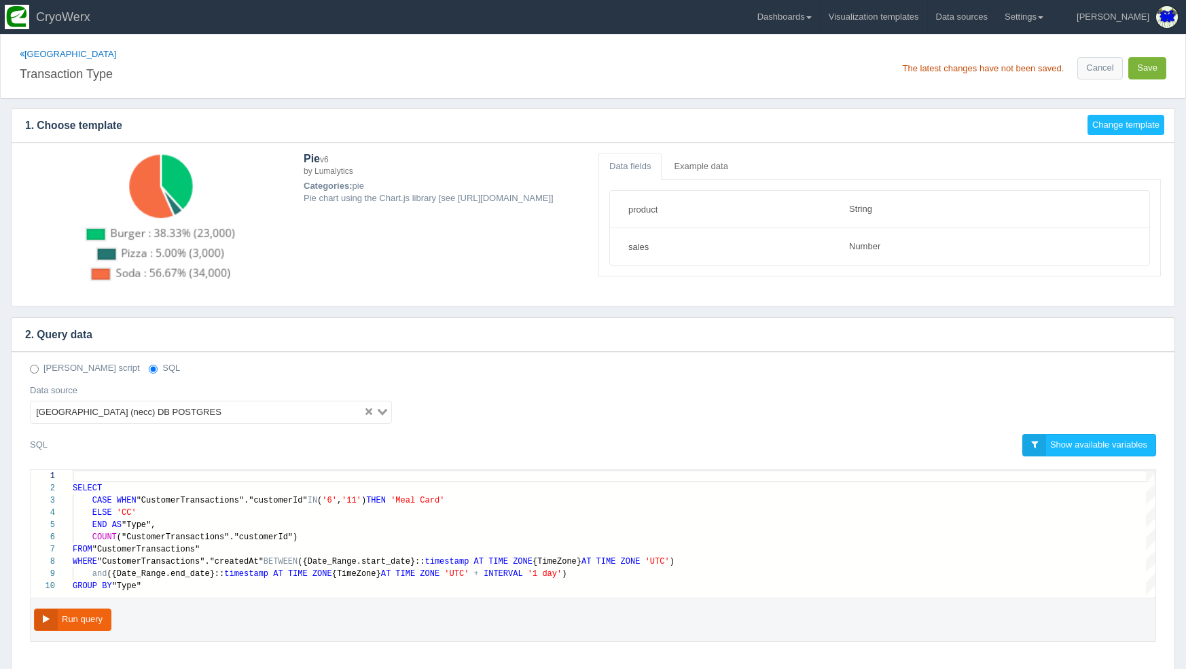
click at [1159, 65] on button "Save" at bounding box center [1148, 68] width 38 height 22
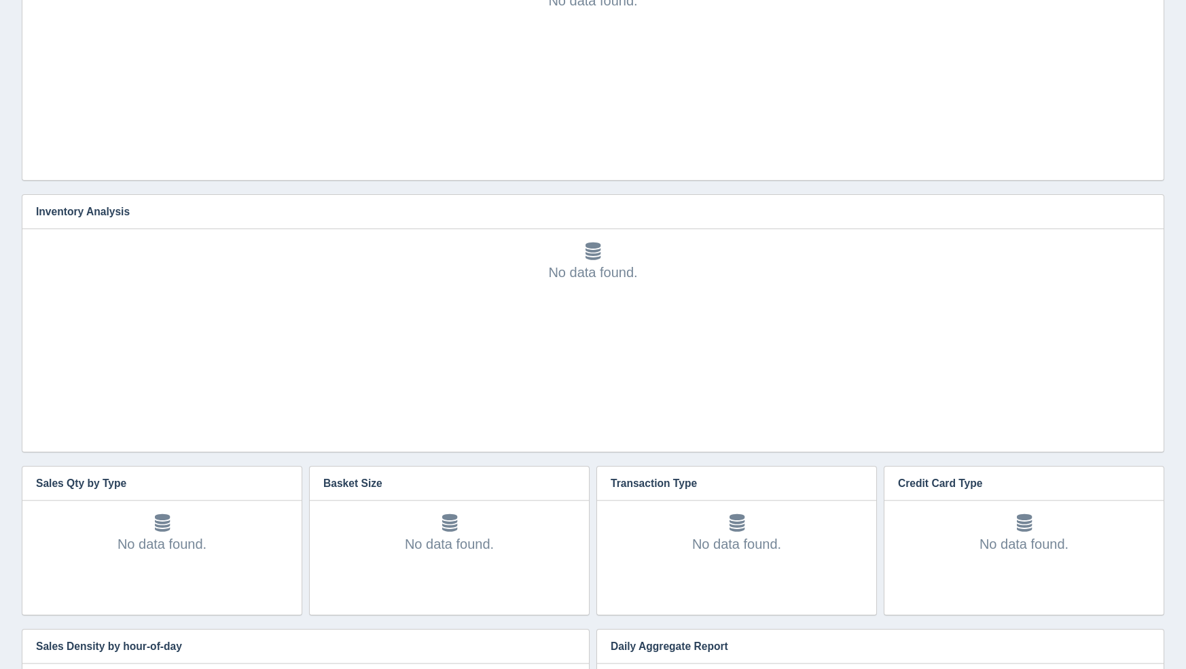
scroll to position [1360, 0]
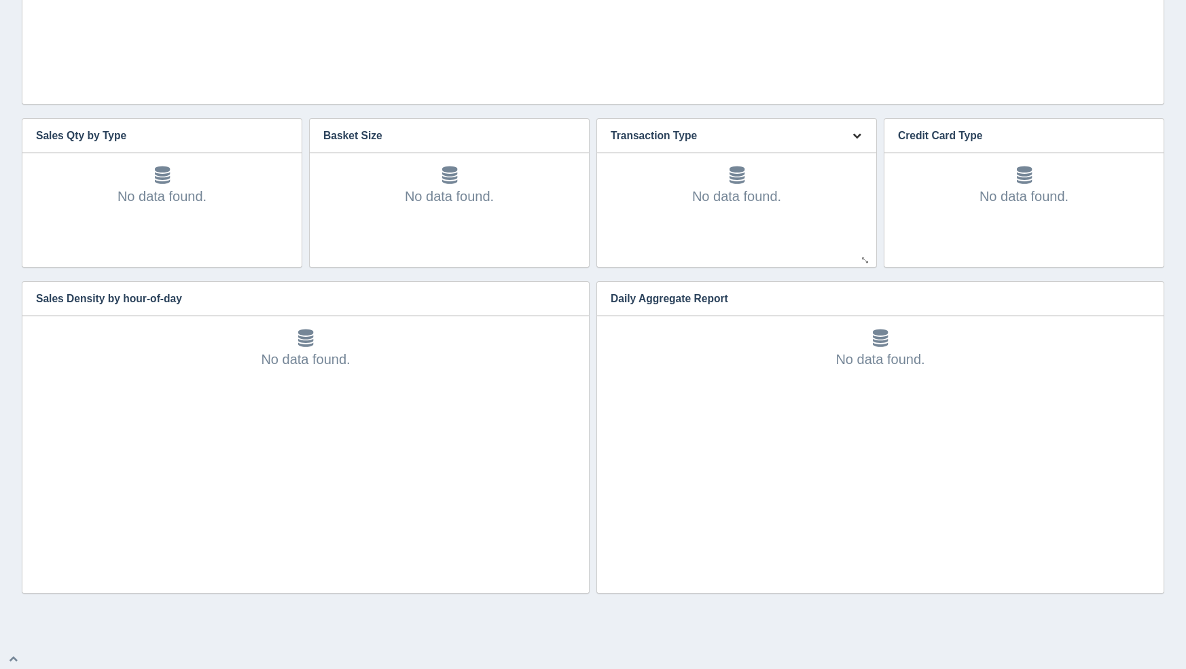
click at [853, 139] on button "button" at bounding box center [857, 136] width 18 height 21
click at [855, 157] on link "Edit chart" at bounding box center [812, 156] width 109 height 20
click at [846, 149] on link "Edit chart" at bounding box center [812, 156] width 109 height 20
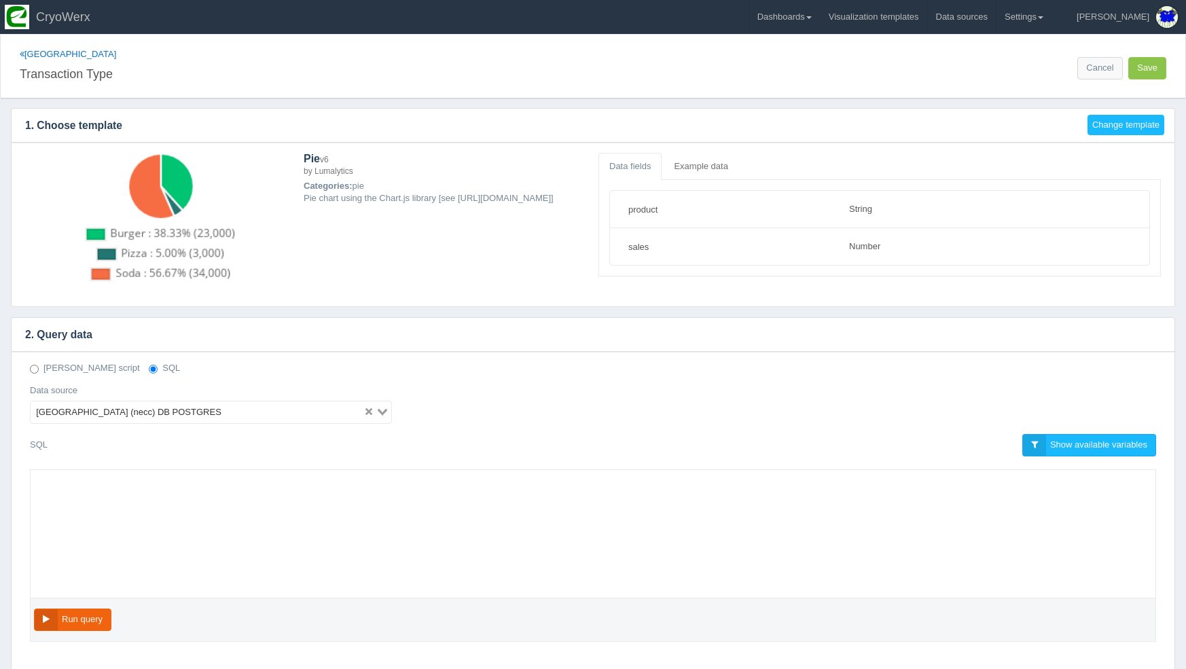
select select "string"
select select "number"
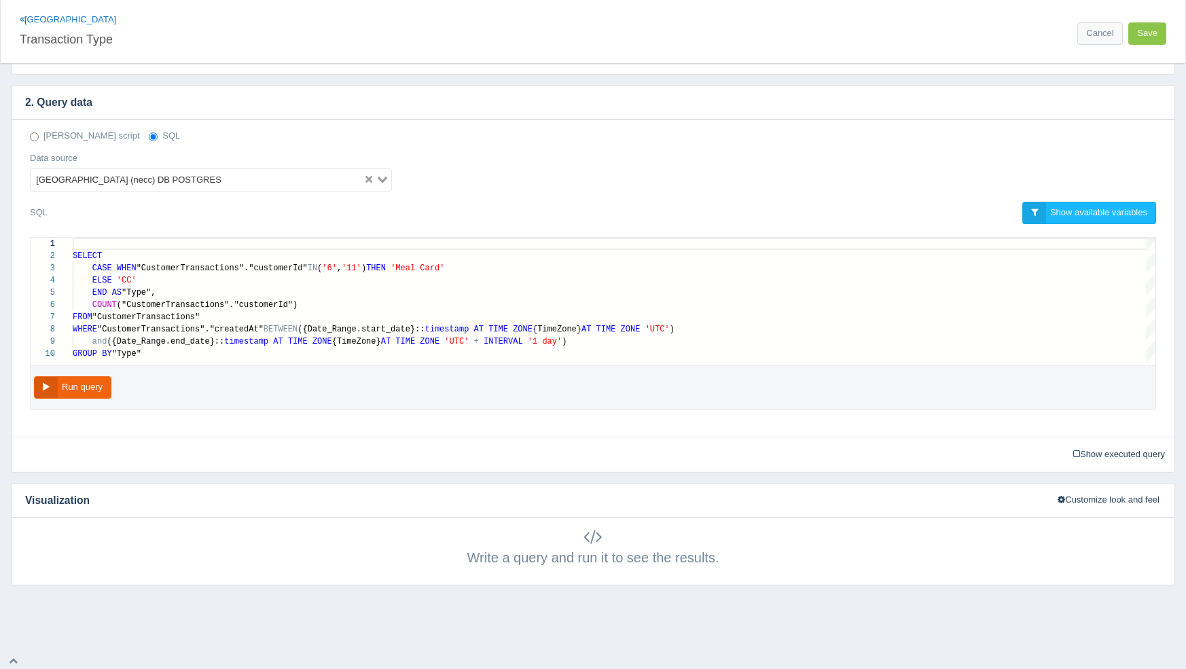
scroll to position [73, 0]
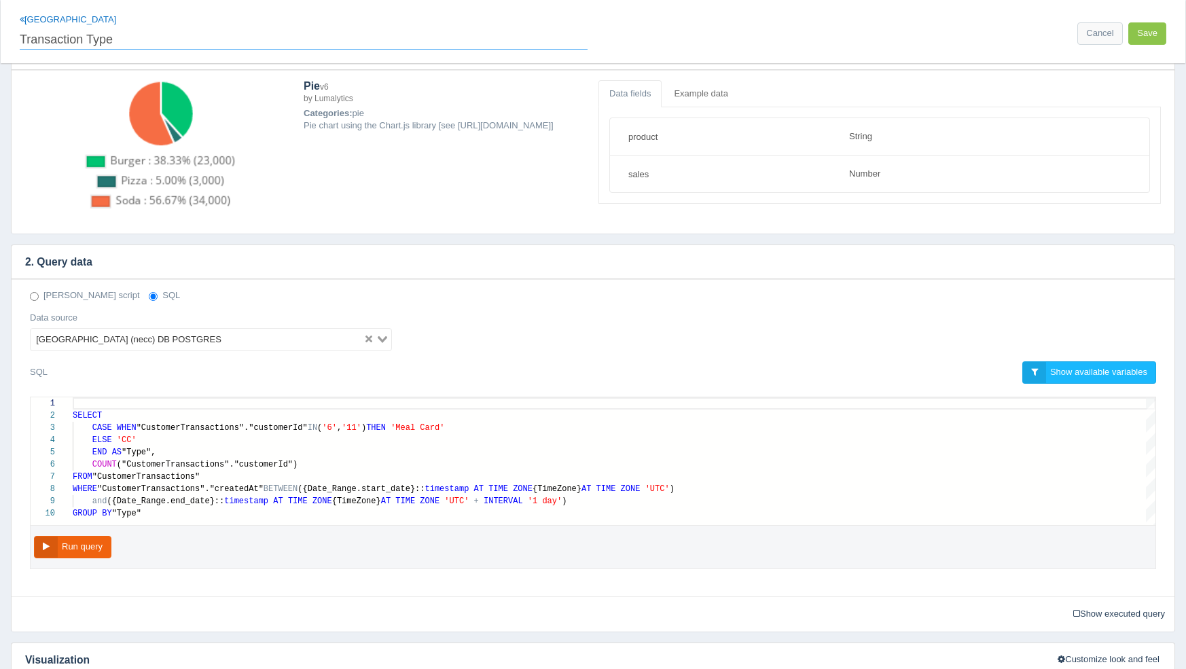
click at [80, 26] on input "Transaction Type" at bounding box center [304, 37] width 568 height 23
click at [63, 20] on link "[GEOGRAPHIC_DATA]" at bounding box center [68, 19] width 96 height 10
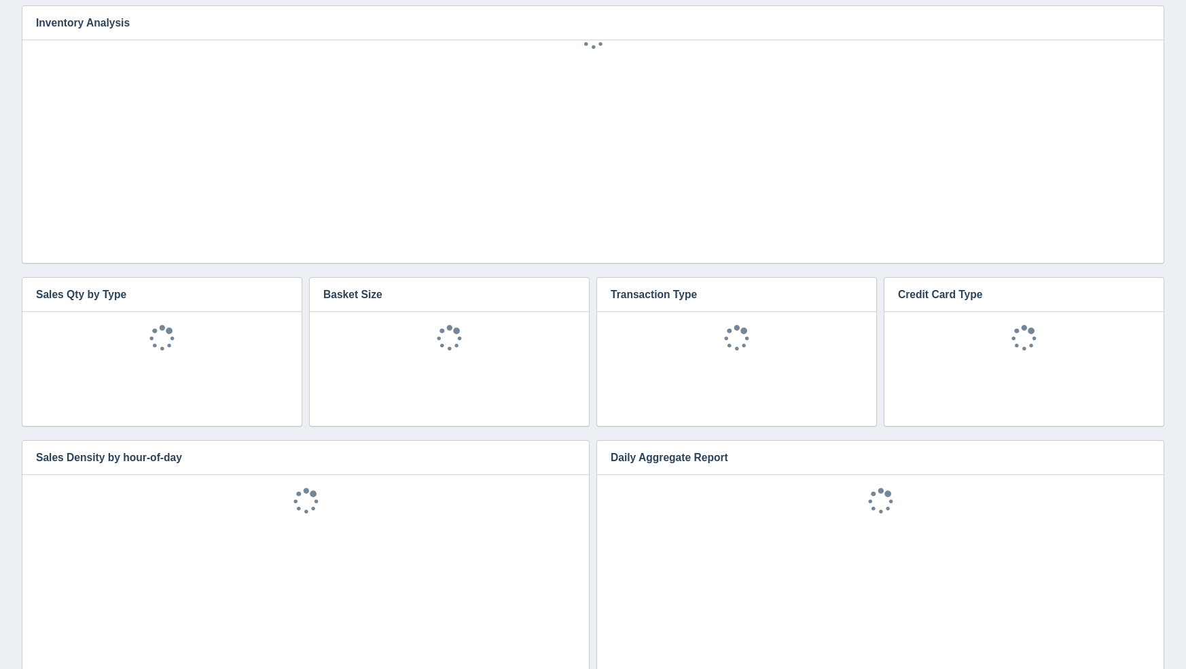
scroll to position [30, 0]
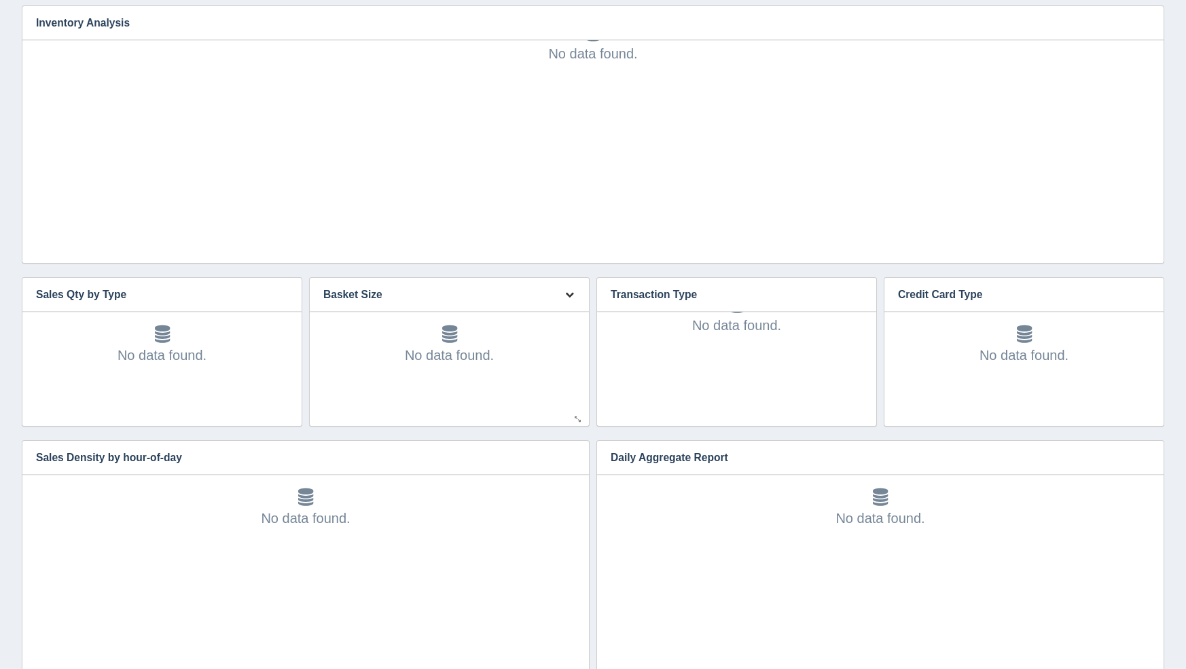
click at [566, 294] on icon "button" at bounding box center [569, 294] width 9 height 9
click at [565, 315] on link "Edit chart" at bounding box center [524, 315] width 109 height 20
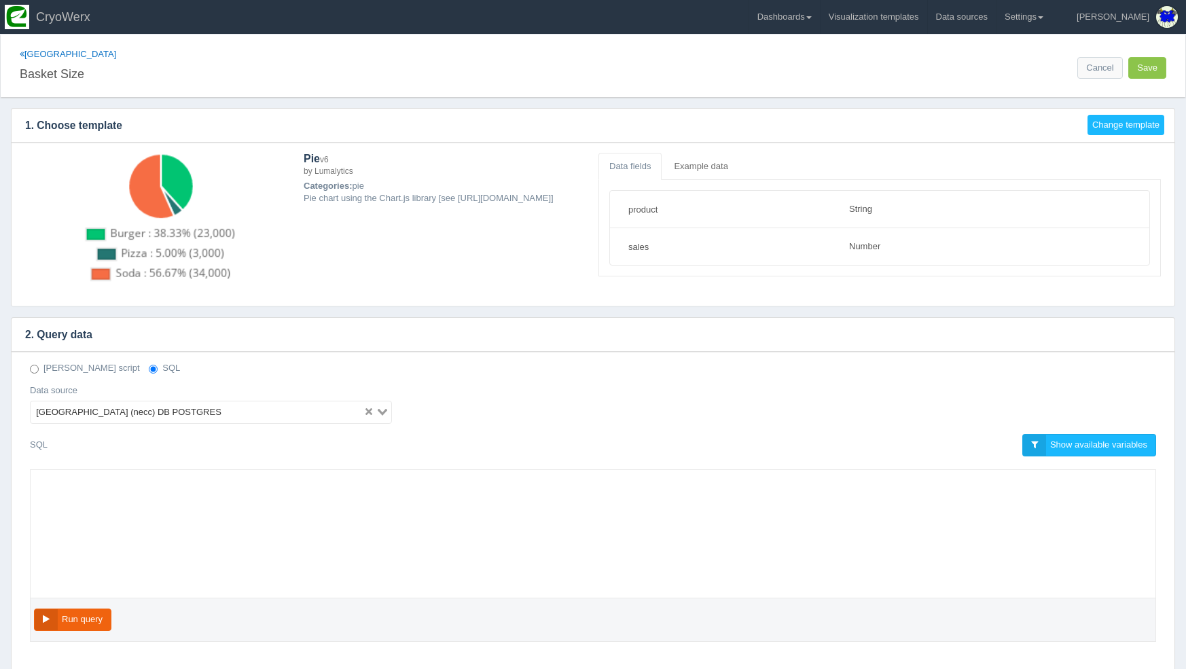
select select "string"
select select "number"
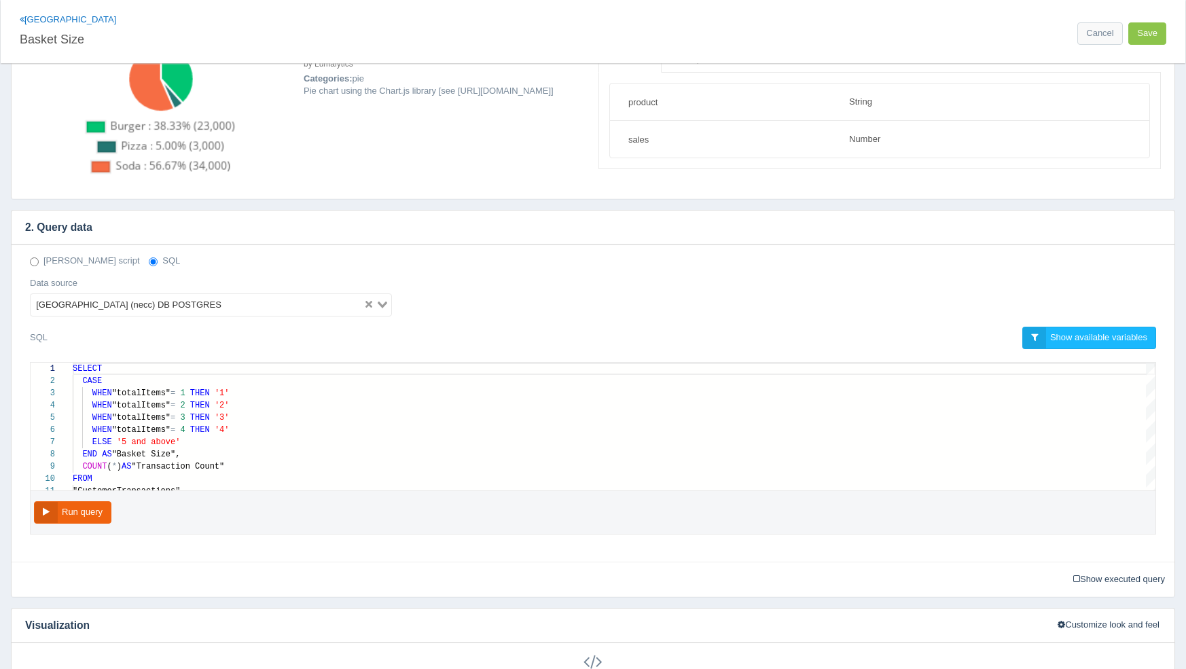
scroll to position [105, 0]
click at [89, 26] on input "Basket Size" at bounding box center [304, 37] width 568 height 23
click at [82, 17] on link "[GEOGRAPHIC_DATA]" at bounding box center [68, 19] width 96 height 10
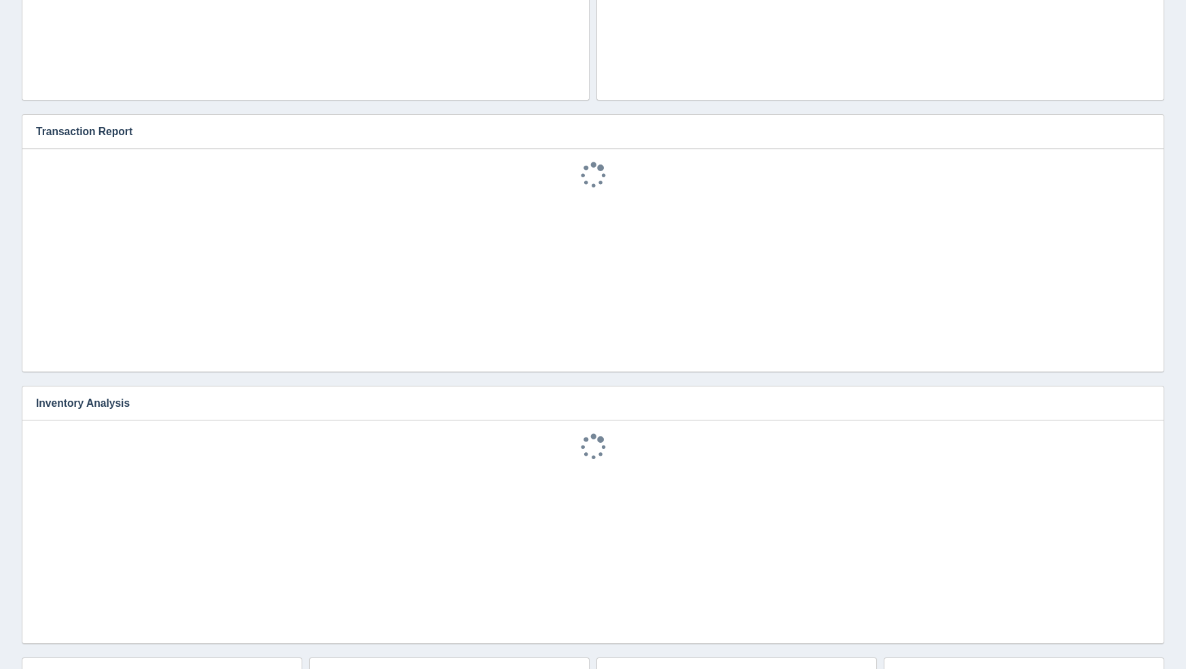
scroll to position [1222, 0]
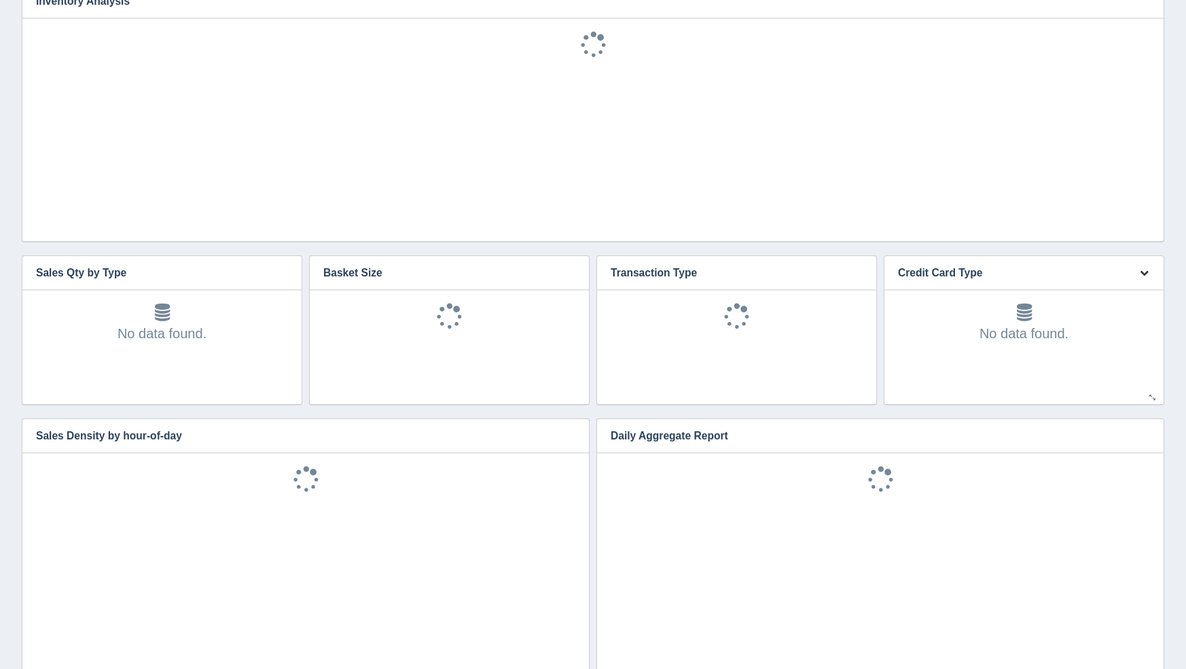
click at [1136, 270] on button "button" at bounding box center [1144, 273] width 18 height 21
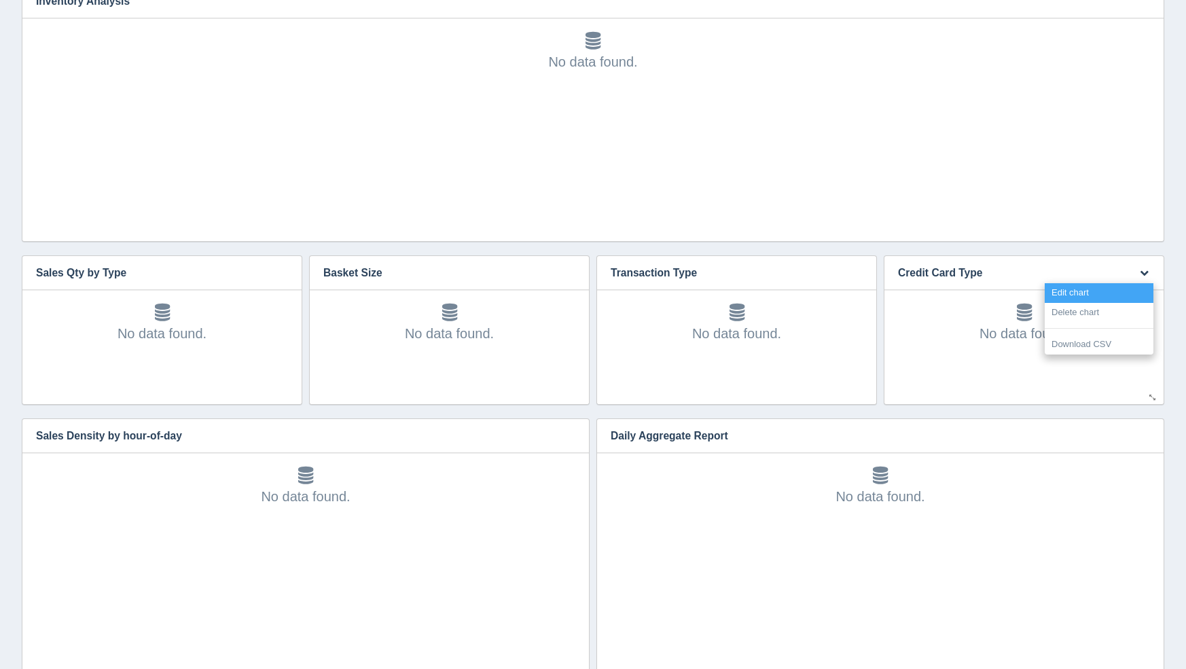
click at [1132, 289] on link "Edit chart" at bounding box center [1099, 293] width 109 height 20
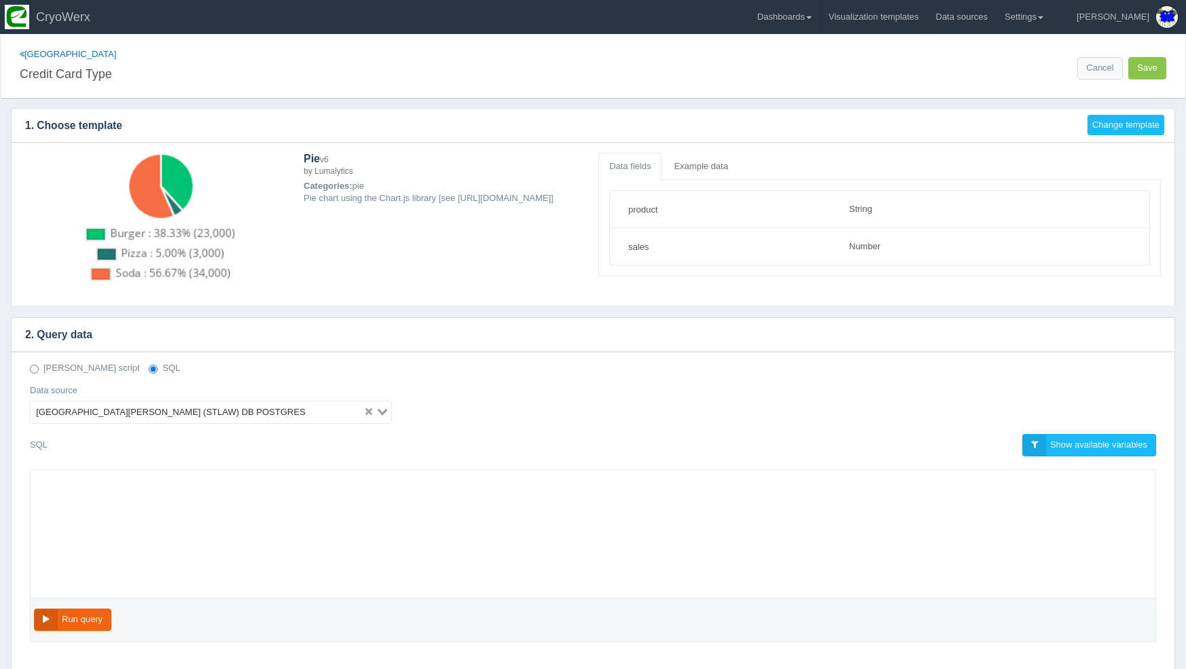
select select "string"
select select "number"
click at [230, 421] on div "[GEOGRAPHIC_DATA][PERSON_NAME] (STLAW) DB POSTGRES Loading..." at bounding box center [211, 412] width 362 height 23
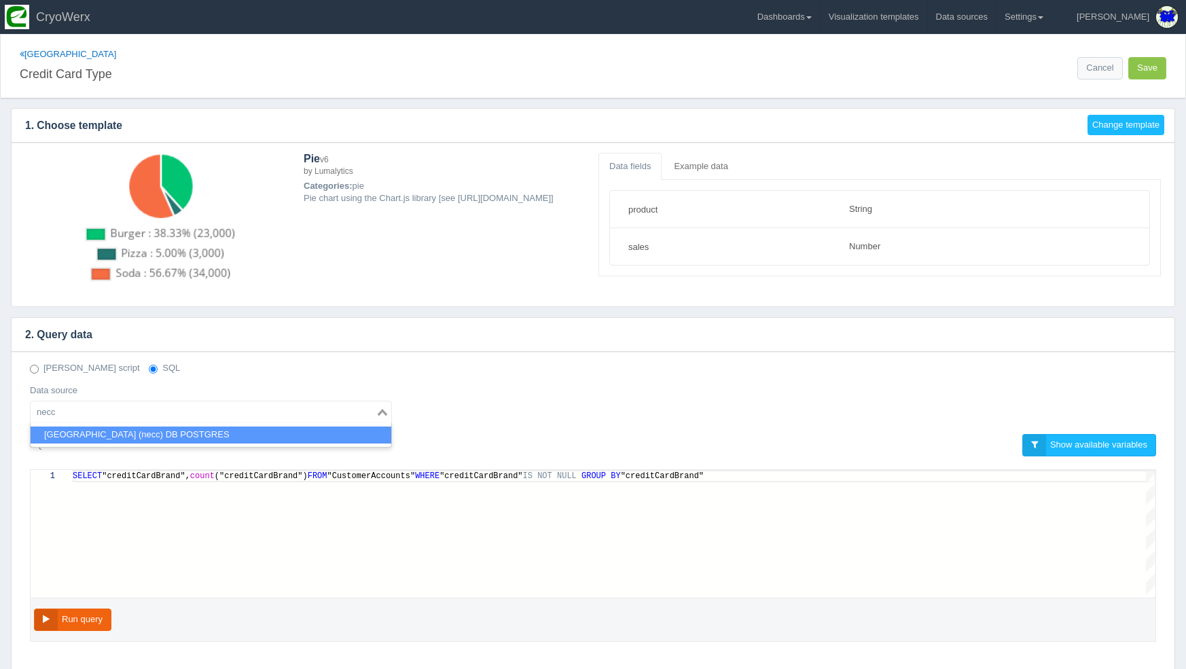
click at [208, 438] on li "Northern Essex Community College (necc) DB POSTGRES" at bounding box center [211, 435] width 361 height 17
type input "necc"
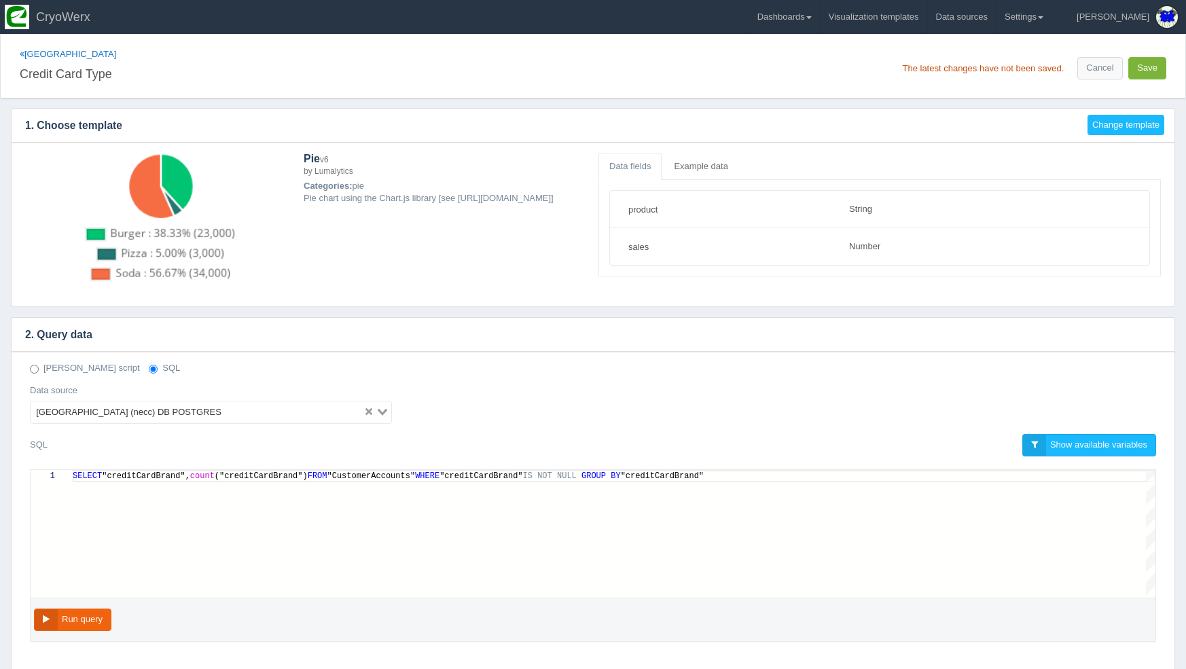
click at [1142, 69] on button "Save" at bounding box center [1148, 68] width 38 height 22
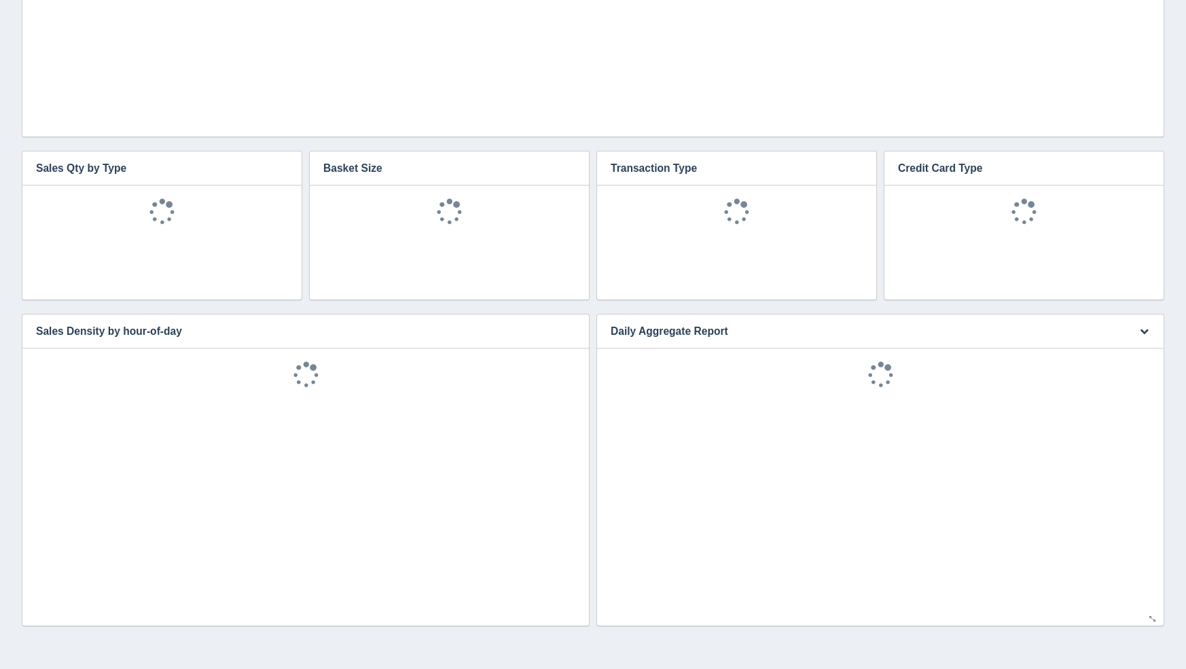
scroll to position [1356, 0]
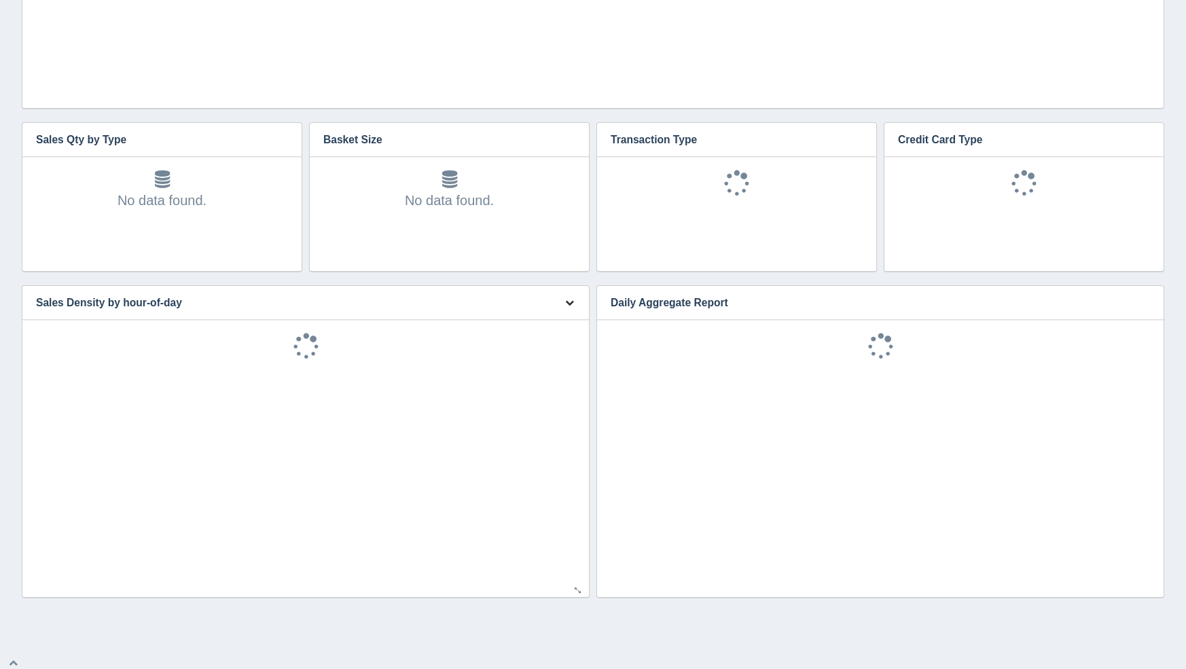
click at [569, 305] on icon "button" at bounding box center [569, 302] width 9 height 9
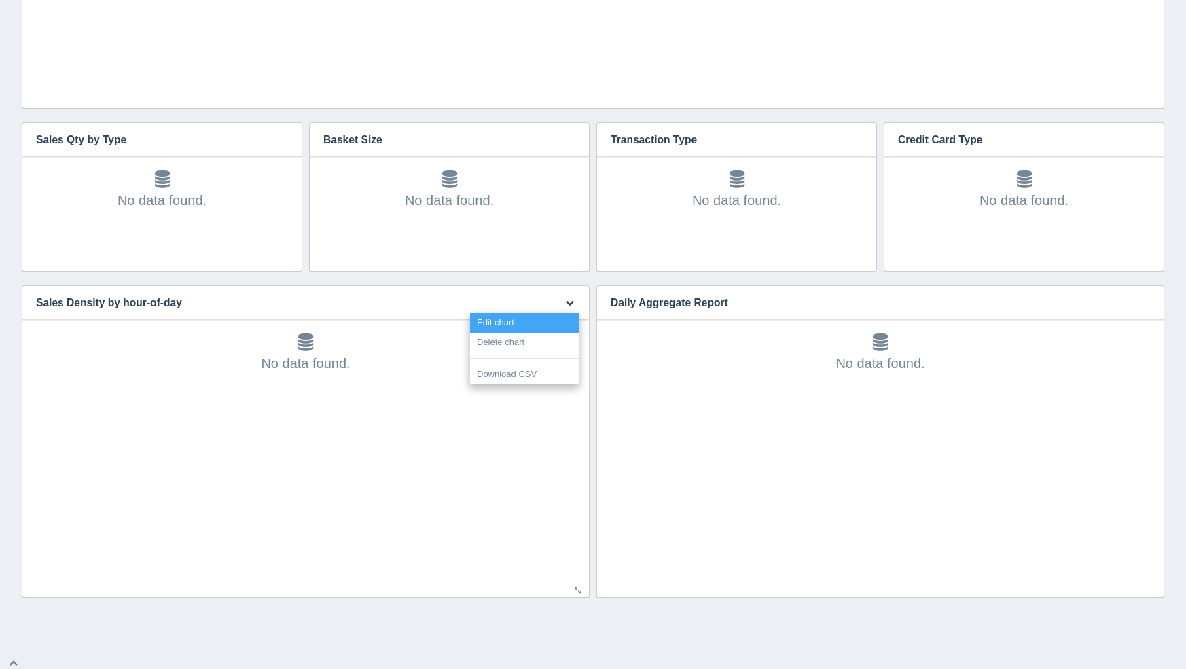
click at [553, 318] on link "Edit chart" at bounding box center [524, 323] width 109 height 20
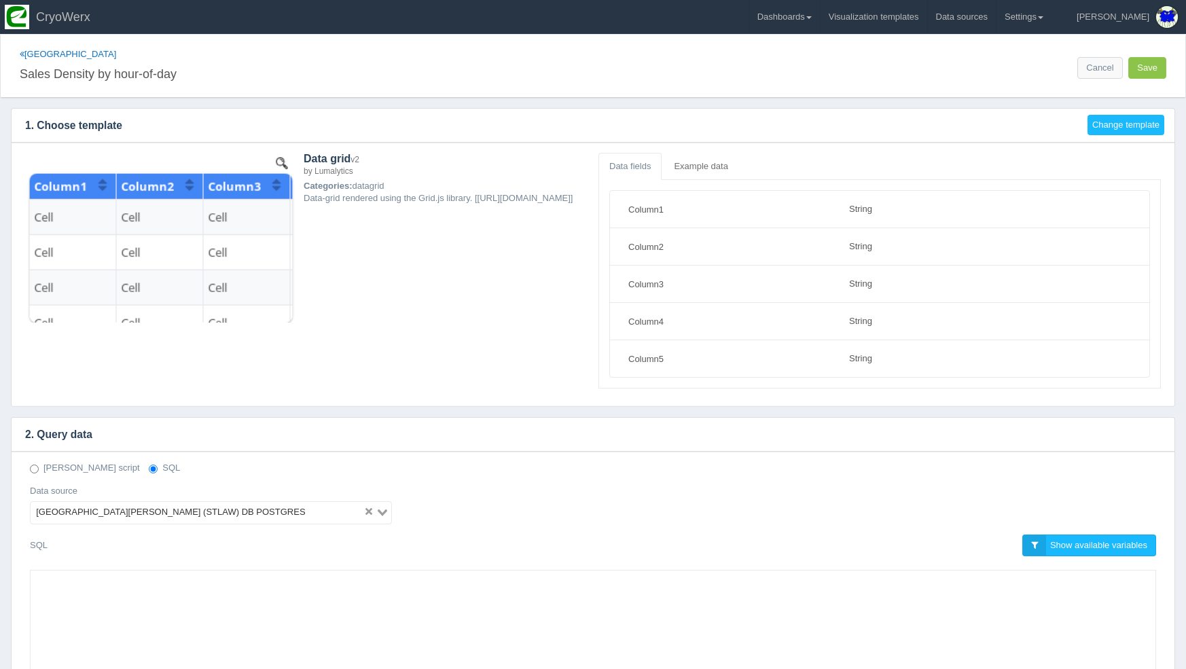
select select "string"
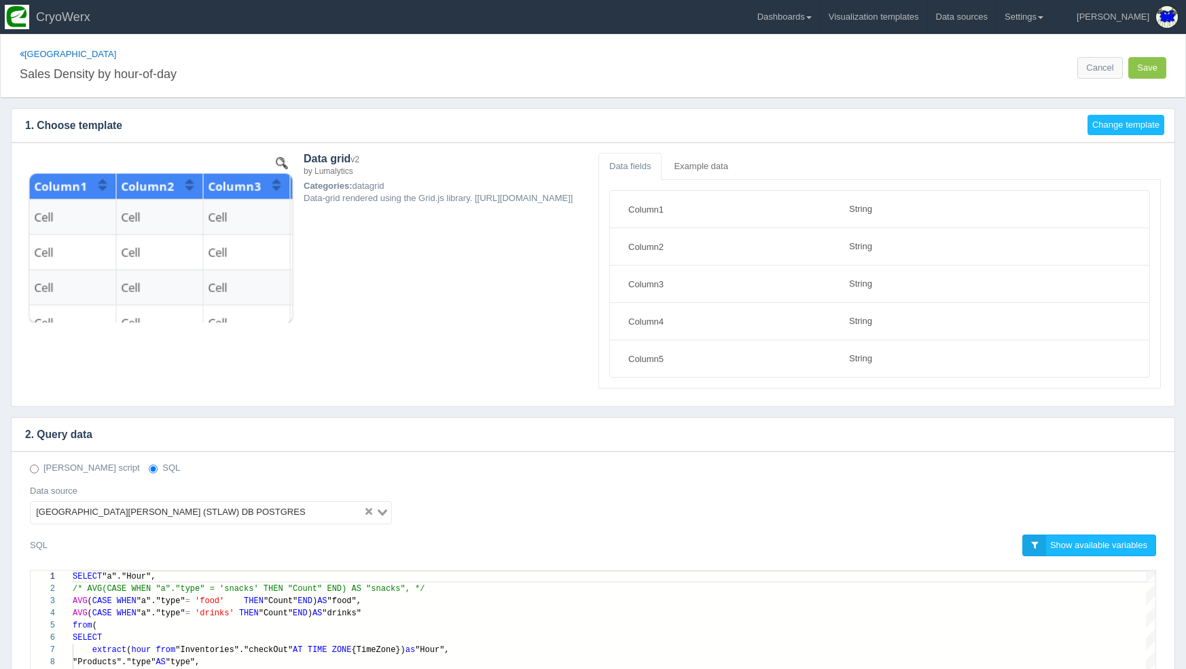
scroll to position [30, 0]
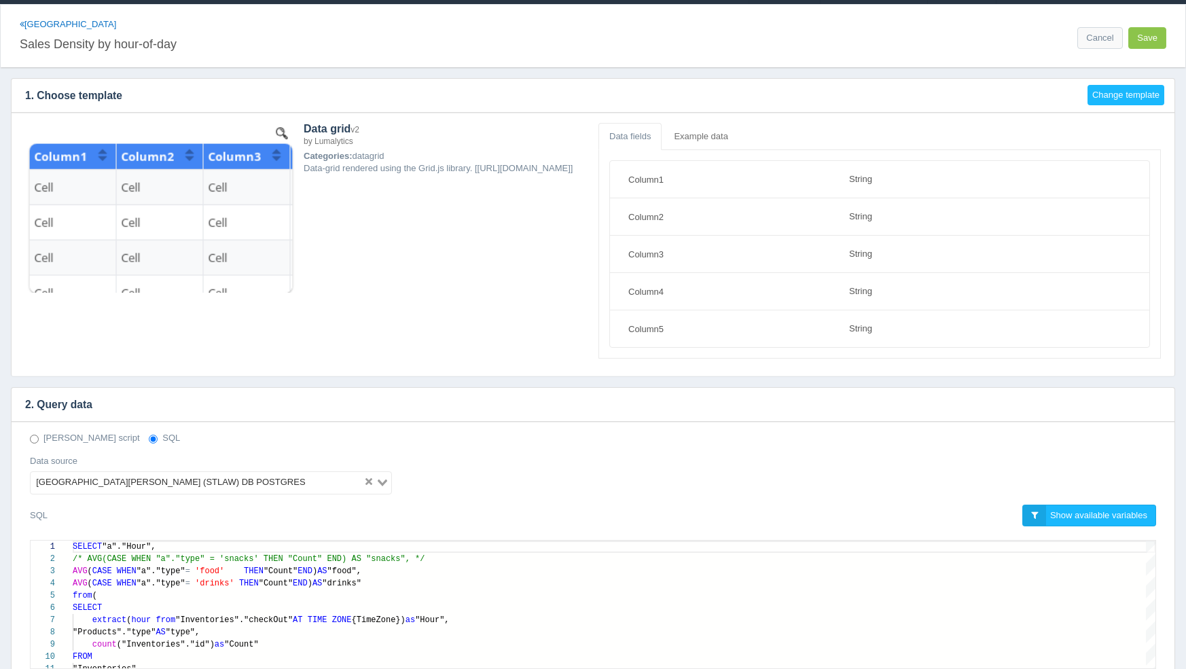
click at [234, 472] on div "[GEOGRAPHIC_DATA][PERSON_NAME] (STLAW) DB POSTGRES" at bounding box center [197, 481] width 333 height 19
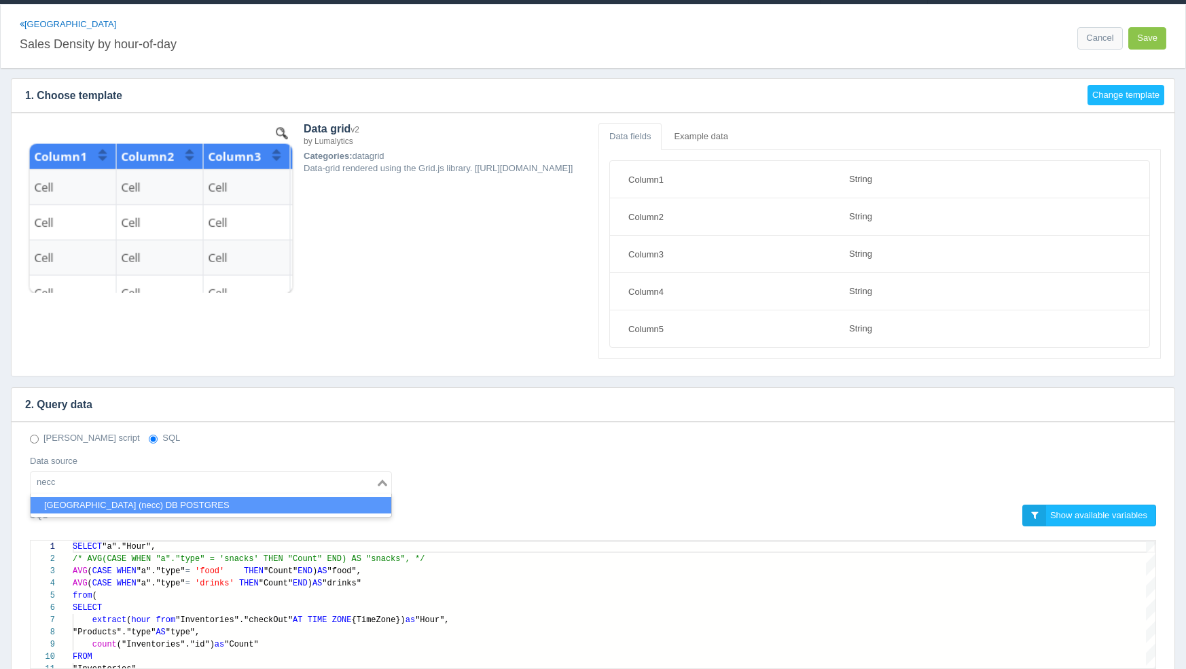
click at [222, 503] on li "[GEOGRAPHIC_DATA] (necc) DB POSTGRES" at bounding box center [211, 505] width 361 height 17
type input "necc"
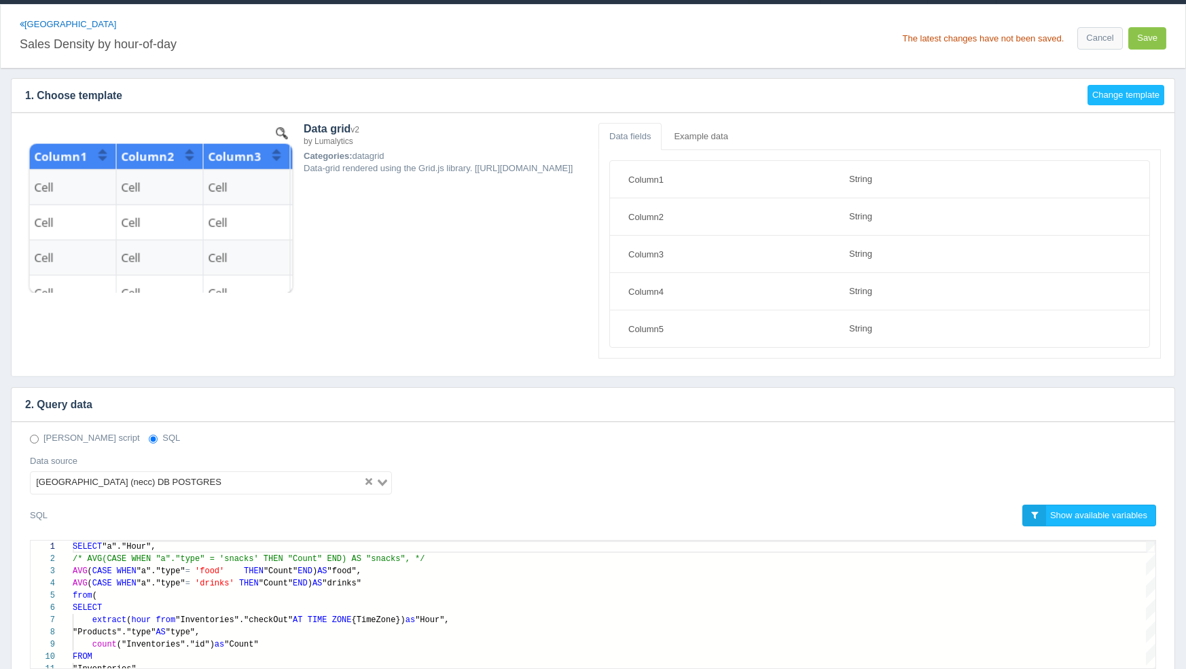
click at [649, 425] on div "[PERSON_NAME] script SQL Data source [GEOGRAPHIC_DATA] (necc) DB POSTGRES Loadi…" at bounding box center [593, 580] width 1163 height 317
click at [1149, 32] on button "Save" at bounding box center [1148, 38] width 38 height 22
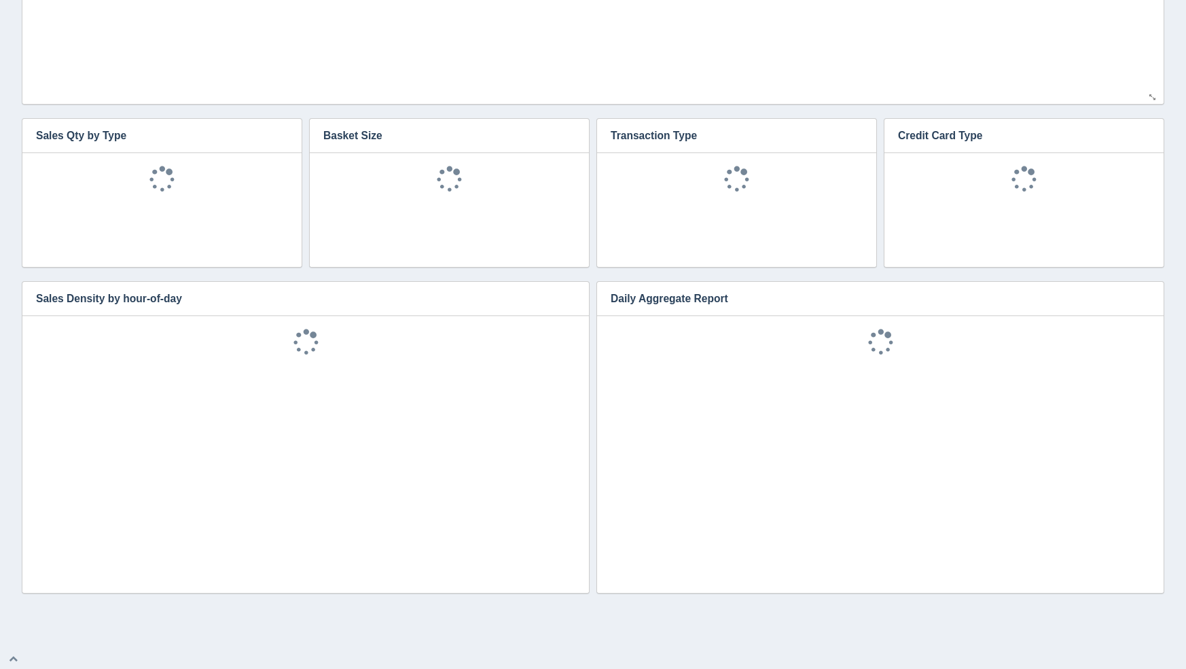
scroll to position [30, 0]
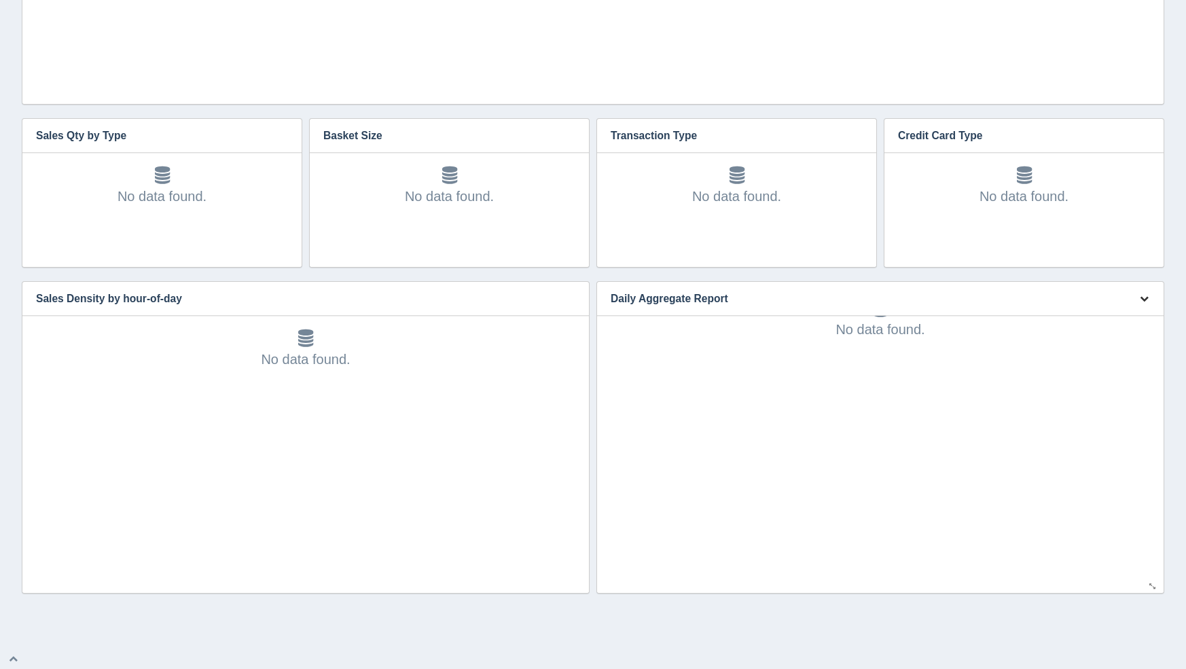
click at [1144, 303] on button "button" at bounding box center [1144, 299] width 18 height 21
click at [1118, 311] on link "Edit chart" at bounding box center [1099, 319] width 109 height 20
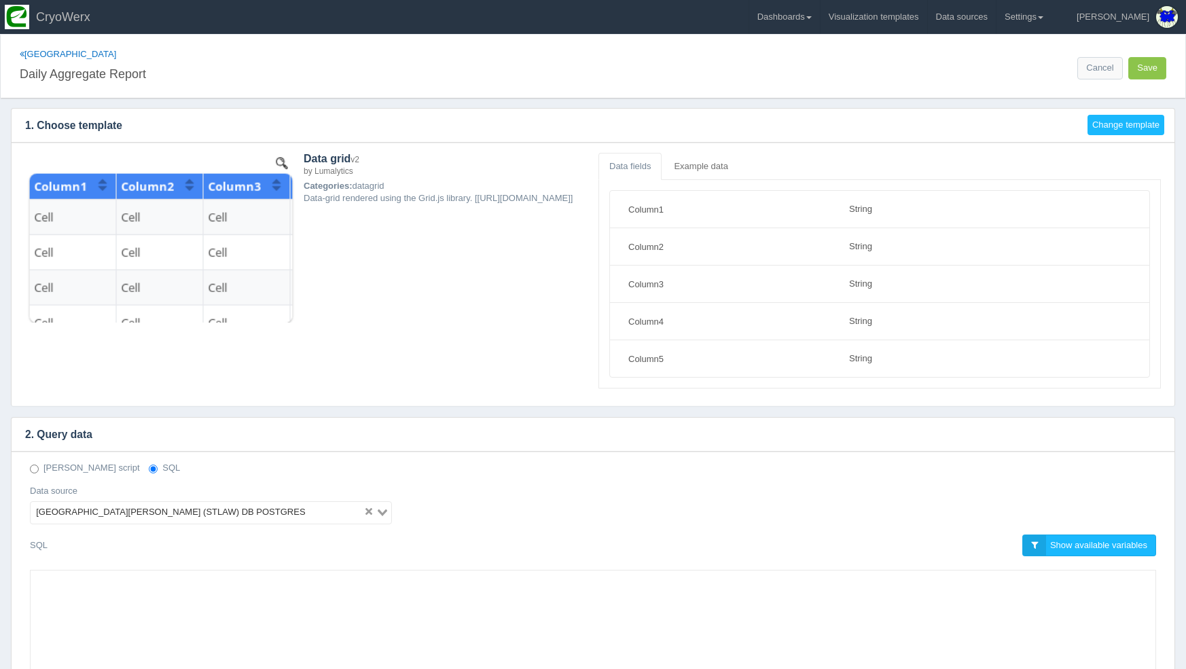
select select "string"
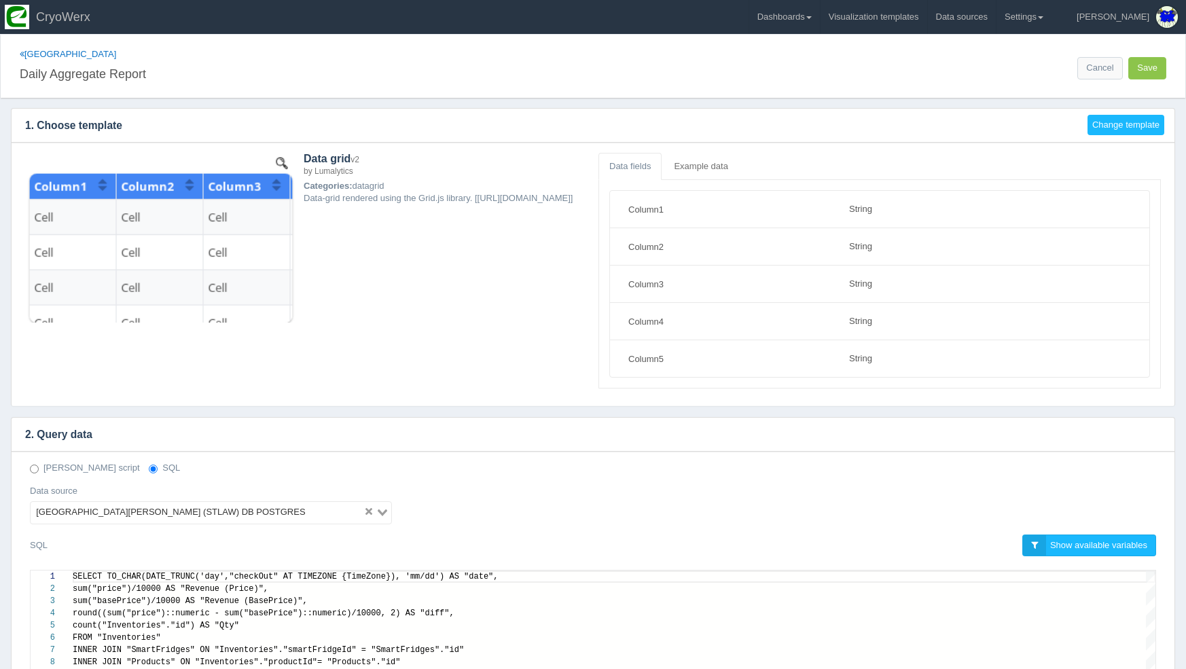
scroll to position [122, 0]
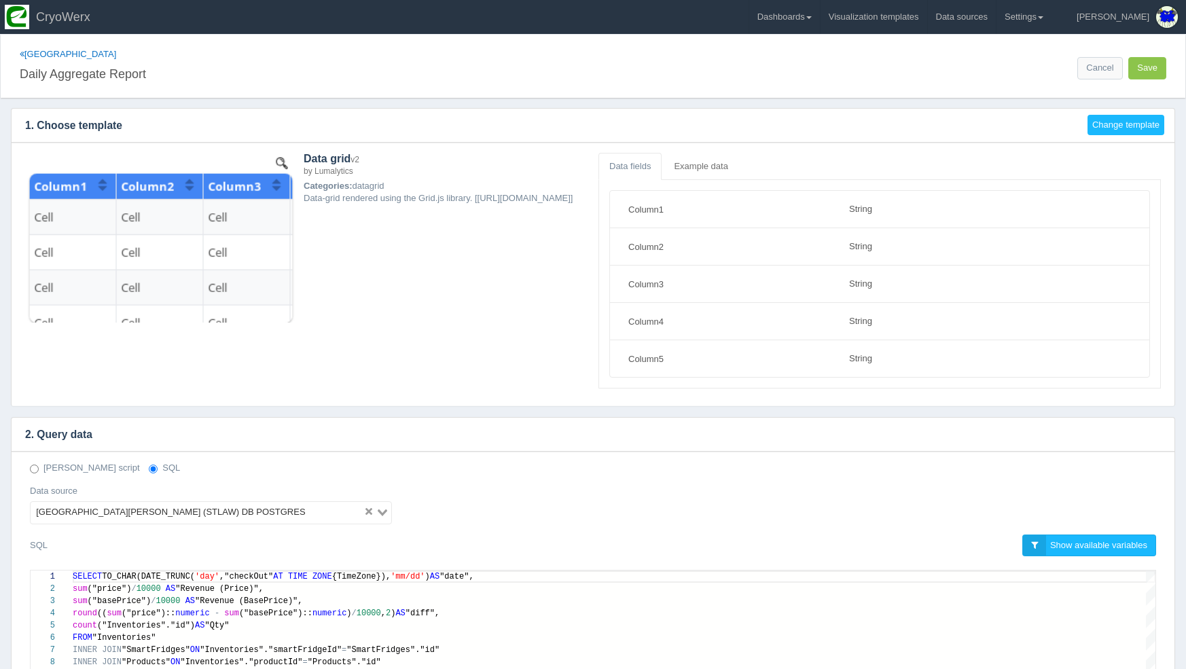
click at [310, 508] on input "Search for option" at bounding box center [336, 513] width 52 height 16
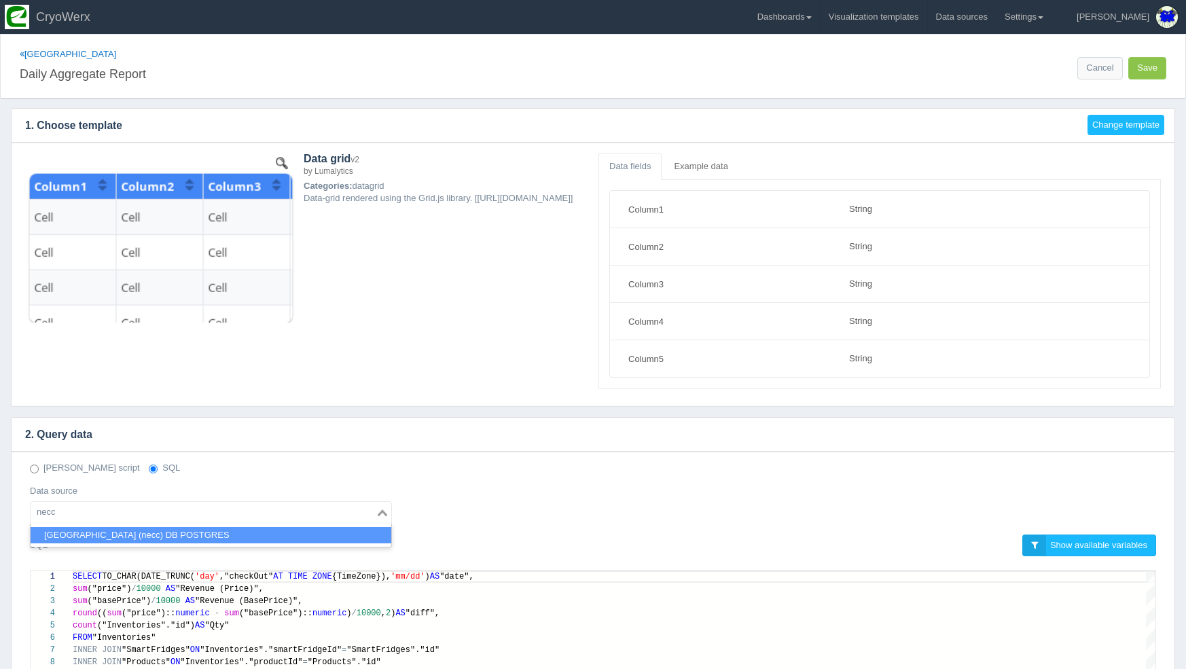
click at [249, 531] on li "[GEOGRAPHIC_DATA] (necc) DB POSTGRES" at bounding box center [211, 535] width 361 height 17
type input "necc"
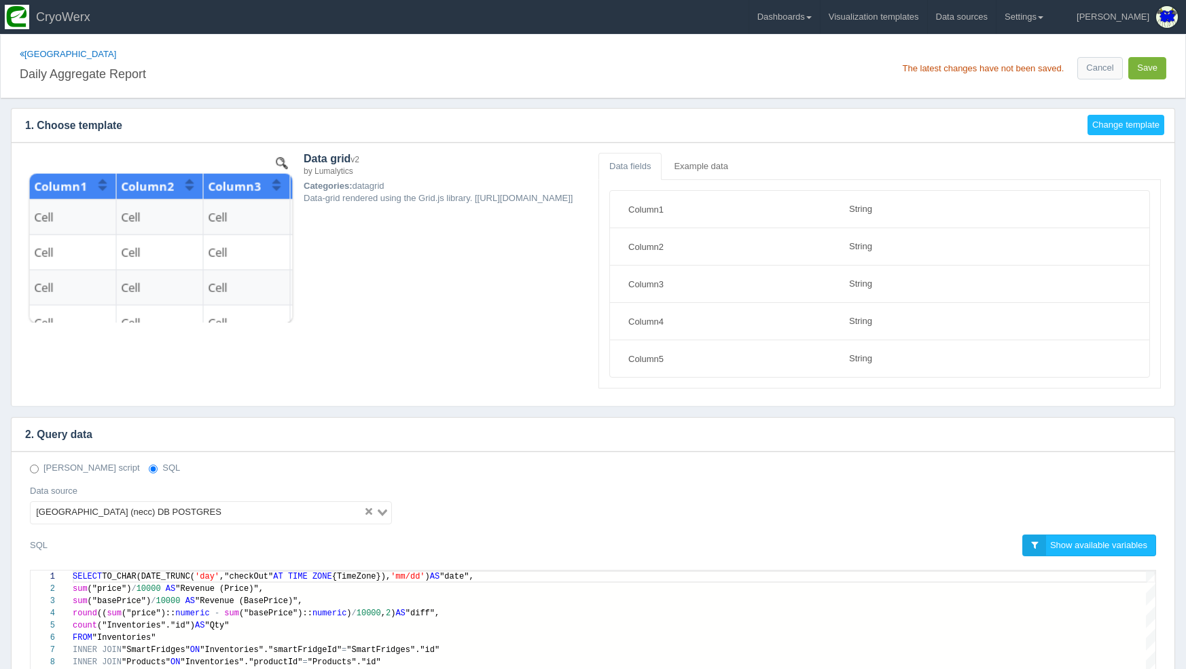
click at [1154, 65] on button "Save" at bounding box center [1148, 68] width 38 height 22
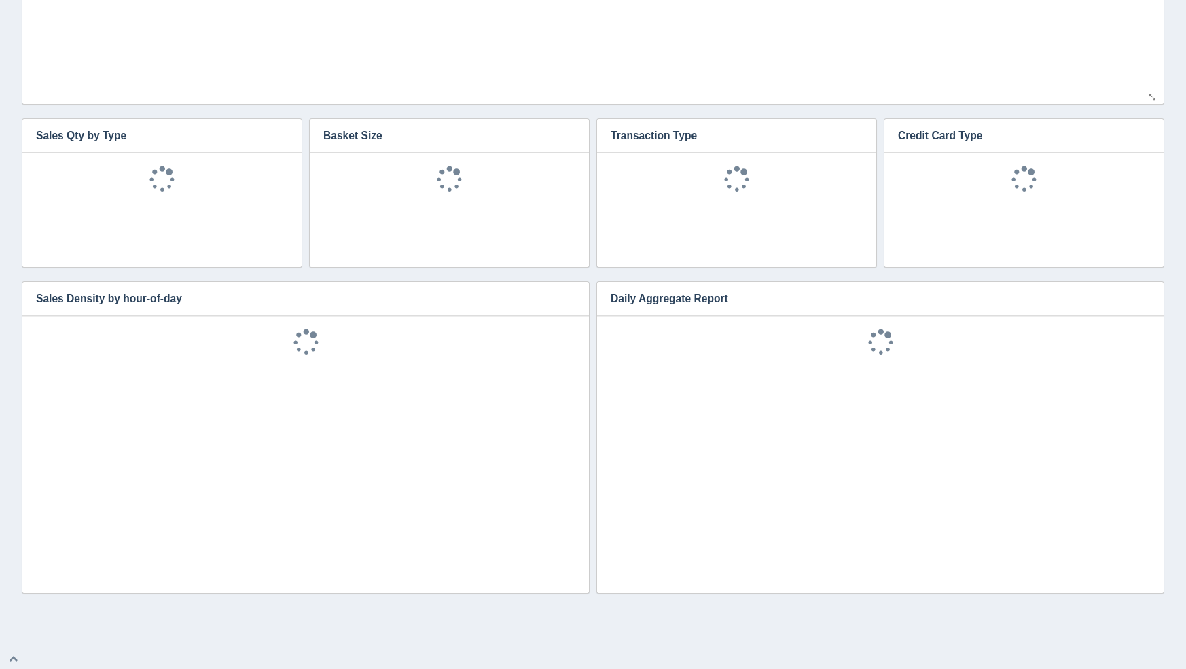
scroll to position [30, 0]
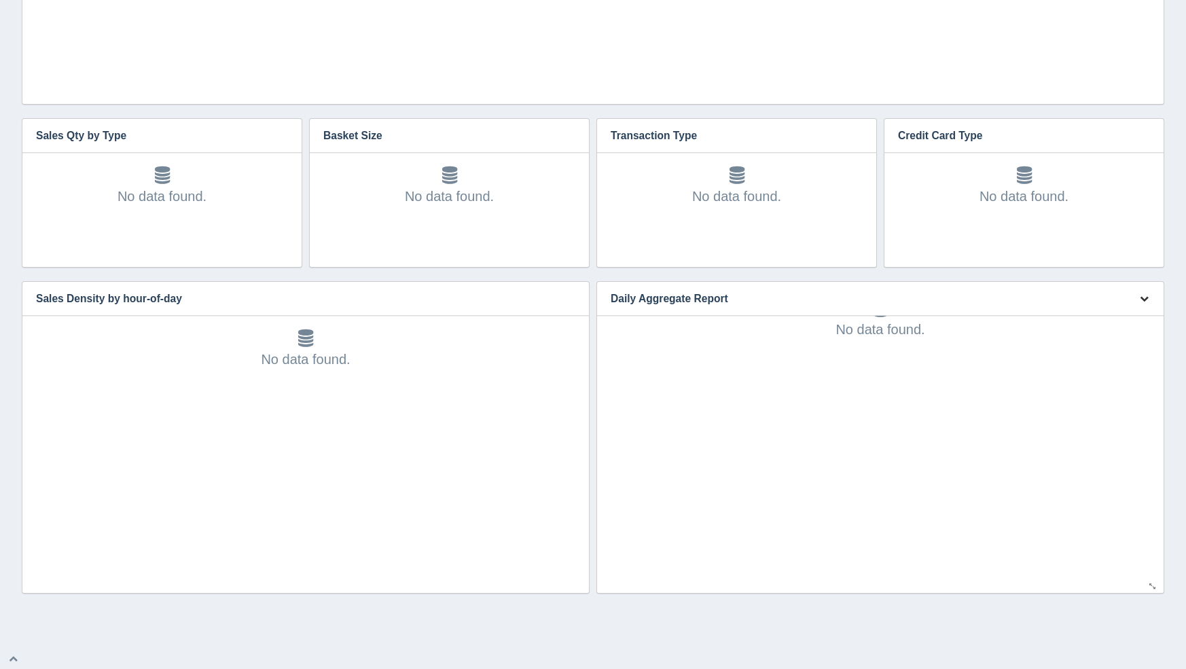
click at [1144, 304] on button "button" at bounding box center [1144, 299] width 18 height 21
click at [1132, 315] on link "Edit chart" at bounding box center [1099, 319] width 109 height 20
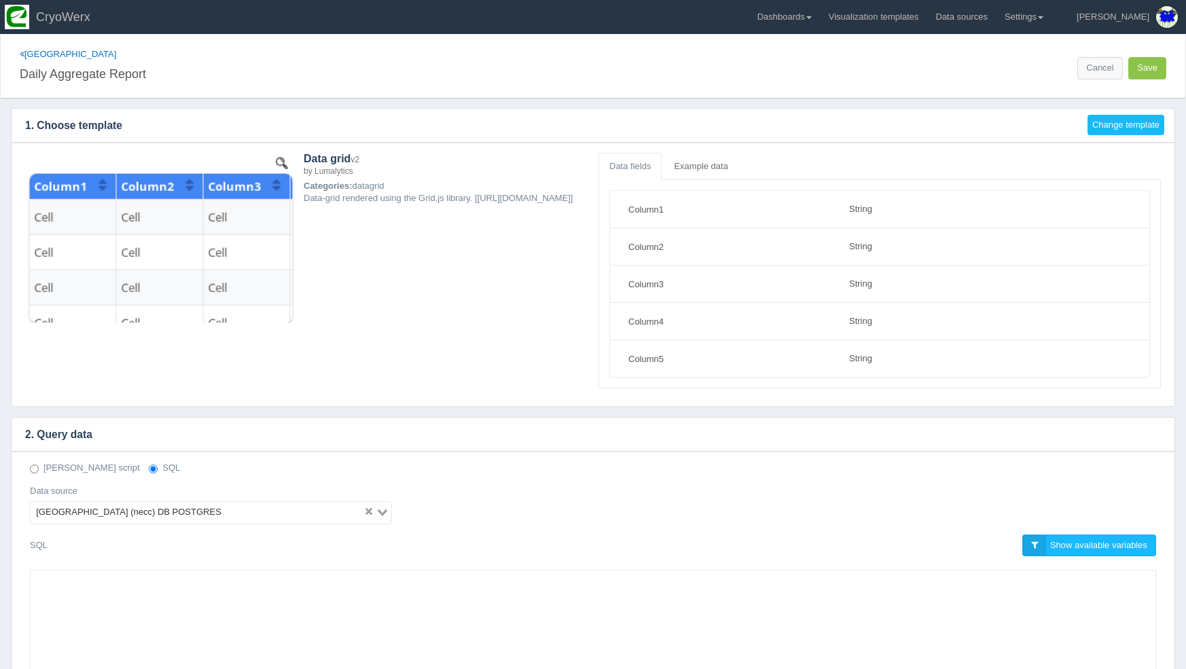
select select "string"
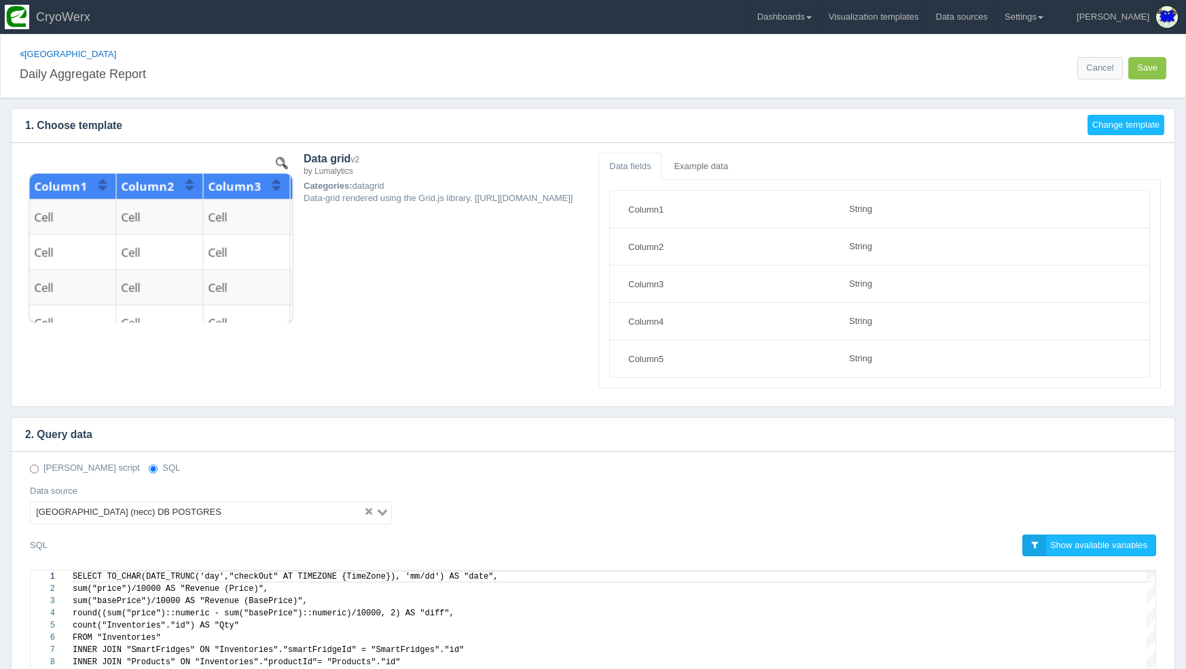
scroll to position [122, 0]
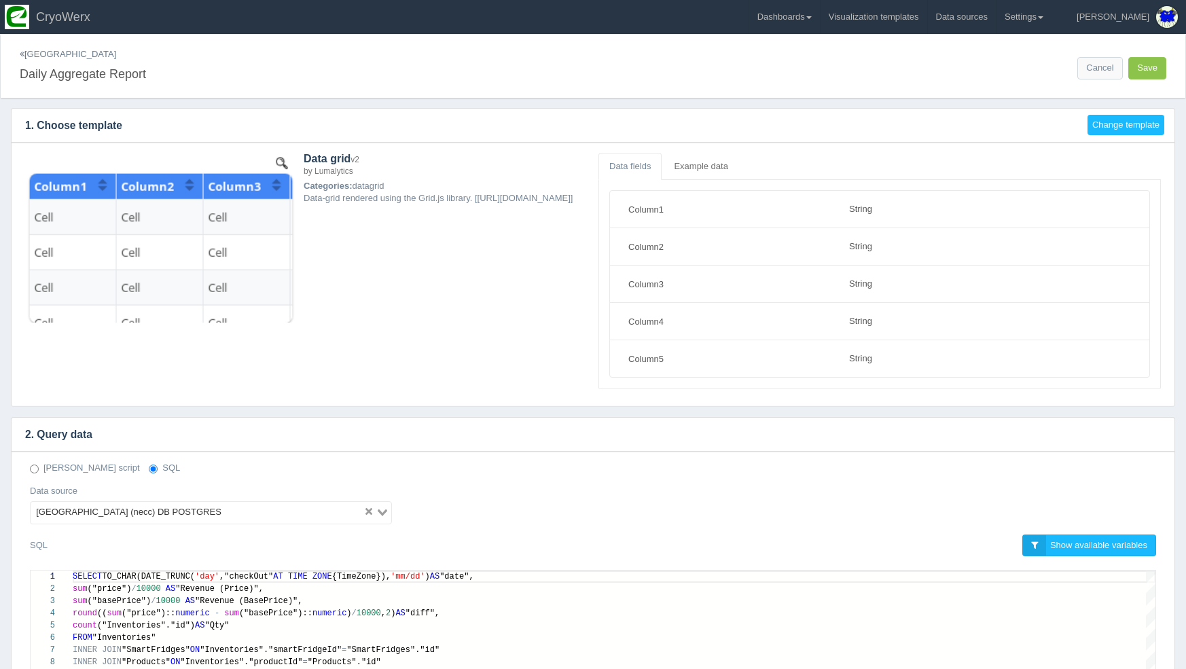
click at [30, 55] on link "[GEOGRAPHIC_DATA]" at bounding box center [68, 54] width 96 height 10
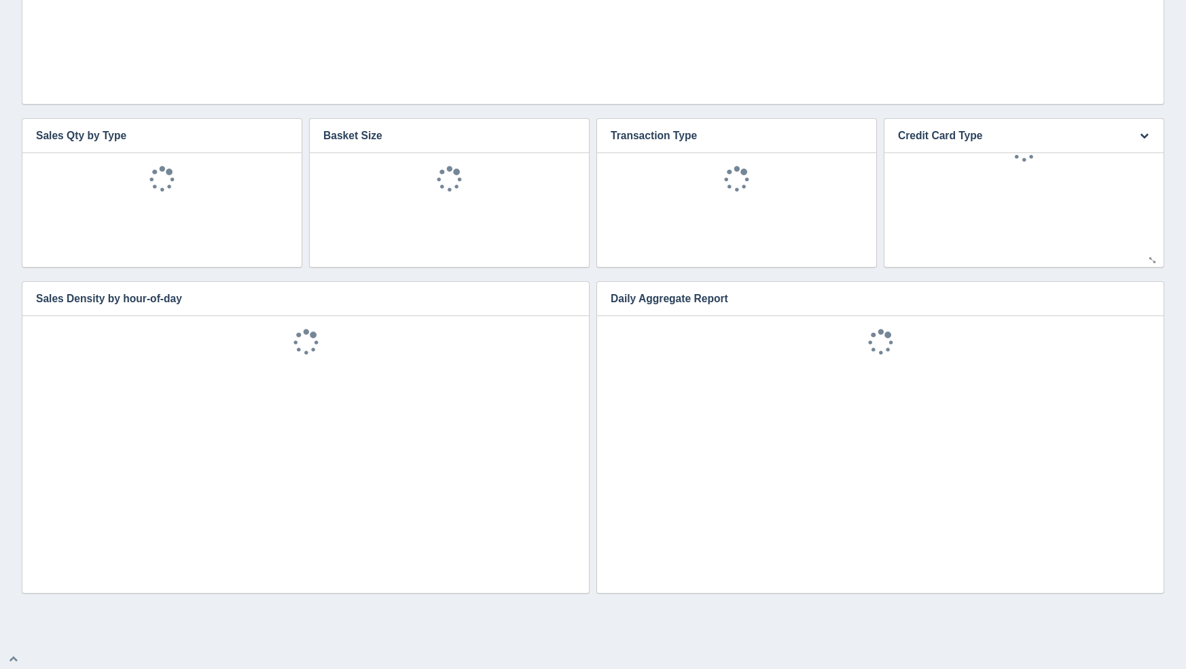
scroll to position [30, 0]
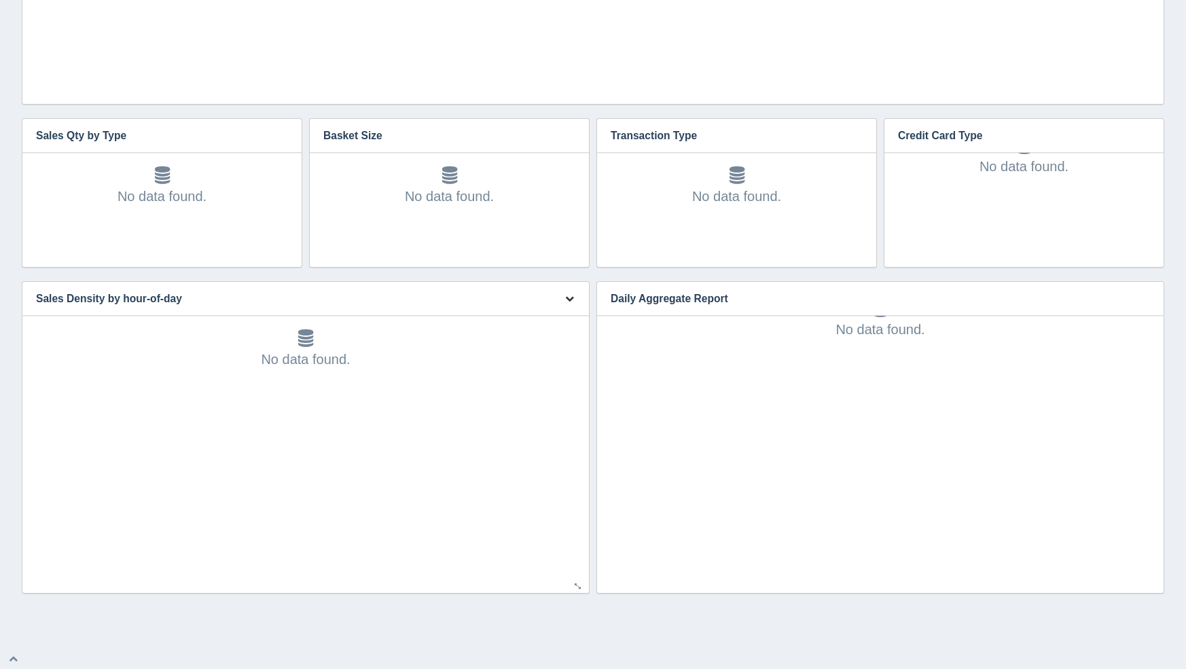
click at [561, 306] on button "button" at bounding box center [570, 299] width 18 height 21
click at [563, 315] on link "Edit chart" at bounding box center [524, 319] width 109 height 20
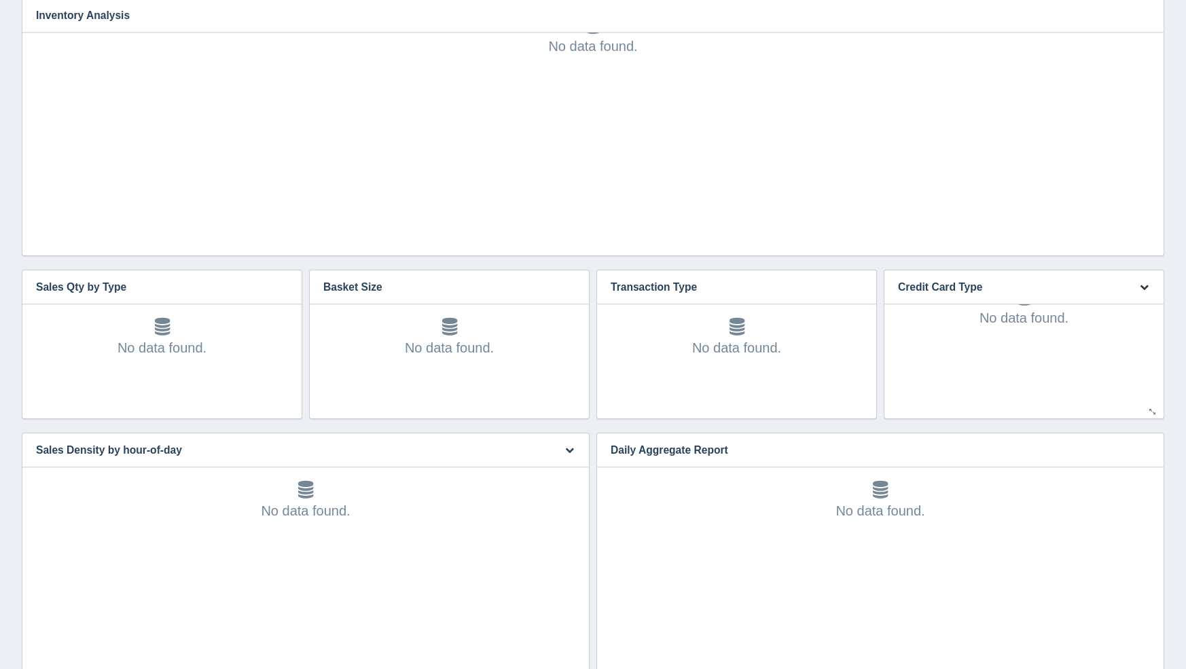
click at [1137, 289] on button "button" at bounding box center [1144, 287] width 18 height 21
click at [1136, 308] on link "Edit chart" at bounding box center [1099, 308] width 109 height 20
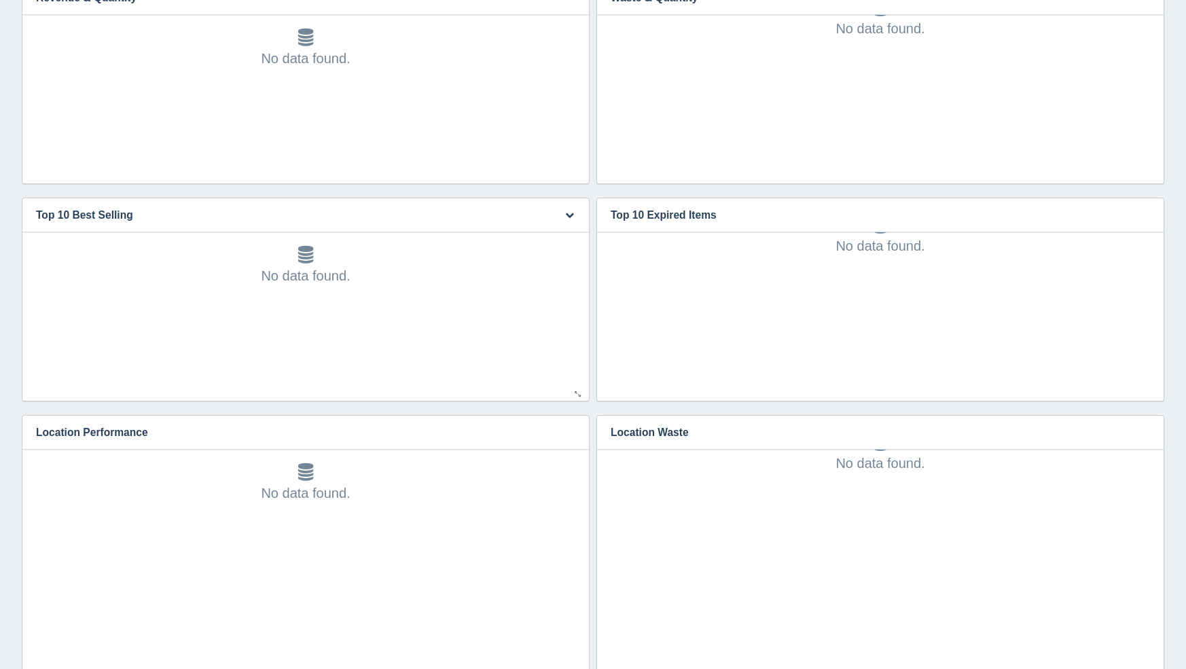
scroll to position [0, 0]
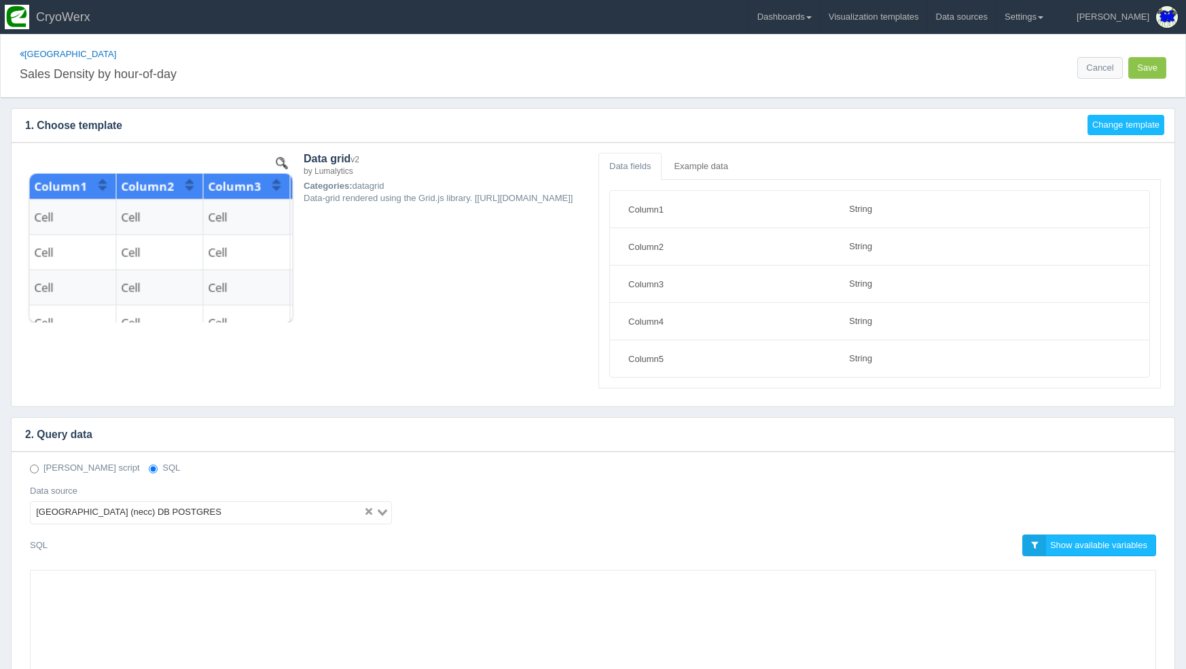
select select "string"
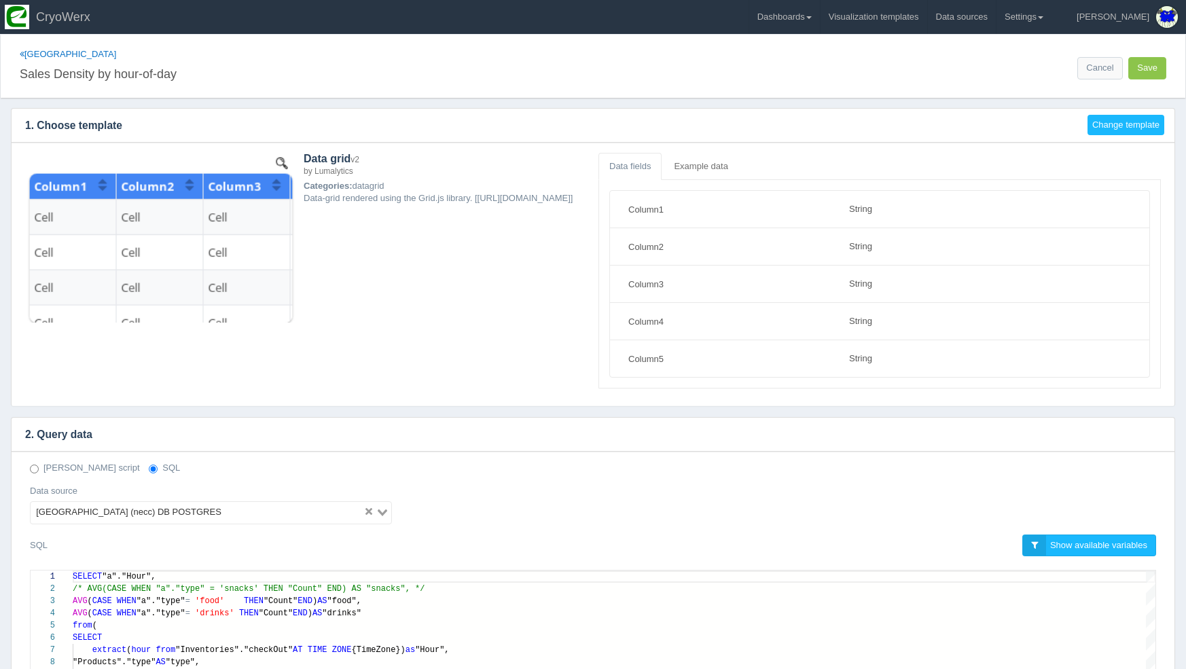
scroll to position [332, 0]
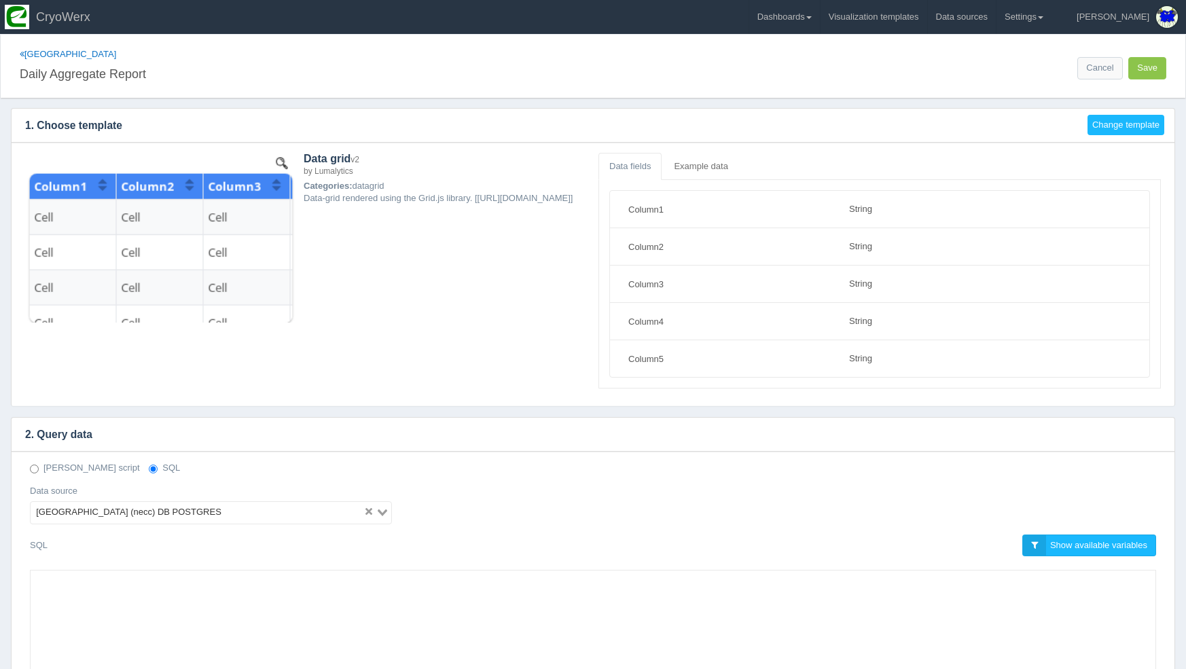
select select "string"
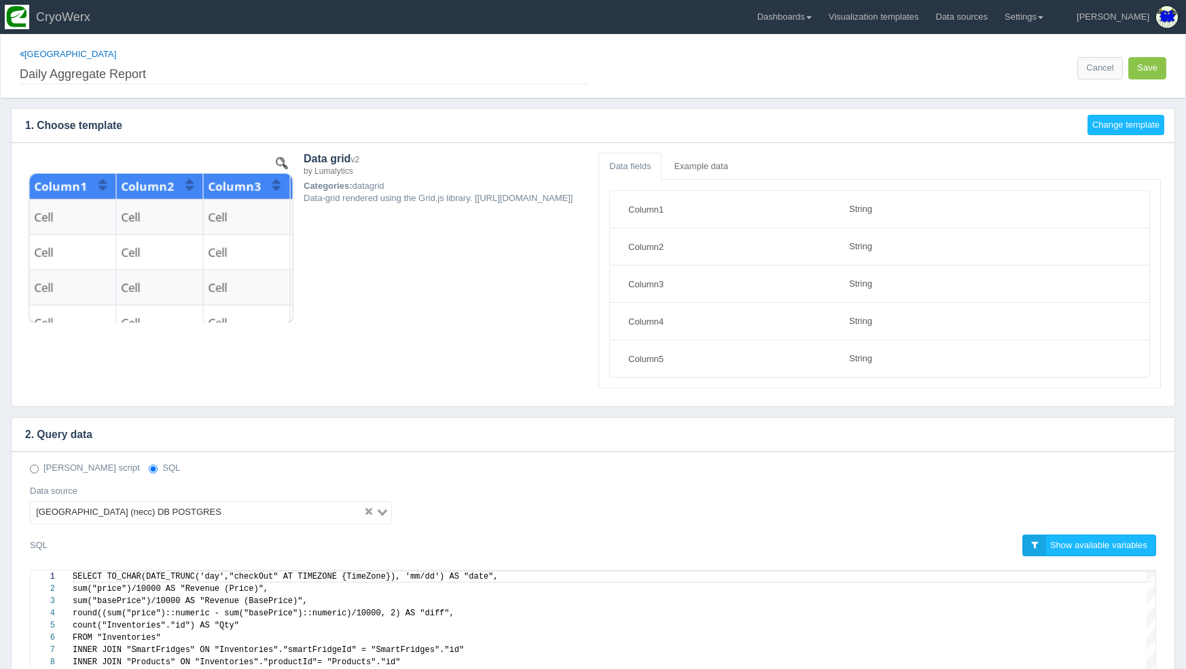
scroll to position [122, 0]
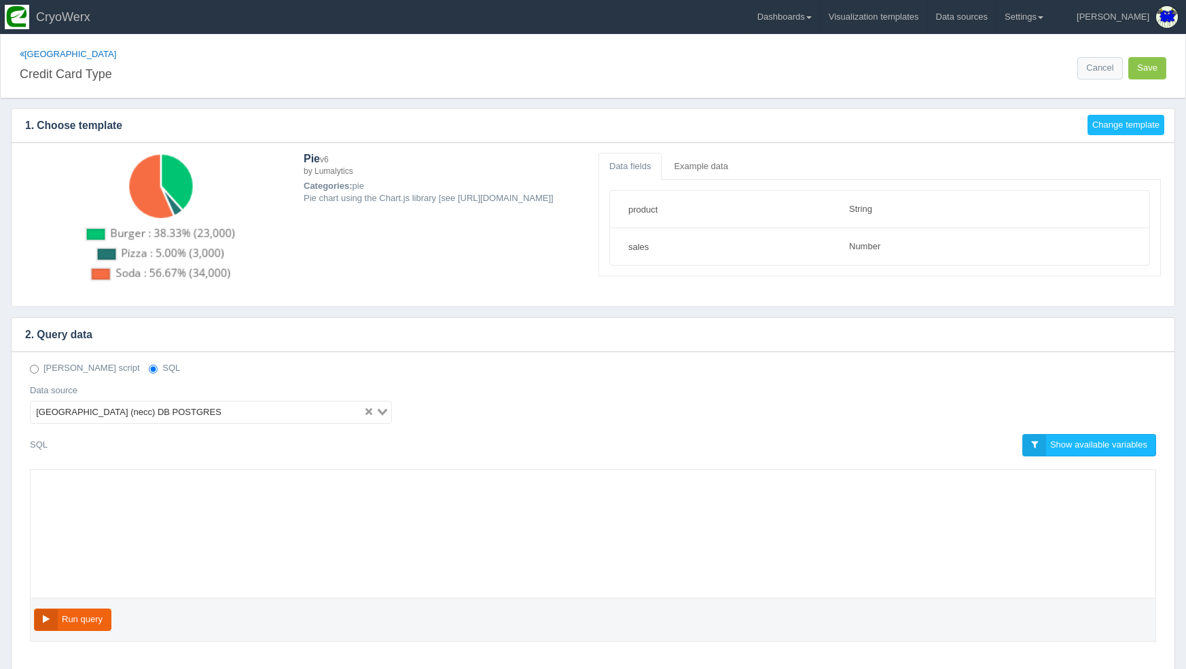
select select "string"
select select "number"
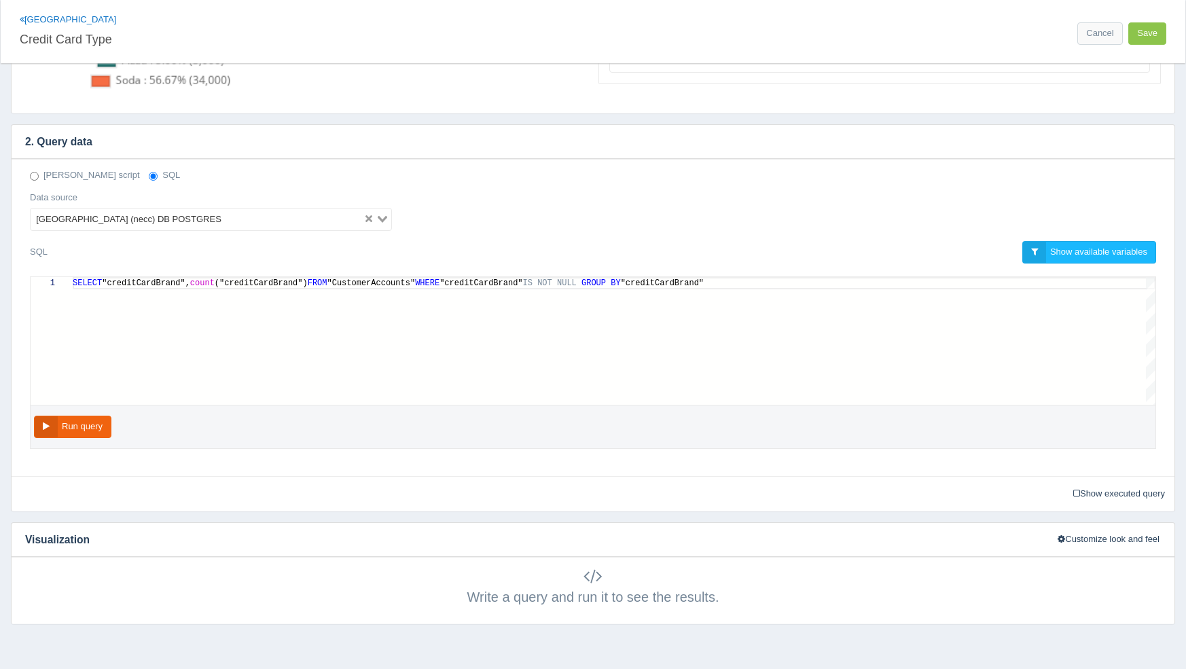
scroll to position [232, 0]
